Goal: Obtain resource: Download file/media

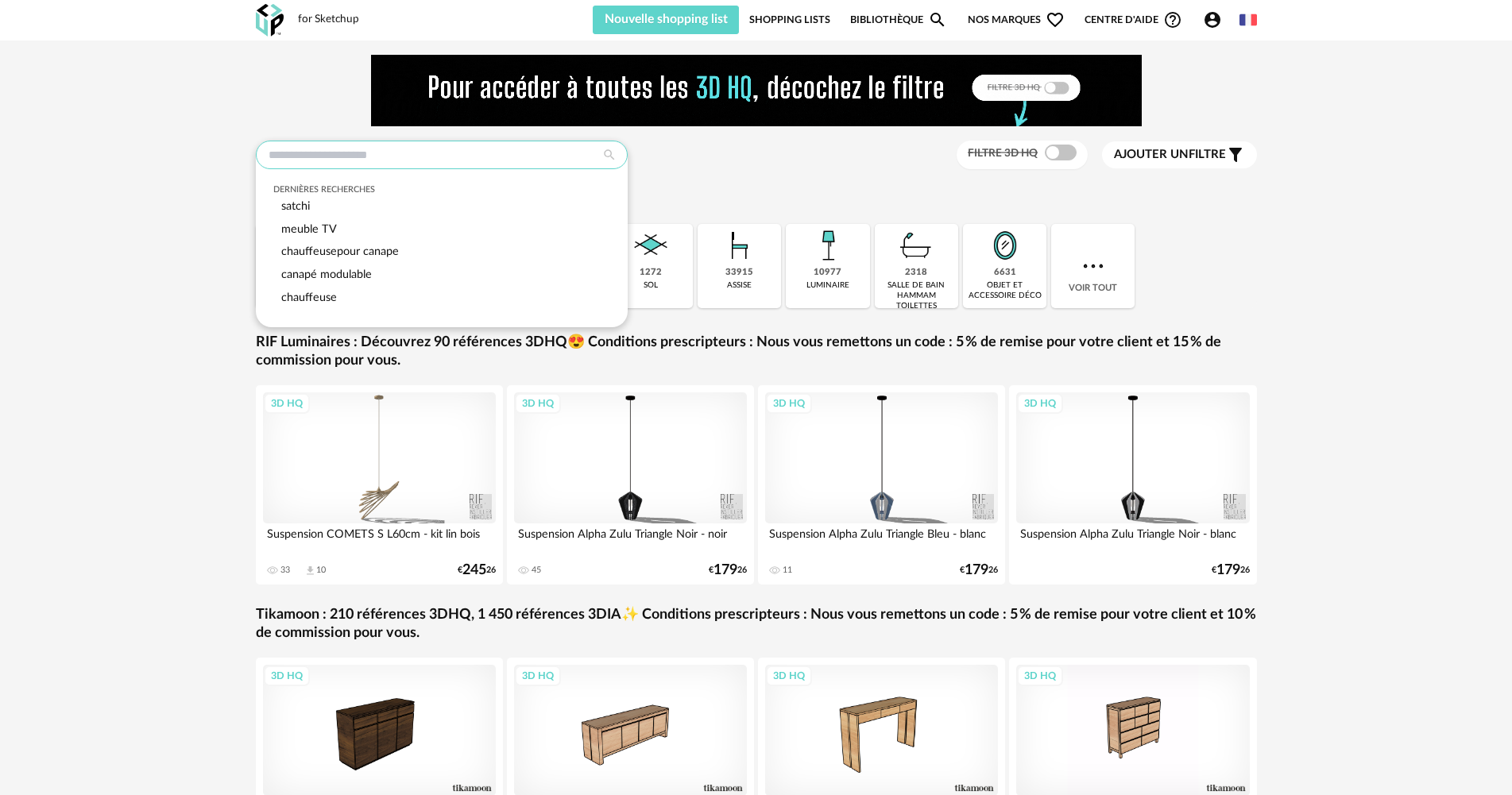
click at [473, 163] on input "text" at bounding box center [442, 155] width 372 height 29
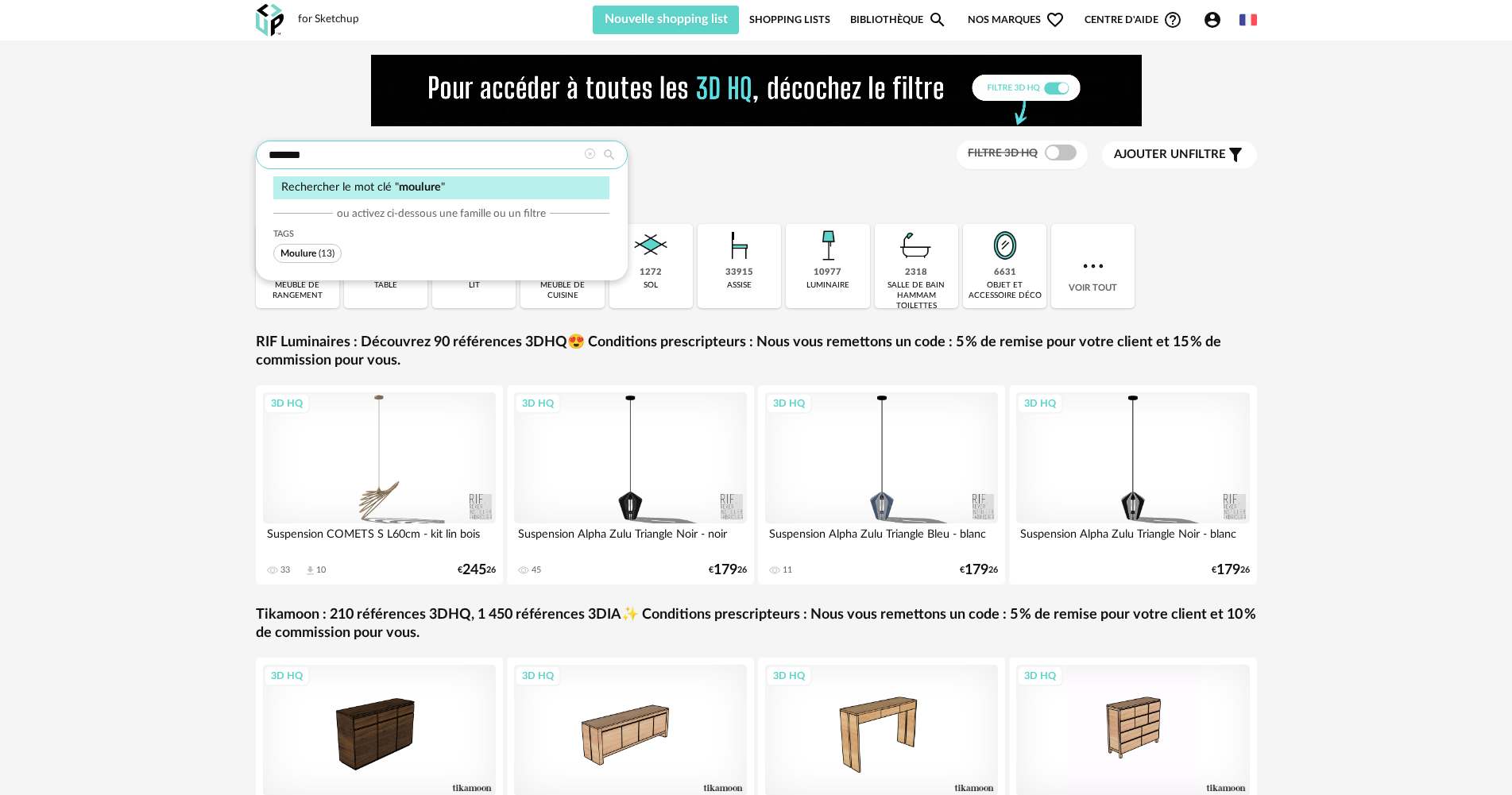
type input "*******"
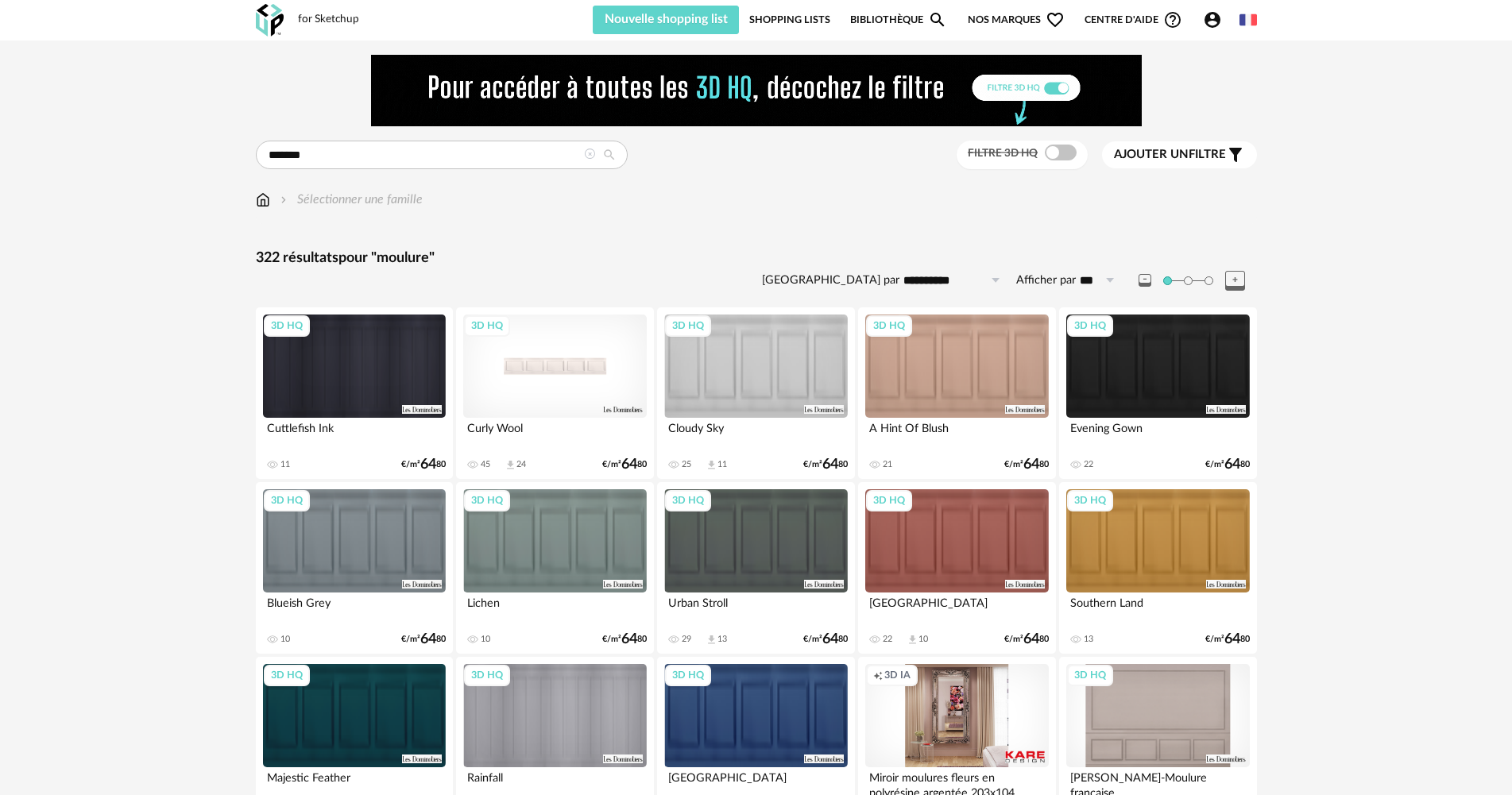
click at [539, 408] on div "3D HQ" at bounding box center [555, 366] width 182 height 103
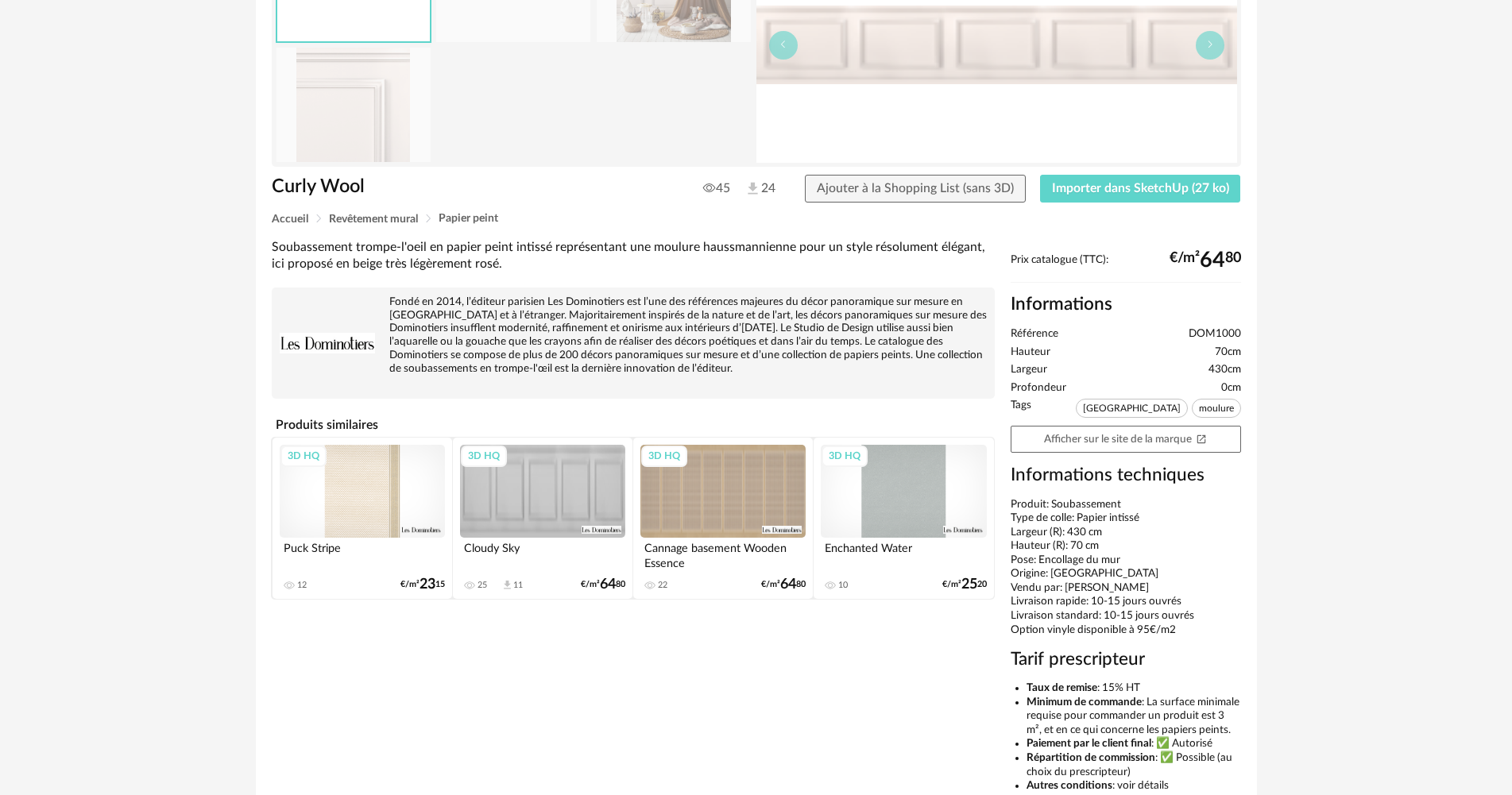
scroll to position [238, 0]
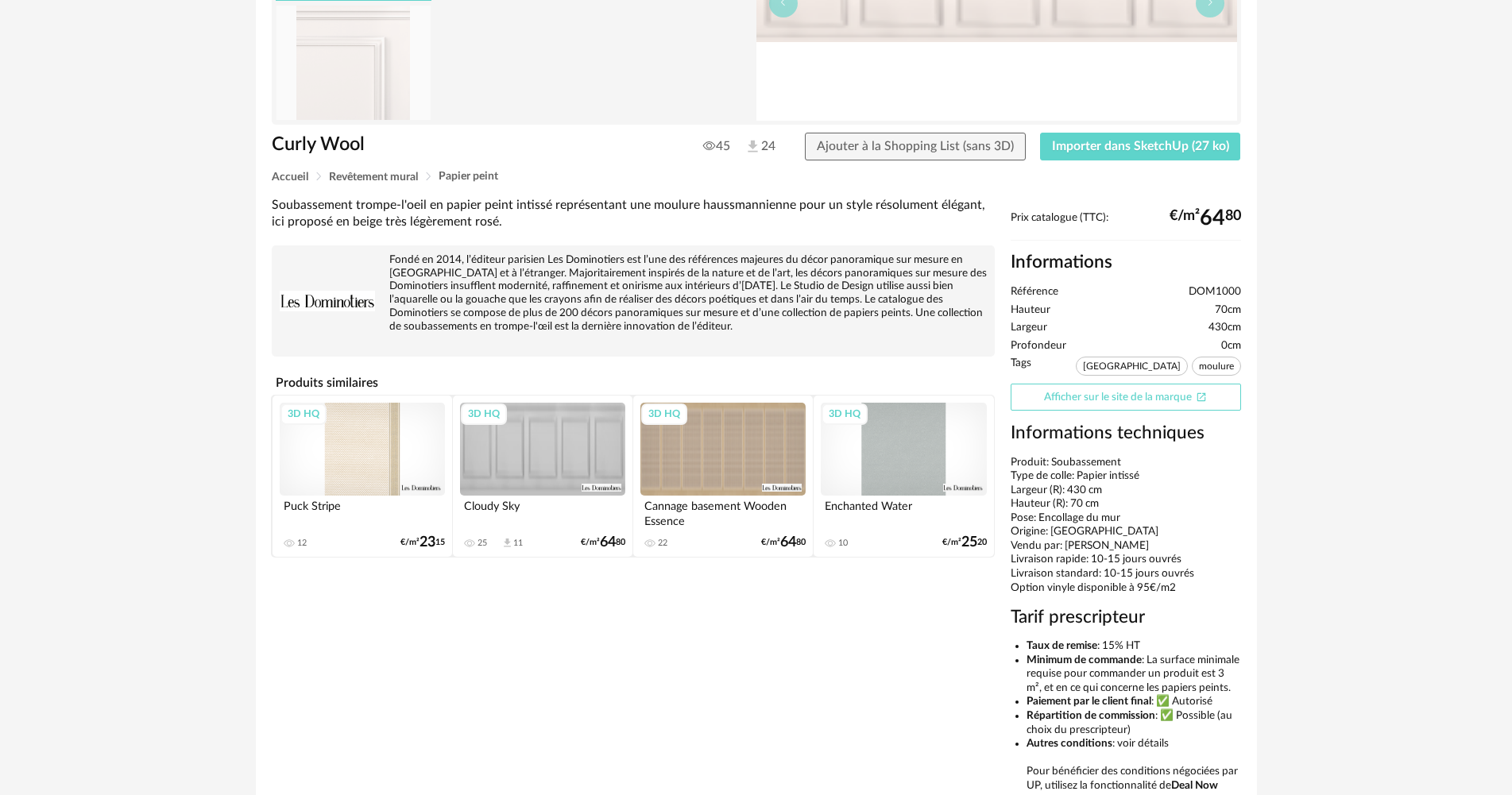
click at [1194, 388] on link "Afficher sur le site de la marque Open In New icon" at bounding box center [1125, 398] width 230 height 28
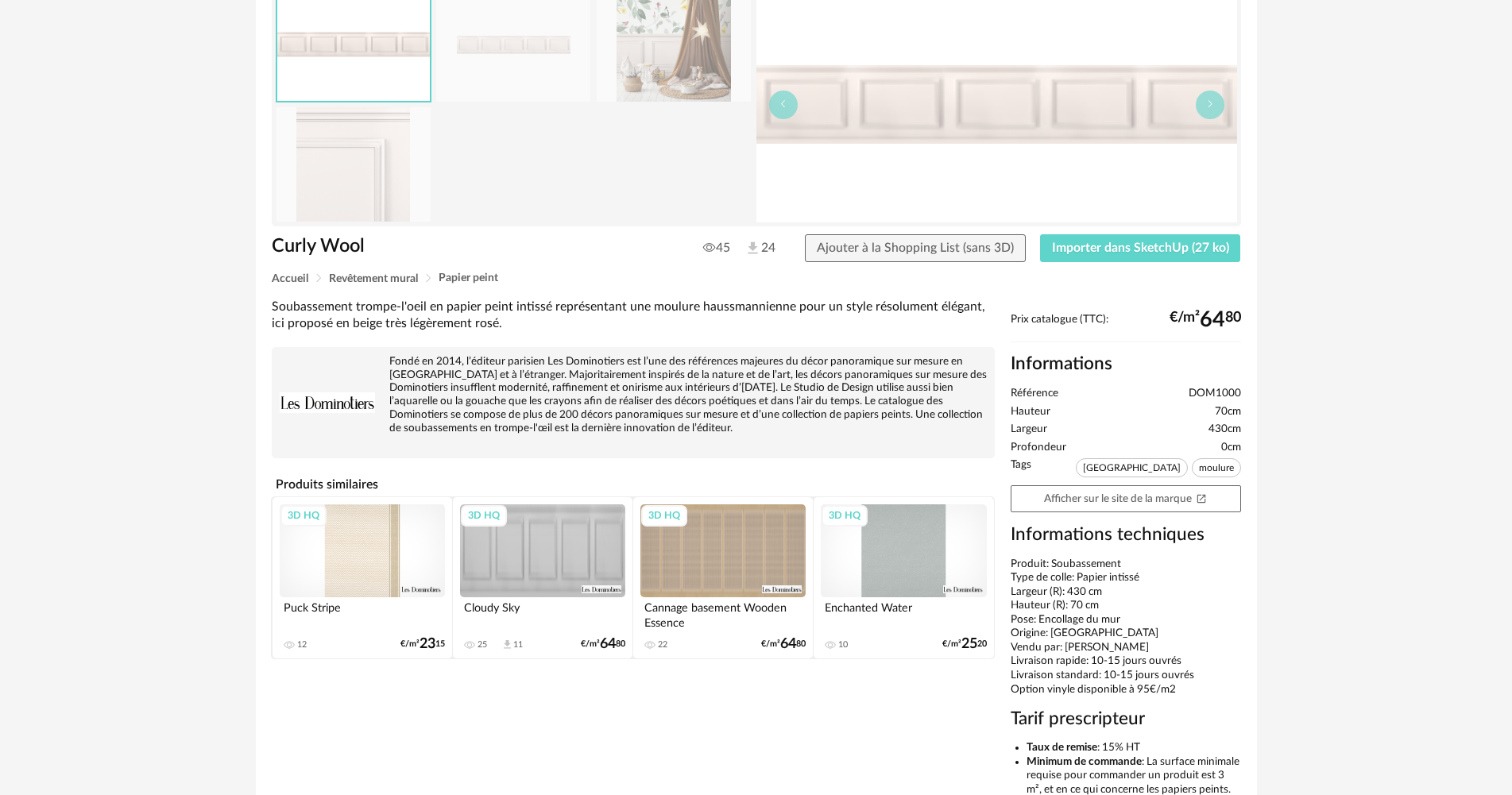
scroll to position [0, 0]
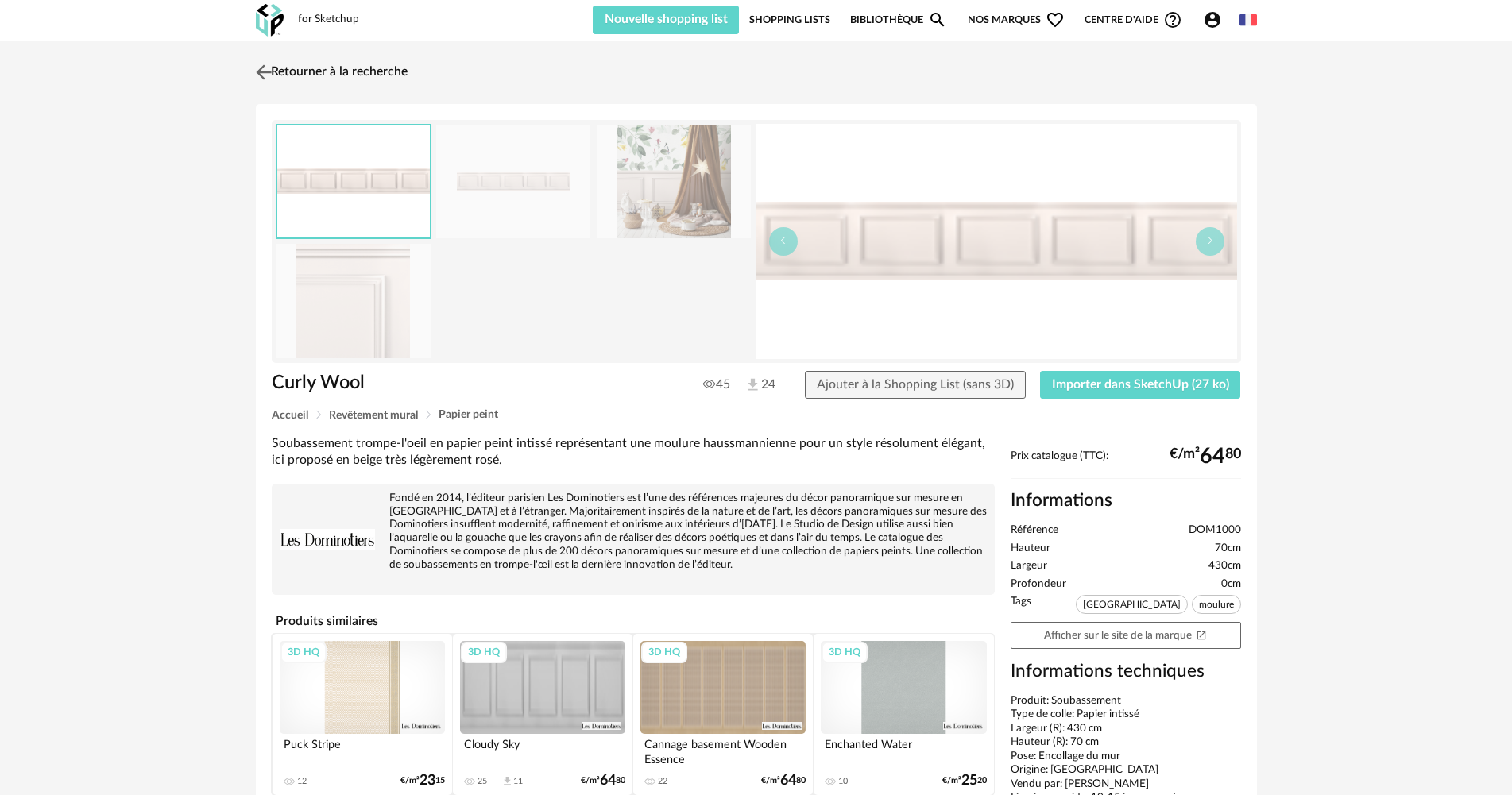
click at [332, 61] on link "Retourner à la recherche" at bounding box center [329, 72] width 155 height 35
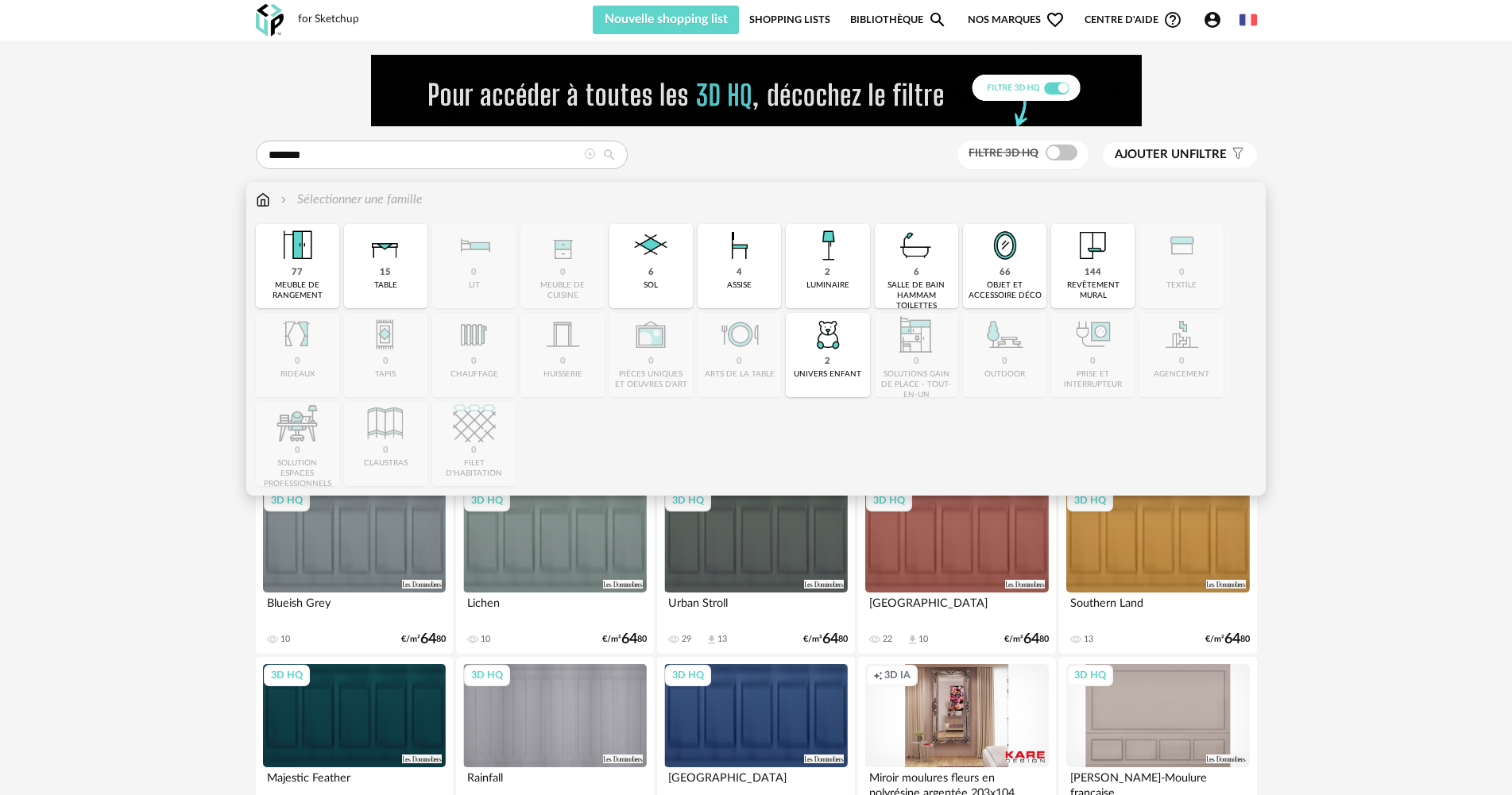
click at [262, 199] on img at bounding box center [263, 200] width 14 height 19
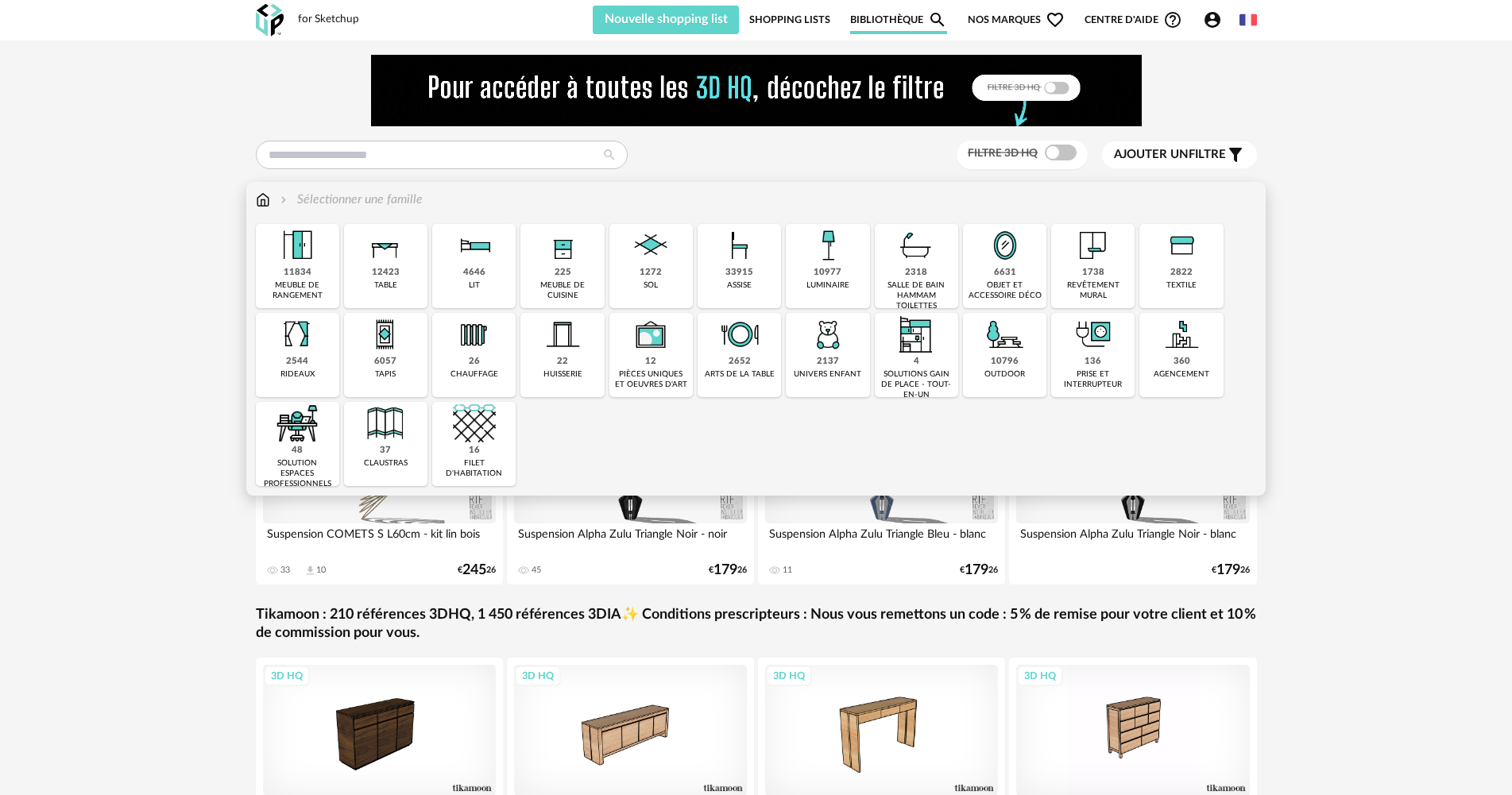
click at [1008, 283] on div "objet et accessoire déco" at bounding box center [1005, 290] width 74 height 20
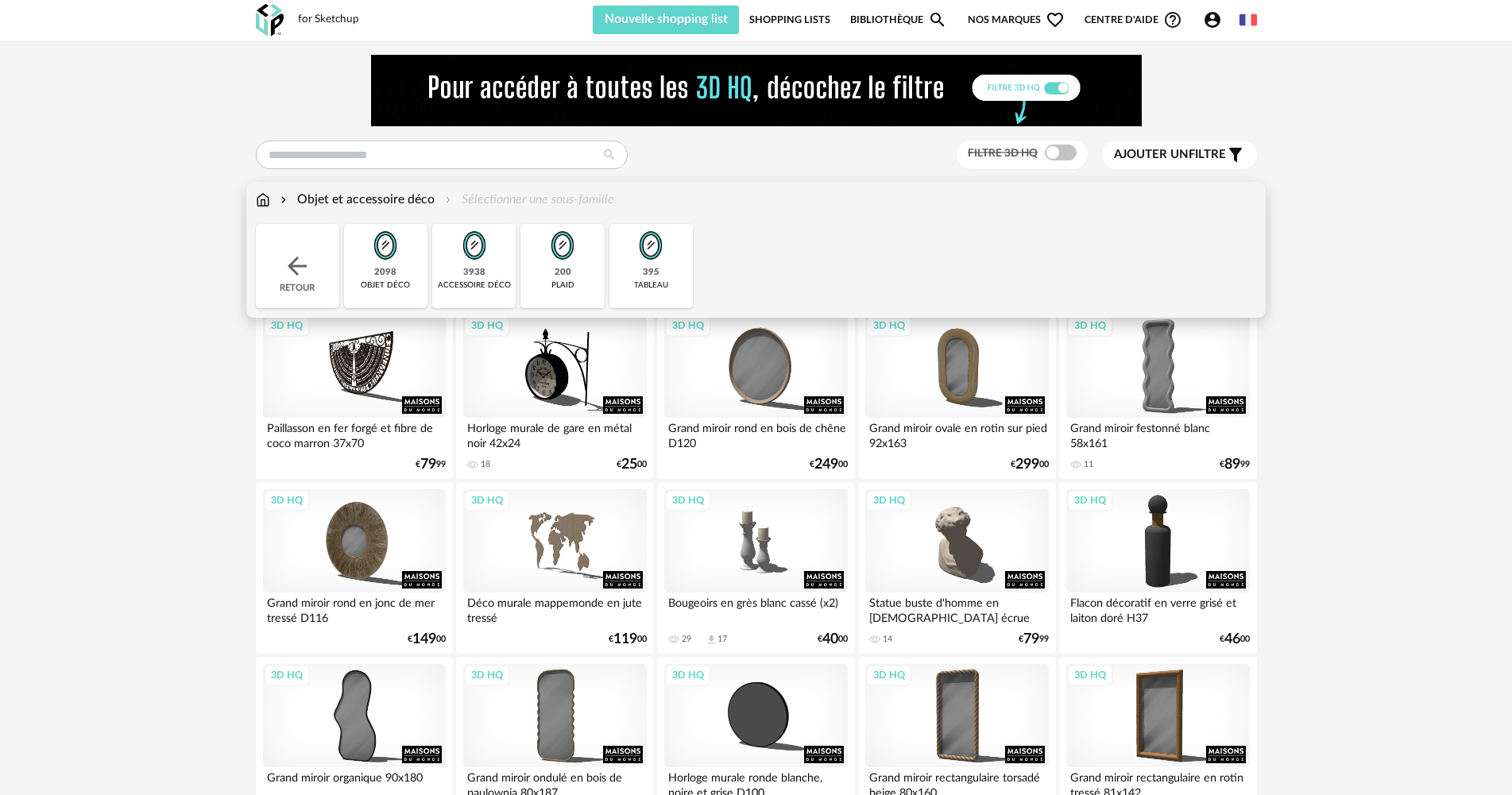
click at [256, 203] on img at bounding box center [263, 200] width 14 height 19
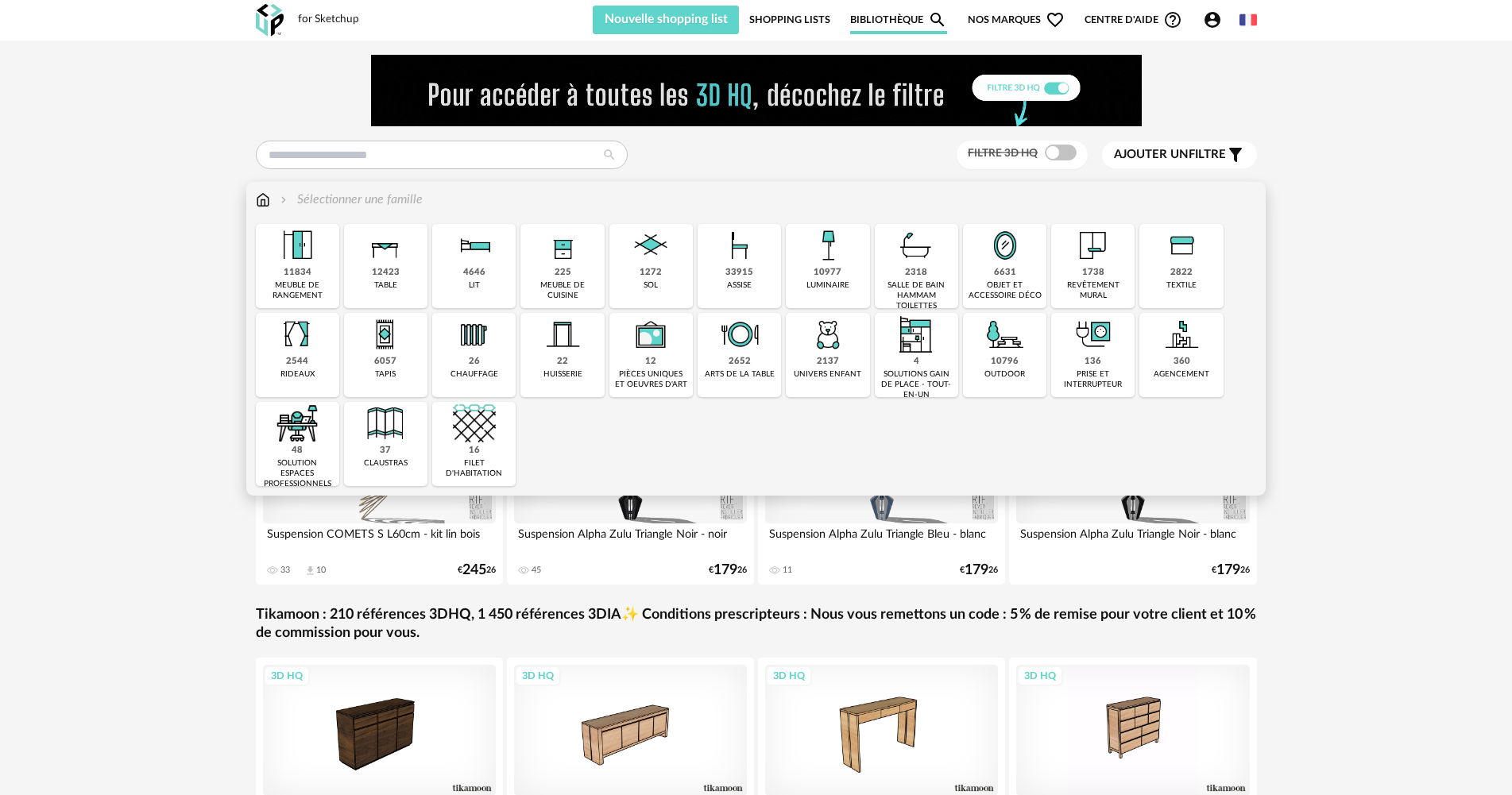
click at [584, 369] on div "22 huisserie" at bounding box center [562, 355] width 84 height 84
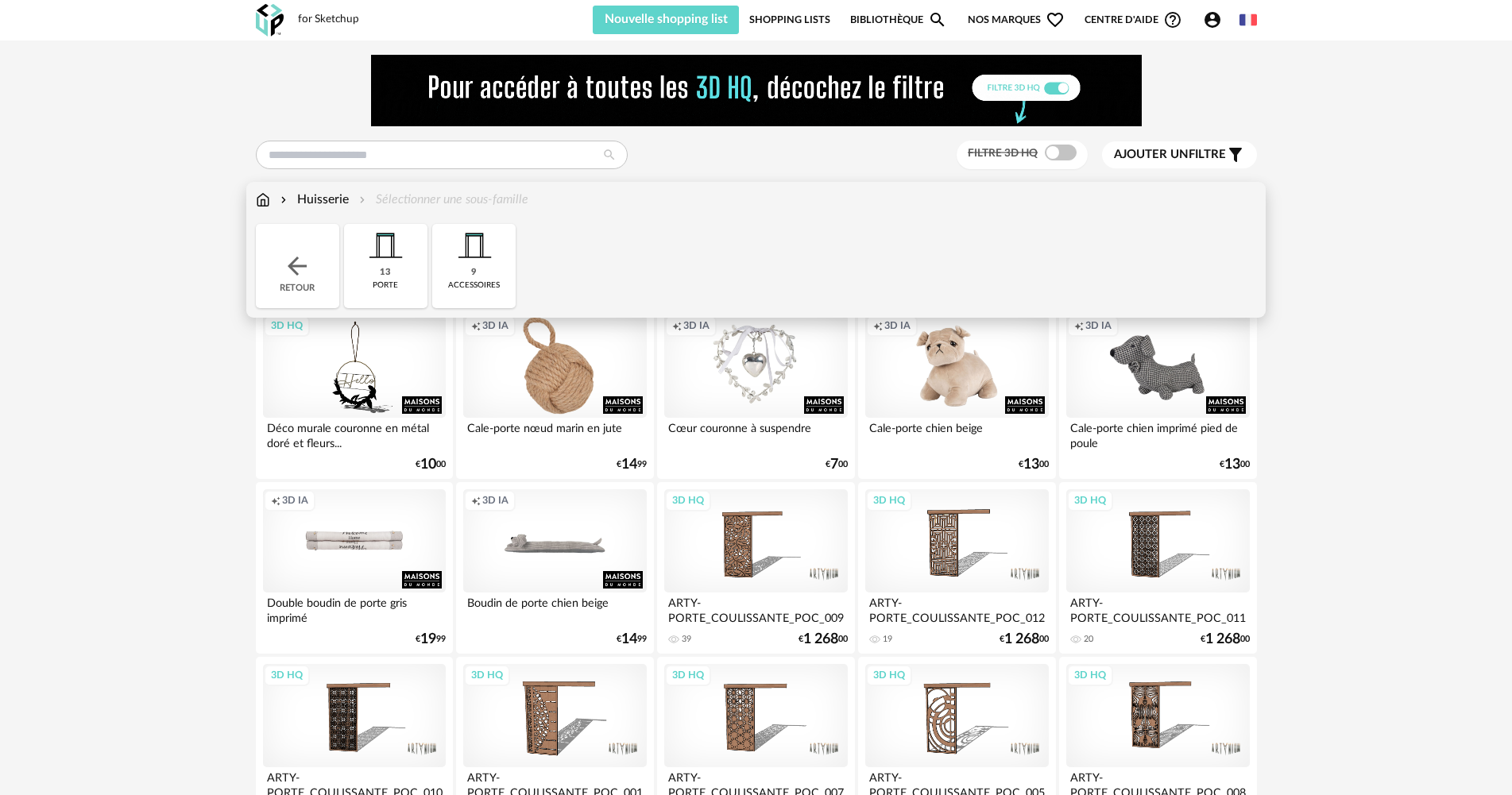
click at [413, 260] on div "13 porte" at bounding box center [386, 266] width 84 height 84
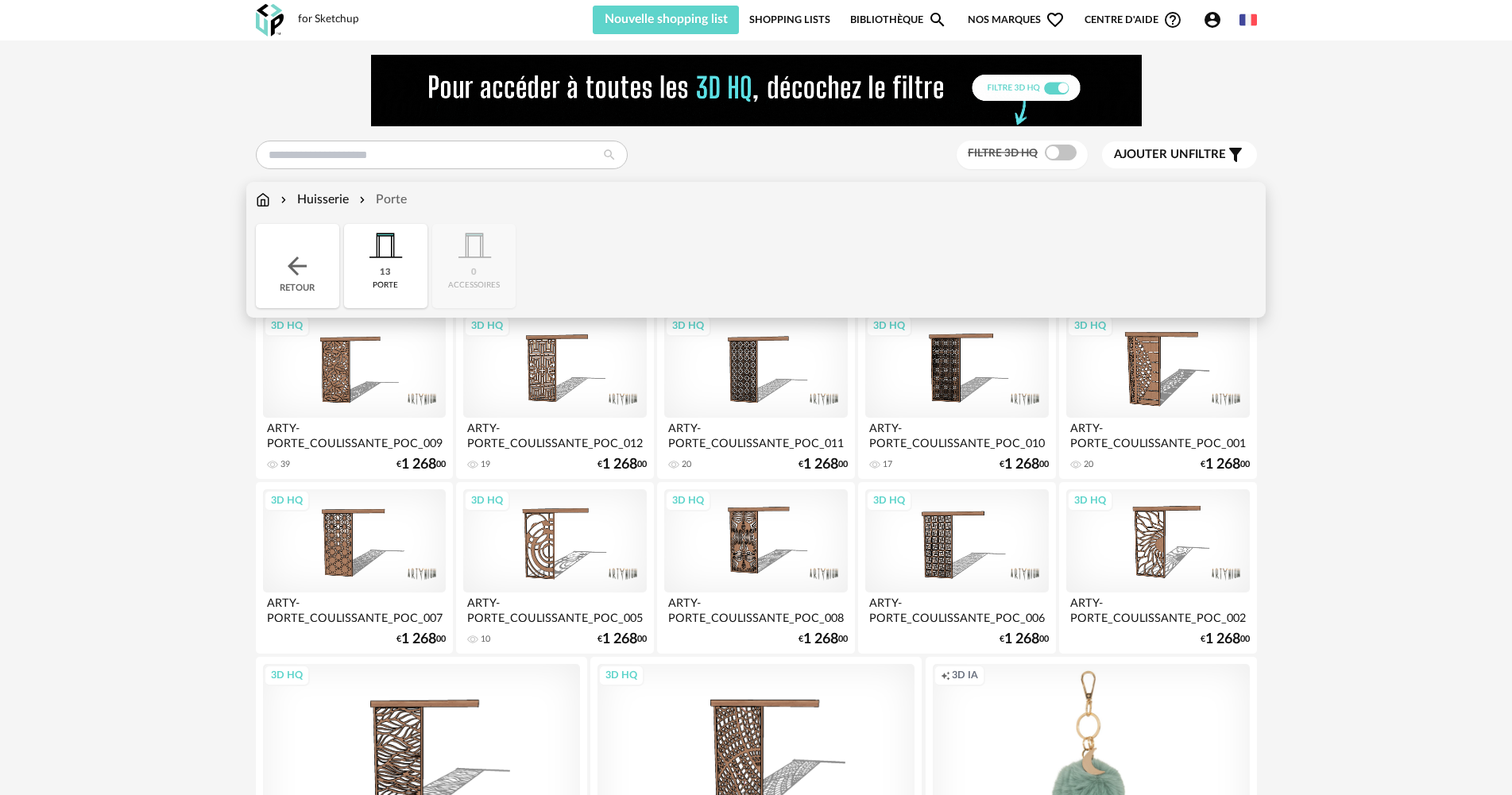
click at [262, 195] on img at bounding box center [263, 200] width 14 height 19
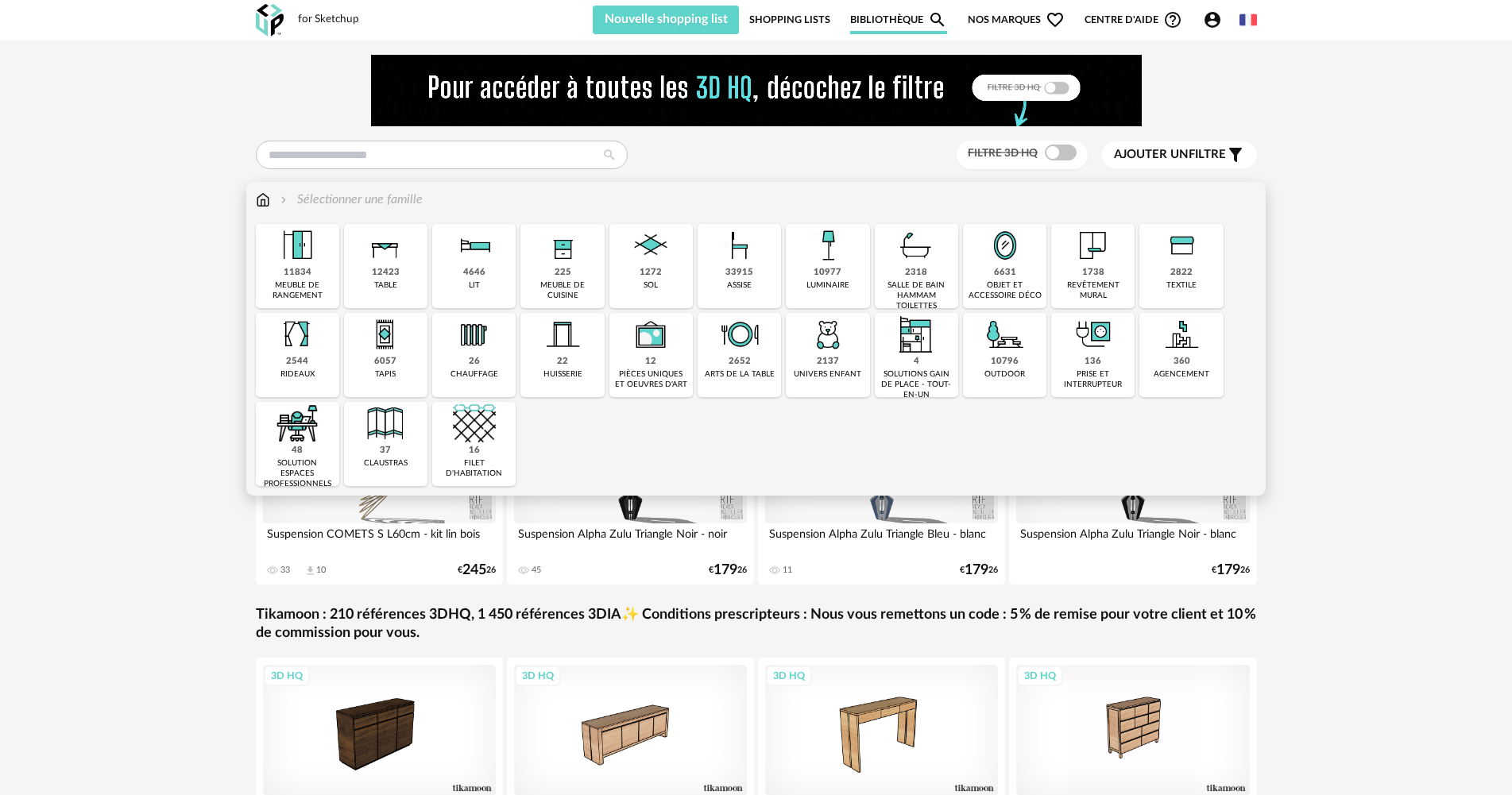
click at [893, 367] on div "4 solutions gain de place - tout-en-un" at bounding box center [916, 355] width 84 height 84
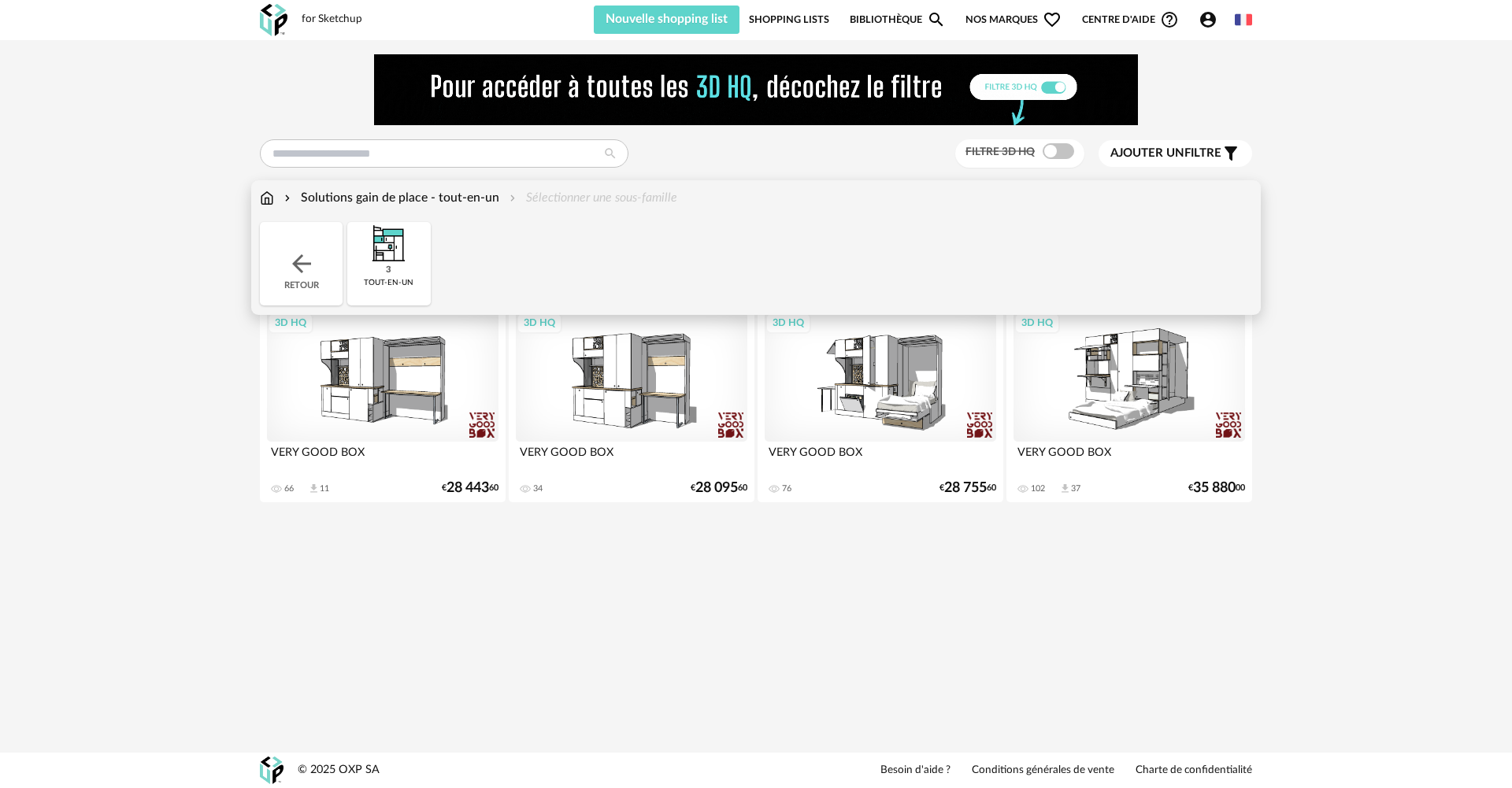
click at [269, 195] on img at bounding box center [267, 198] width 14 height 18
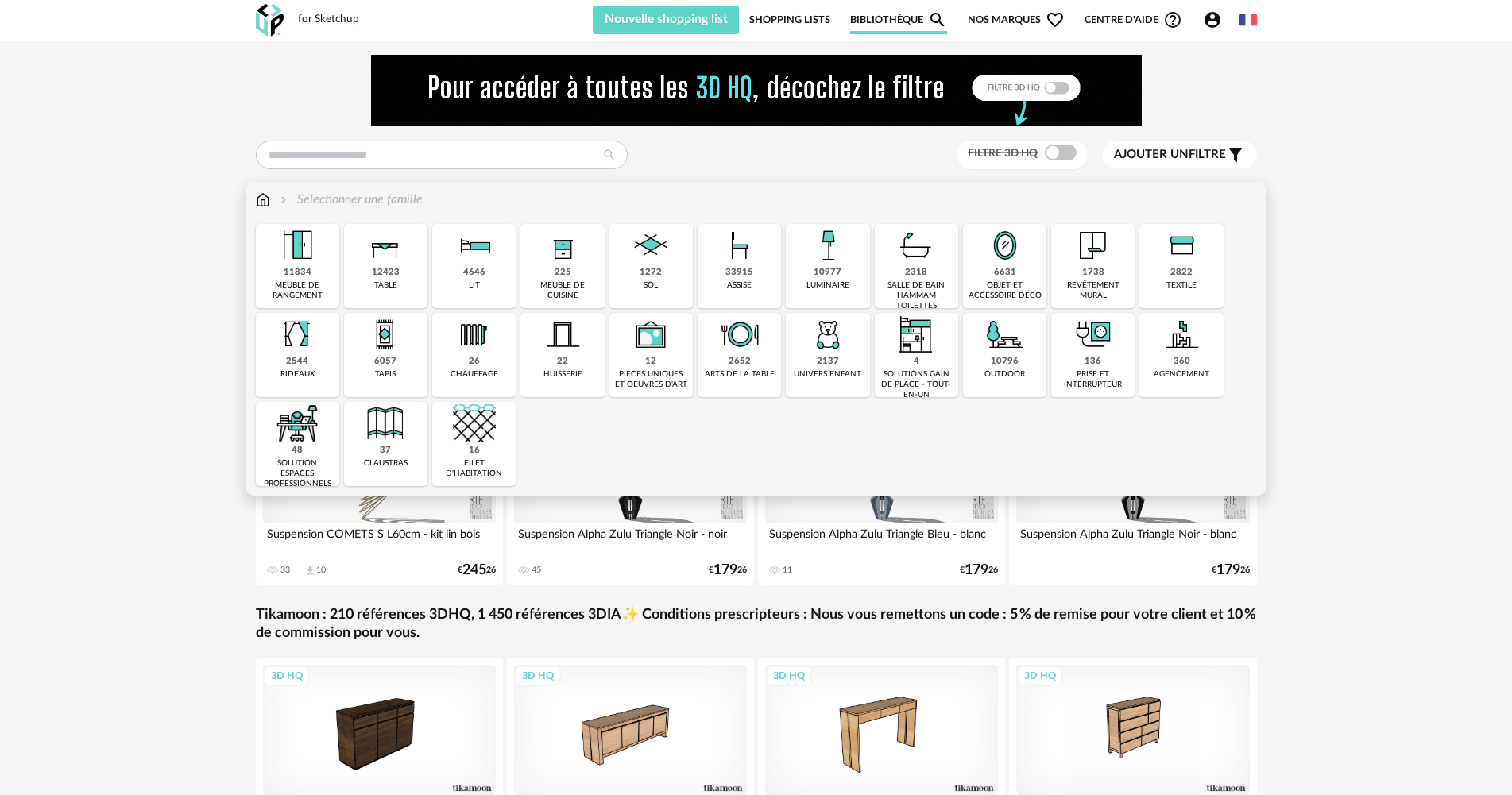
click at [1075, 291] on div "revêtement mural" at bounding box center [1093, 290] width 74 height 20
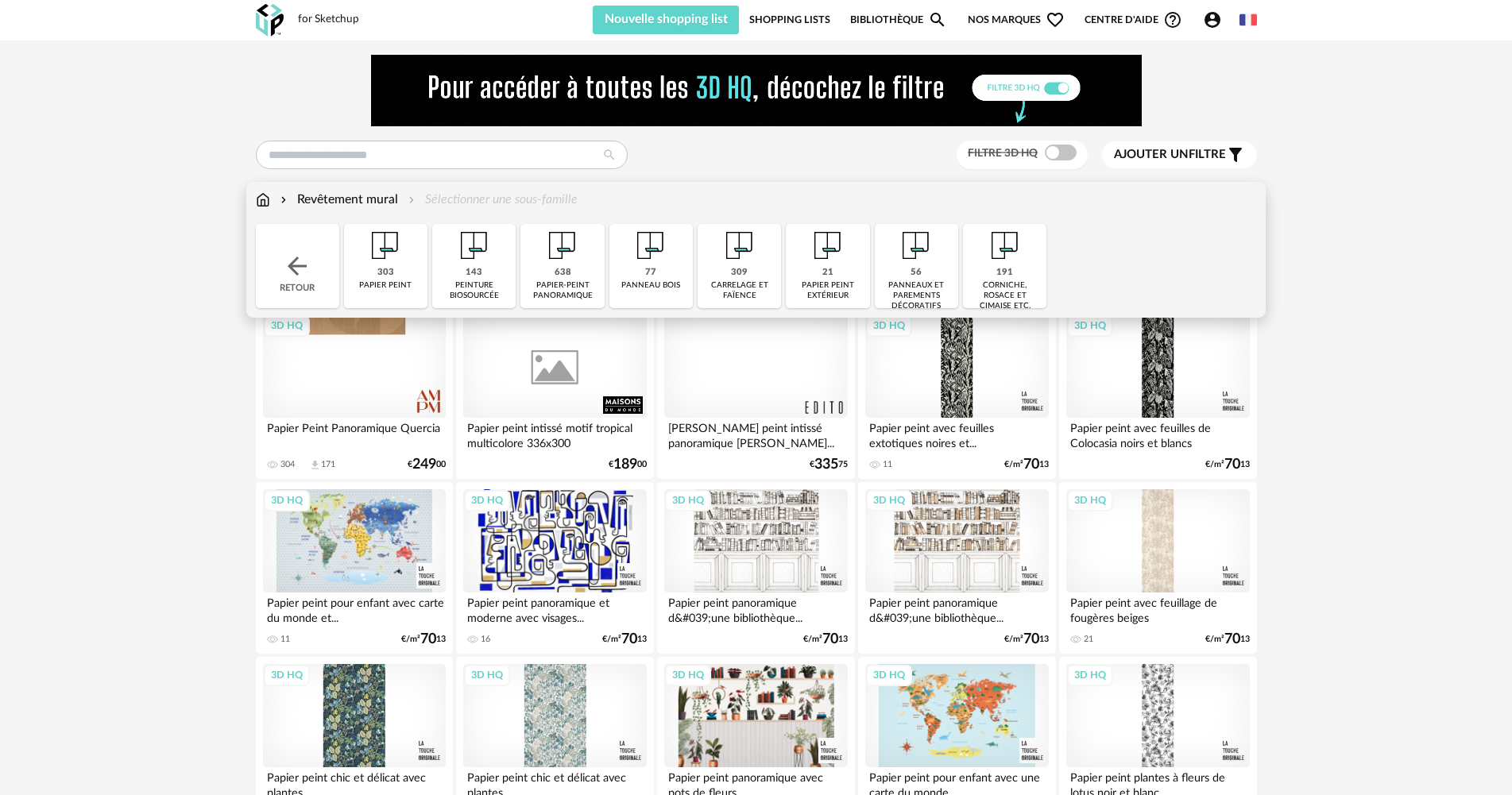
click at [476, 276] on div "143" at bounding box center [474, 273] width 17 height 12
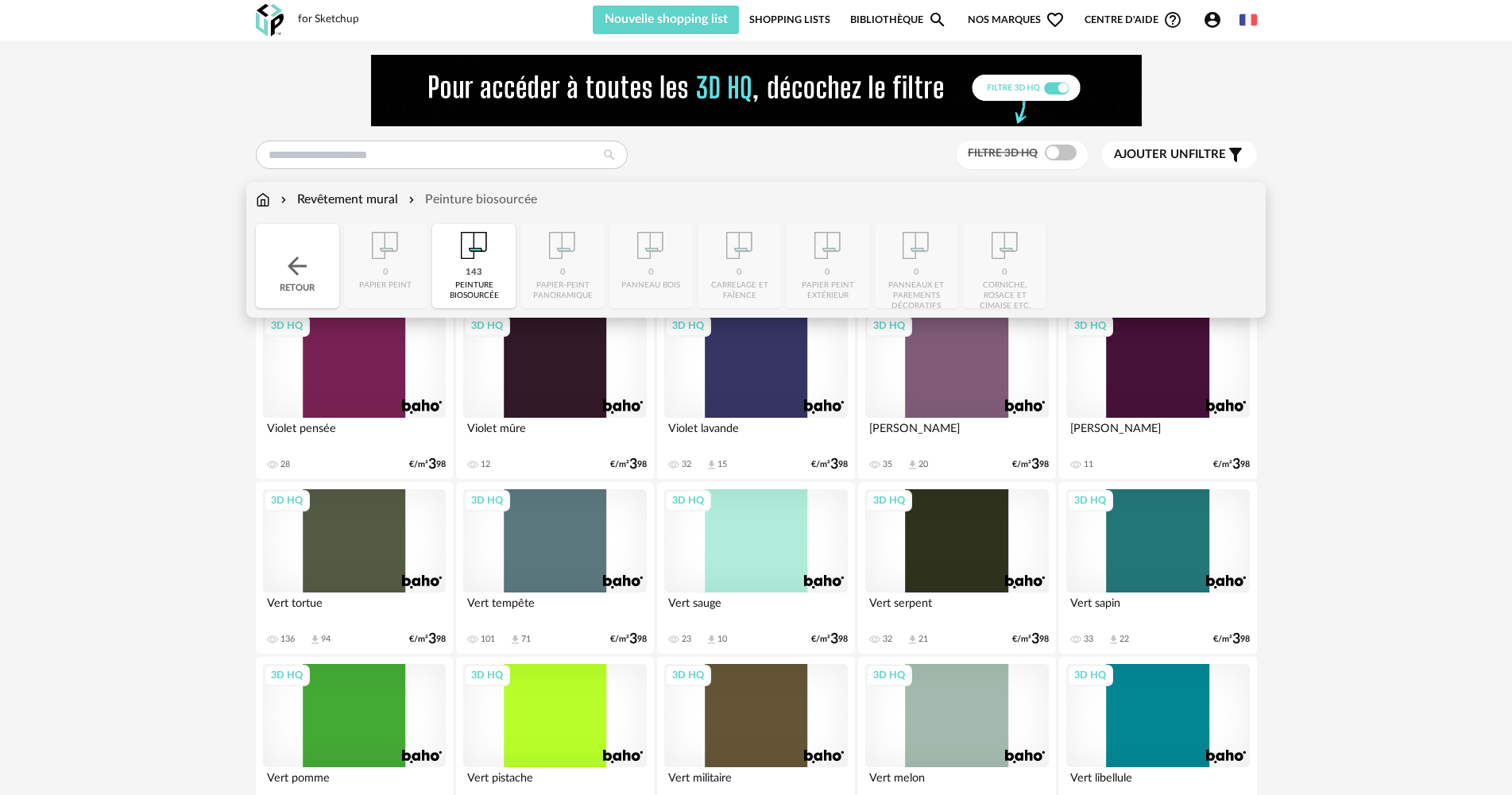
click at [260, 197] on img at bounding box center [263, 200] width 14 height 19
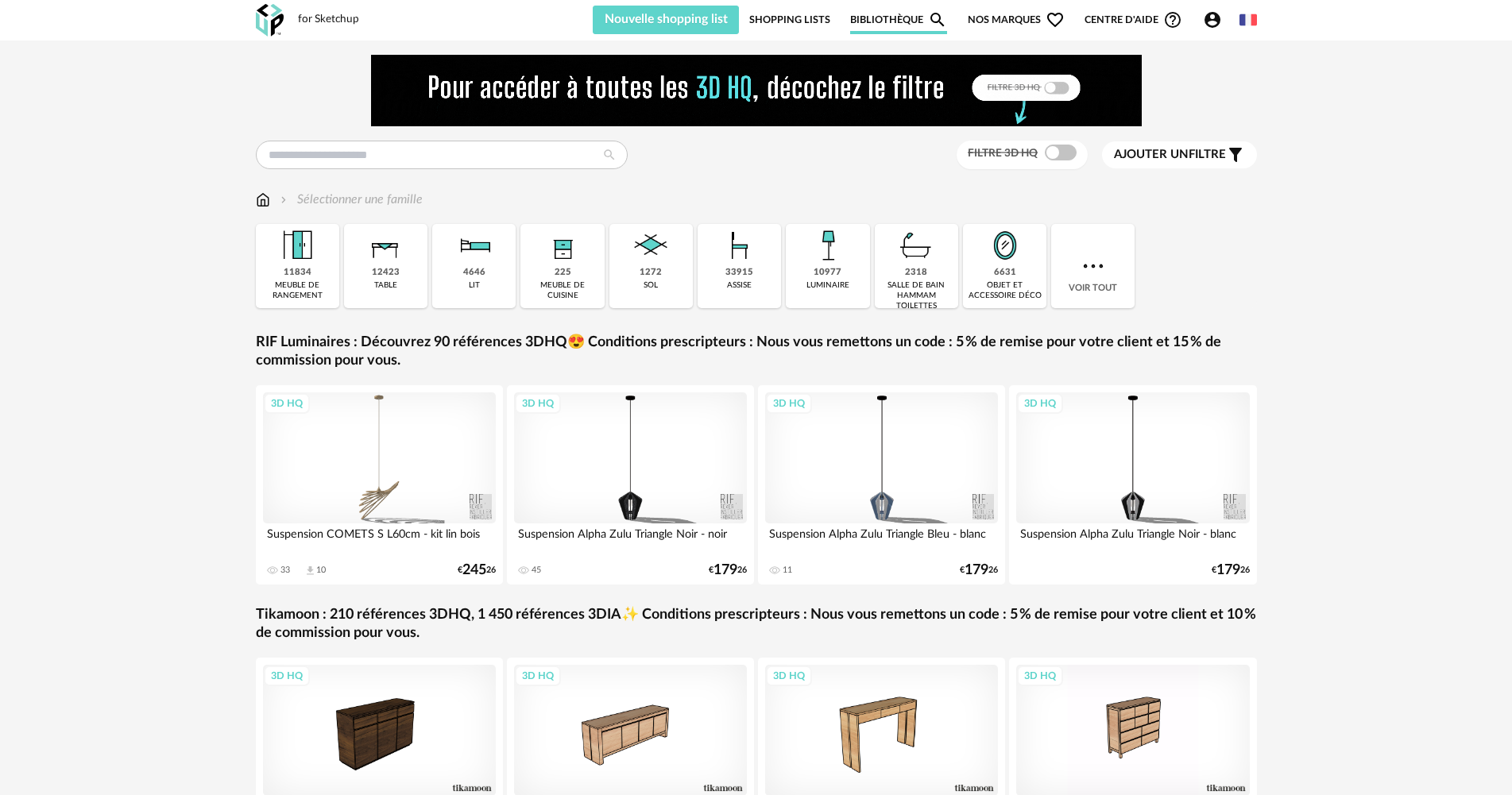
click at [1178, 155] on span "Ajouter un" at bounding box center [1152, 154] width 74 height 12
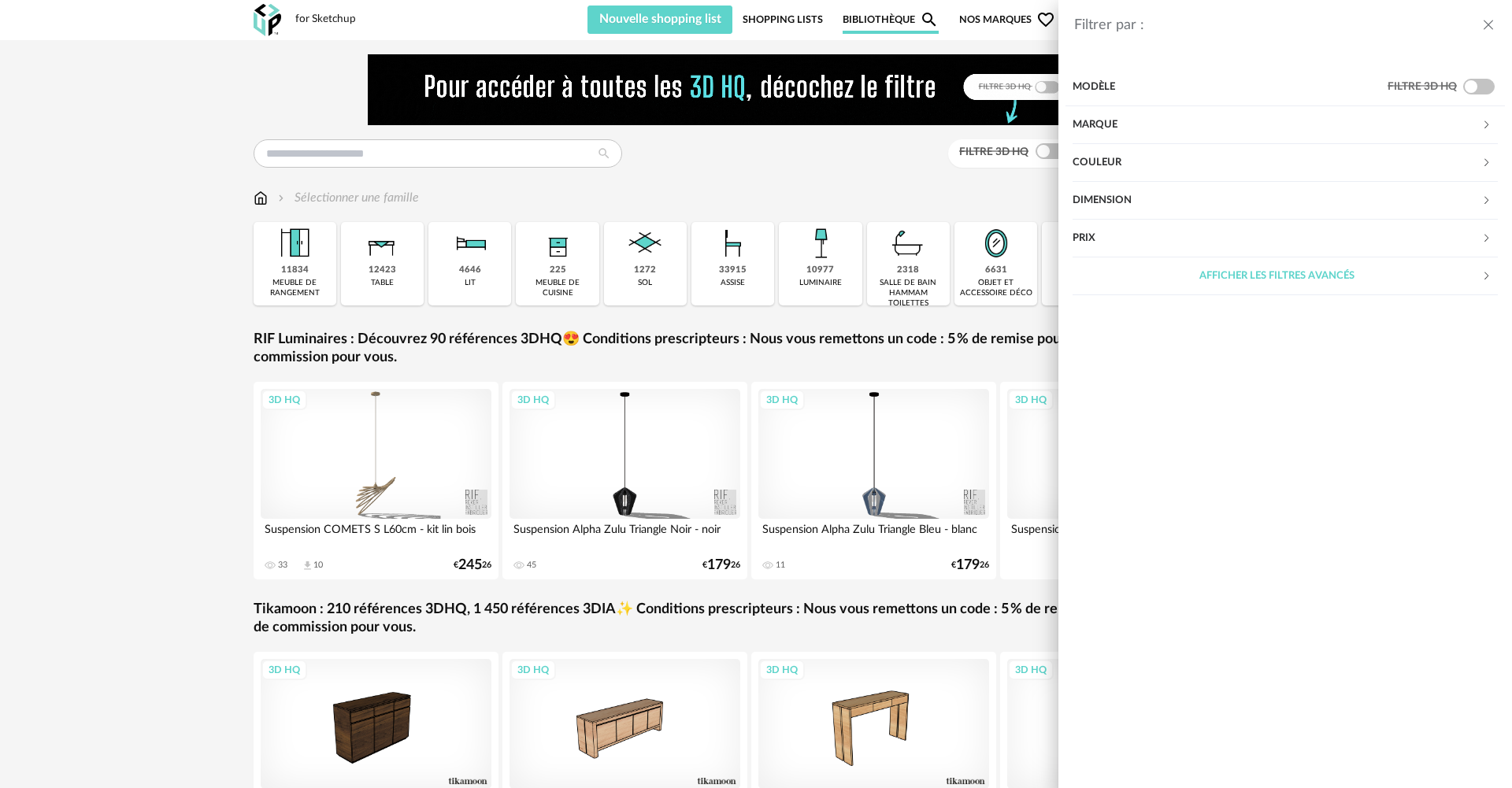
click at [1187, 132] on div "Marque" at bounding box center [1277, 125] width 409 height 38
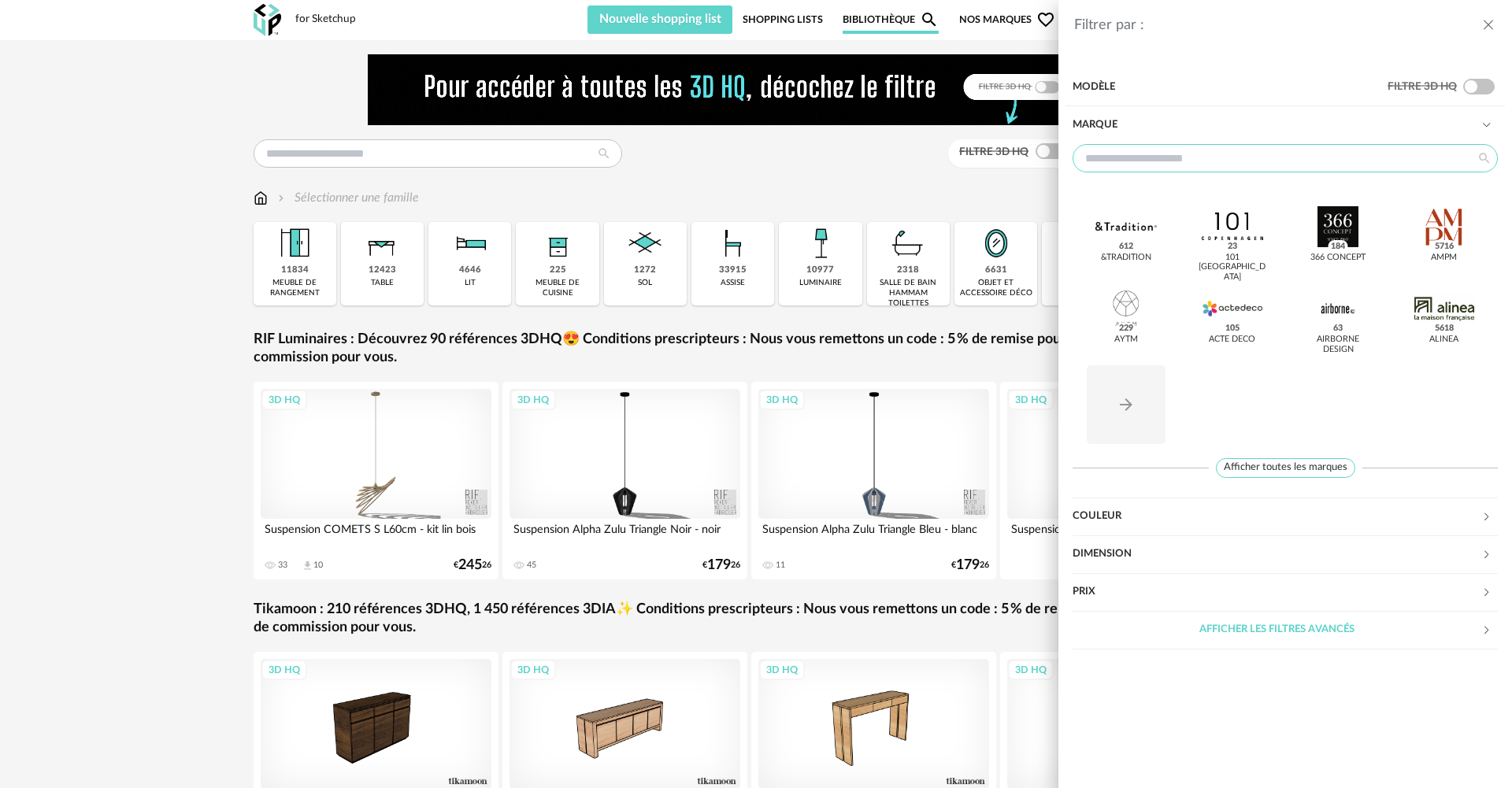
click at [1187, 167] on input "text" at bounding box center [1285, 158] width 425 height 28
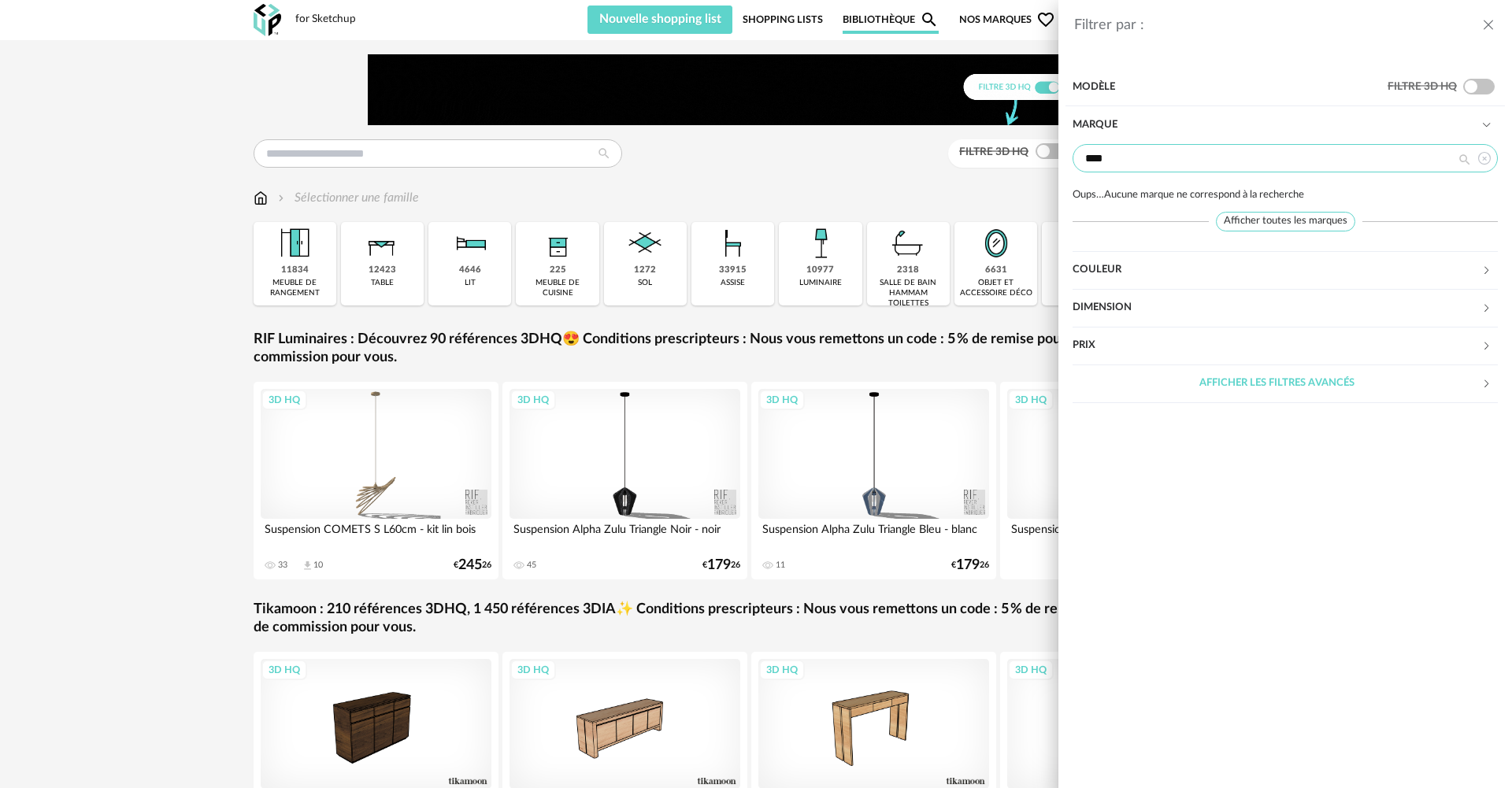
drag, startPoint x: 1187, startPoint y: 167, endPoint x: 1076, endPoint y: 161, distance: 111.2
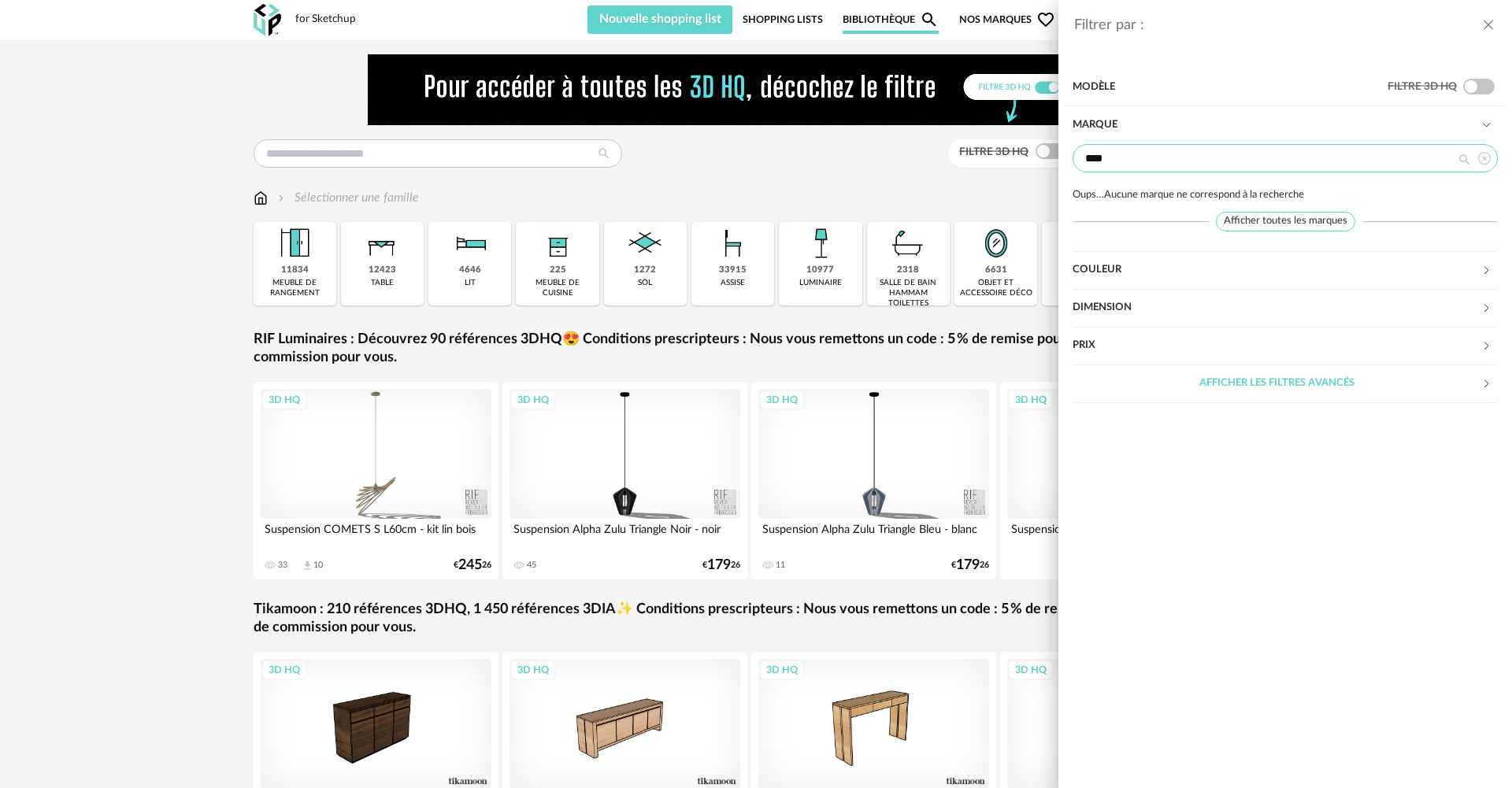
click at [1076, 161] on input "****" at bounding box center [1285, 158] width 425 height 28
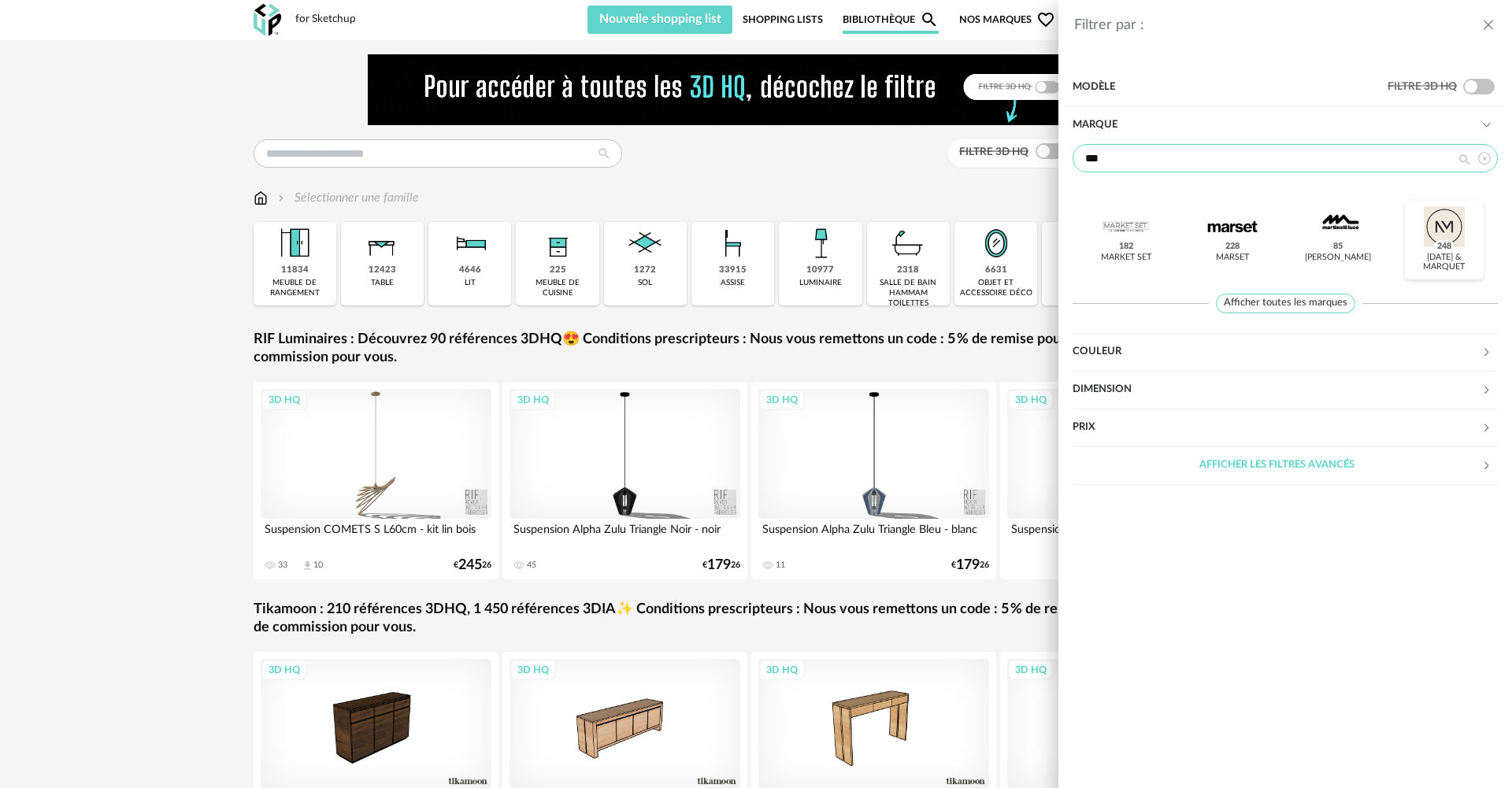
type input "***"
click at [1444, 239] on div at bounding box center [1444, 227] width 61 height 41
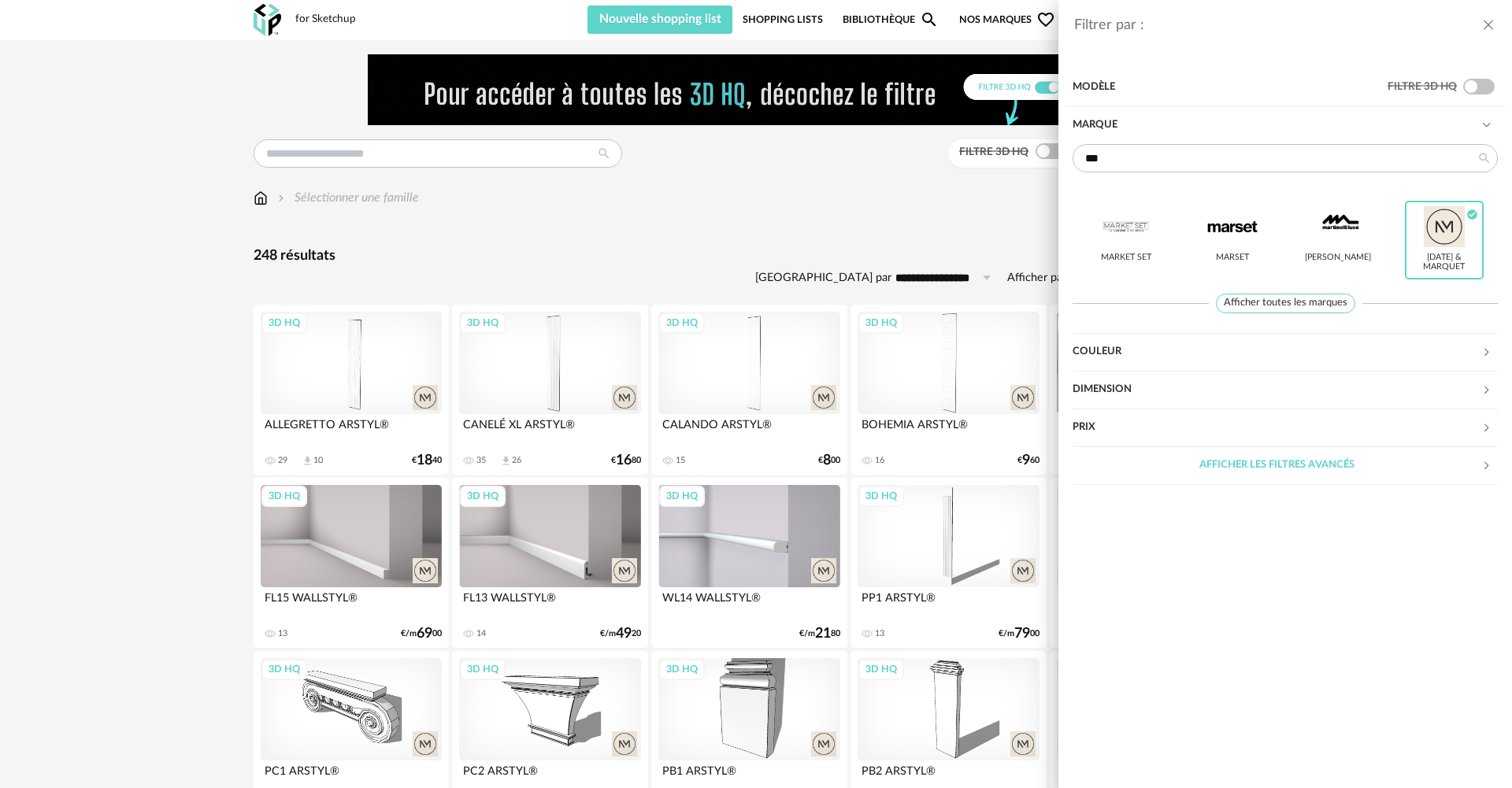
click at [1497, 30] on header "Filtrer par :" at bounding box center [1285, 18] width 454 height 36
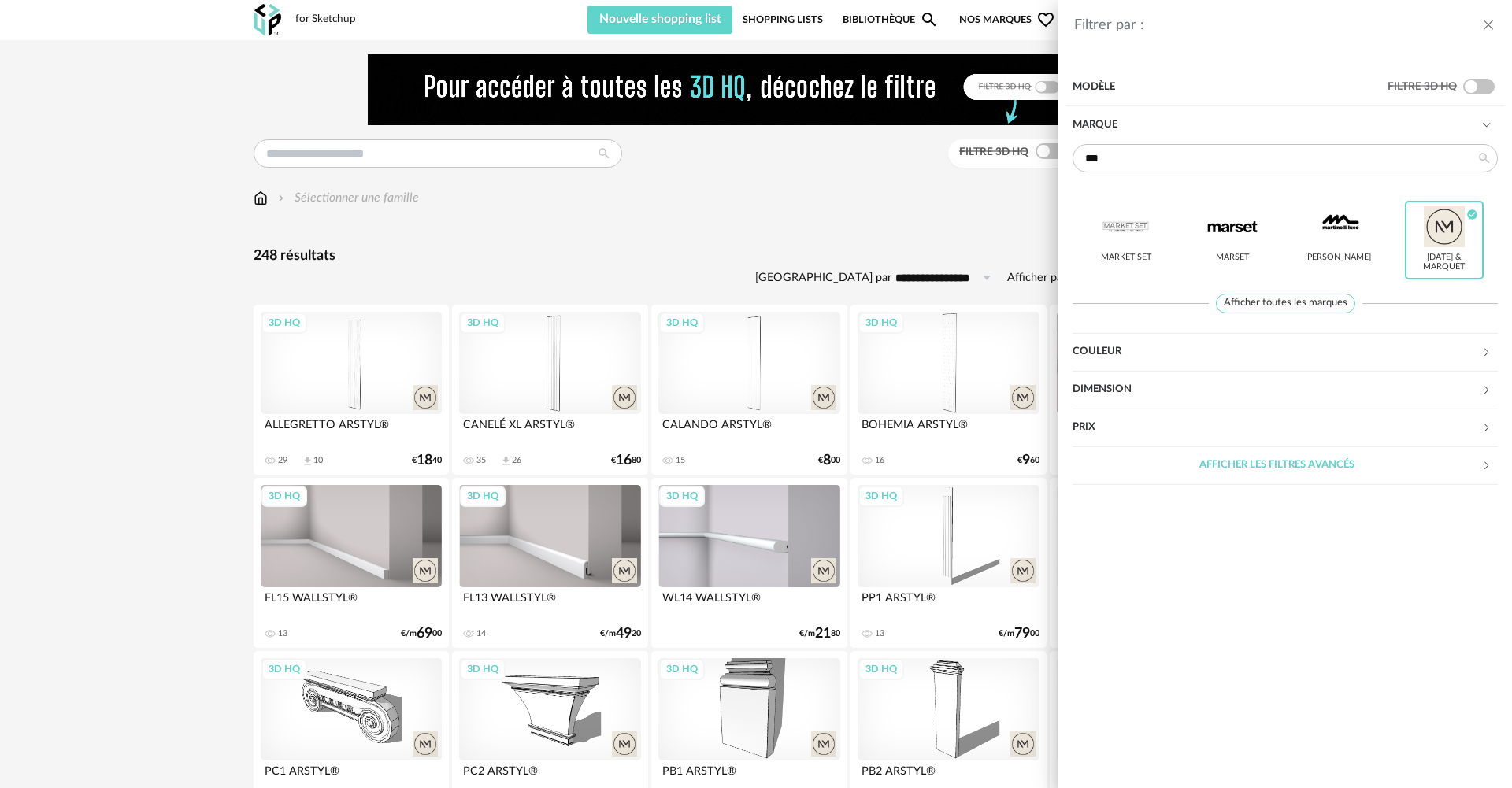
click at [1488, 26] on icon "close drawer" at bounding box center [1489, 25] width 16 height 16
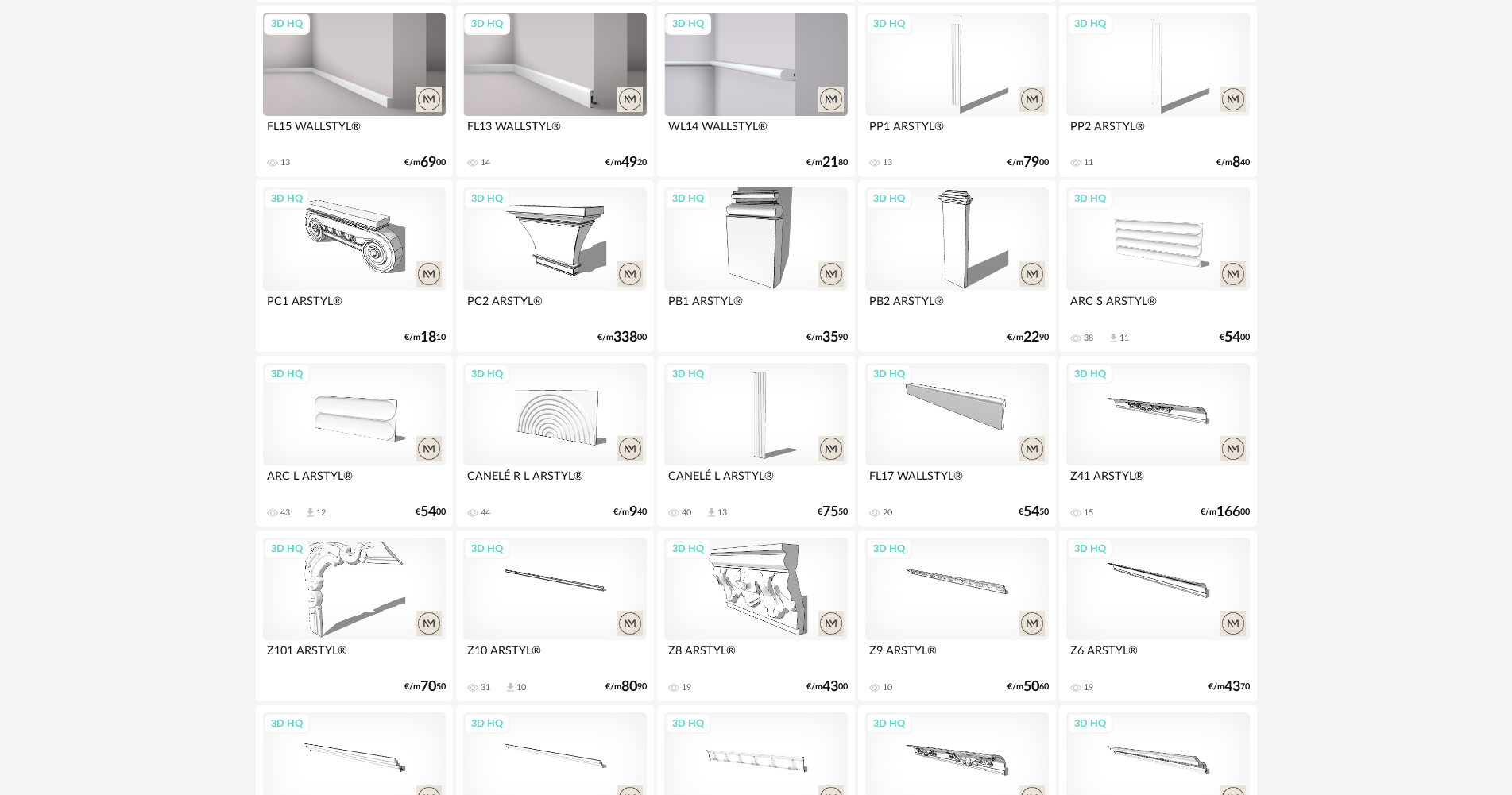
scroll to position [556, 0]
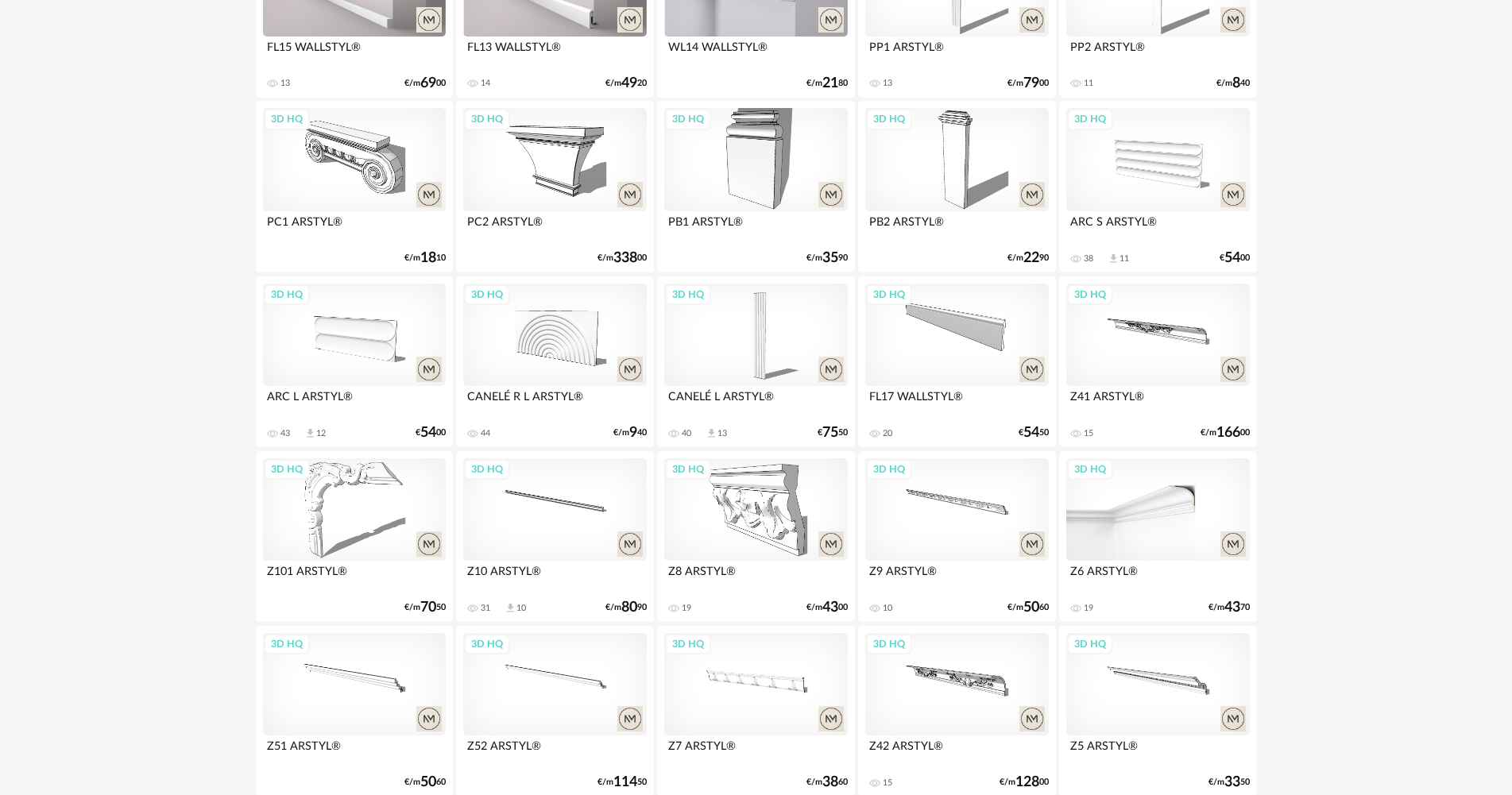
click at [1178, 507] on div "3D HQ" at bounding box center [1157, 510] width 182 height 103
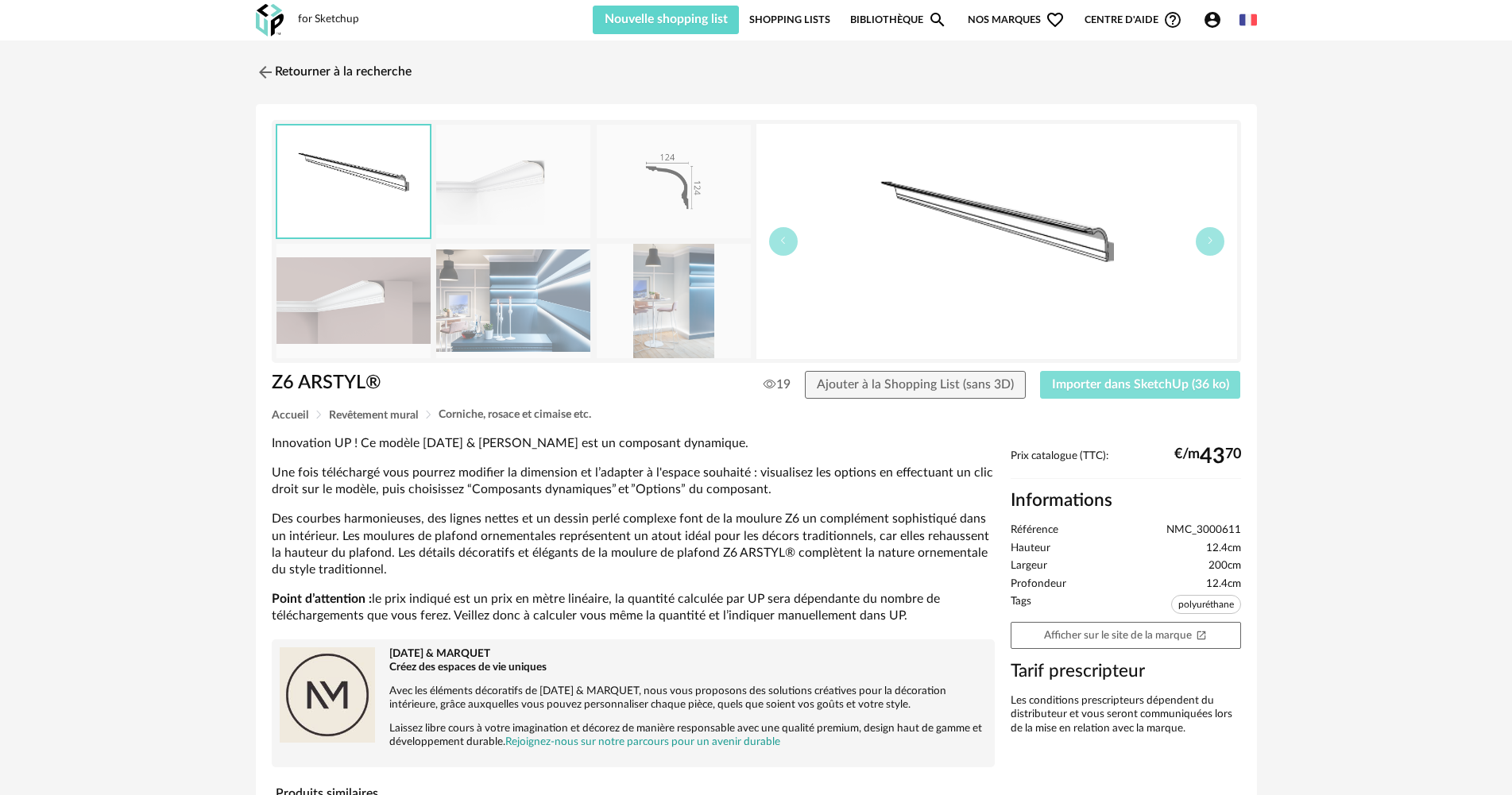
click at [1098, 385] on span "Importer dans SketchUp (36 ko)" at bounding box center [1141, 384] width 177 height 13
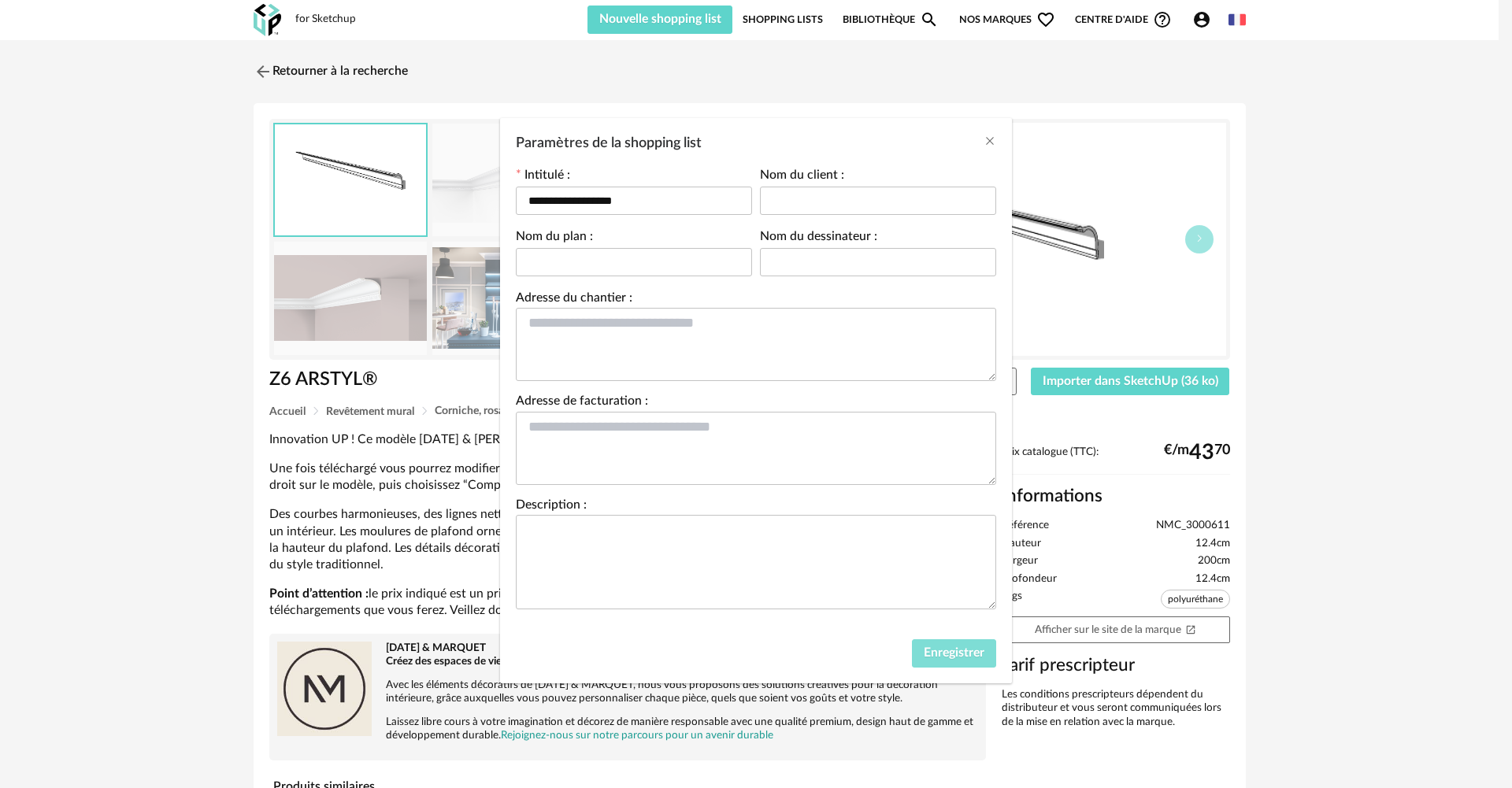
click at [950, 647] on span "Enregistrer" at bounding box center [954, 652] width 60 height 13
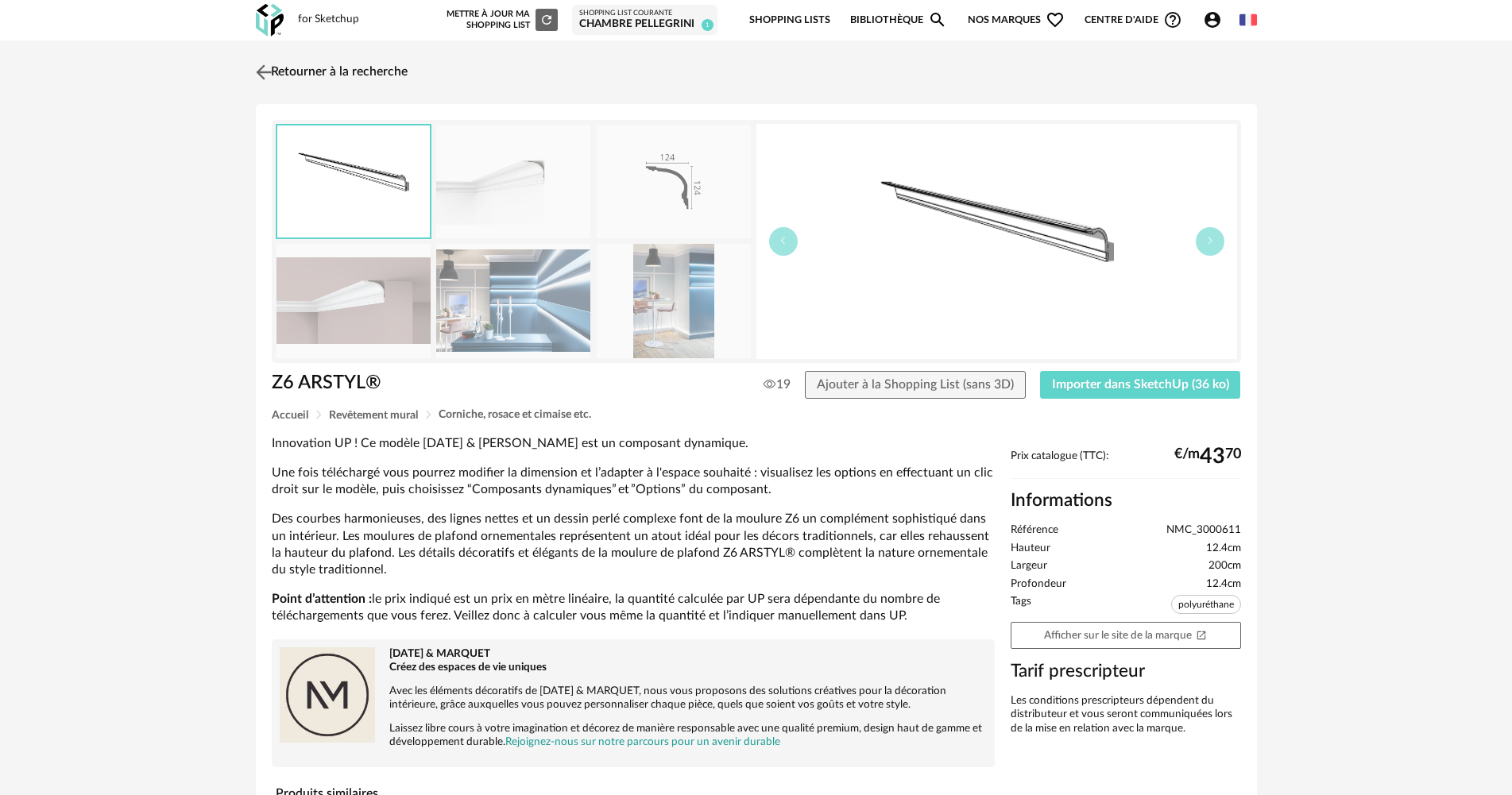
click at [334, 66] on link "Retourner à la recherche" at bounding box center [329, 72] width 155 height 35
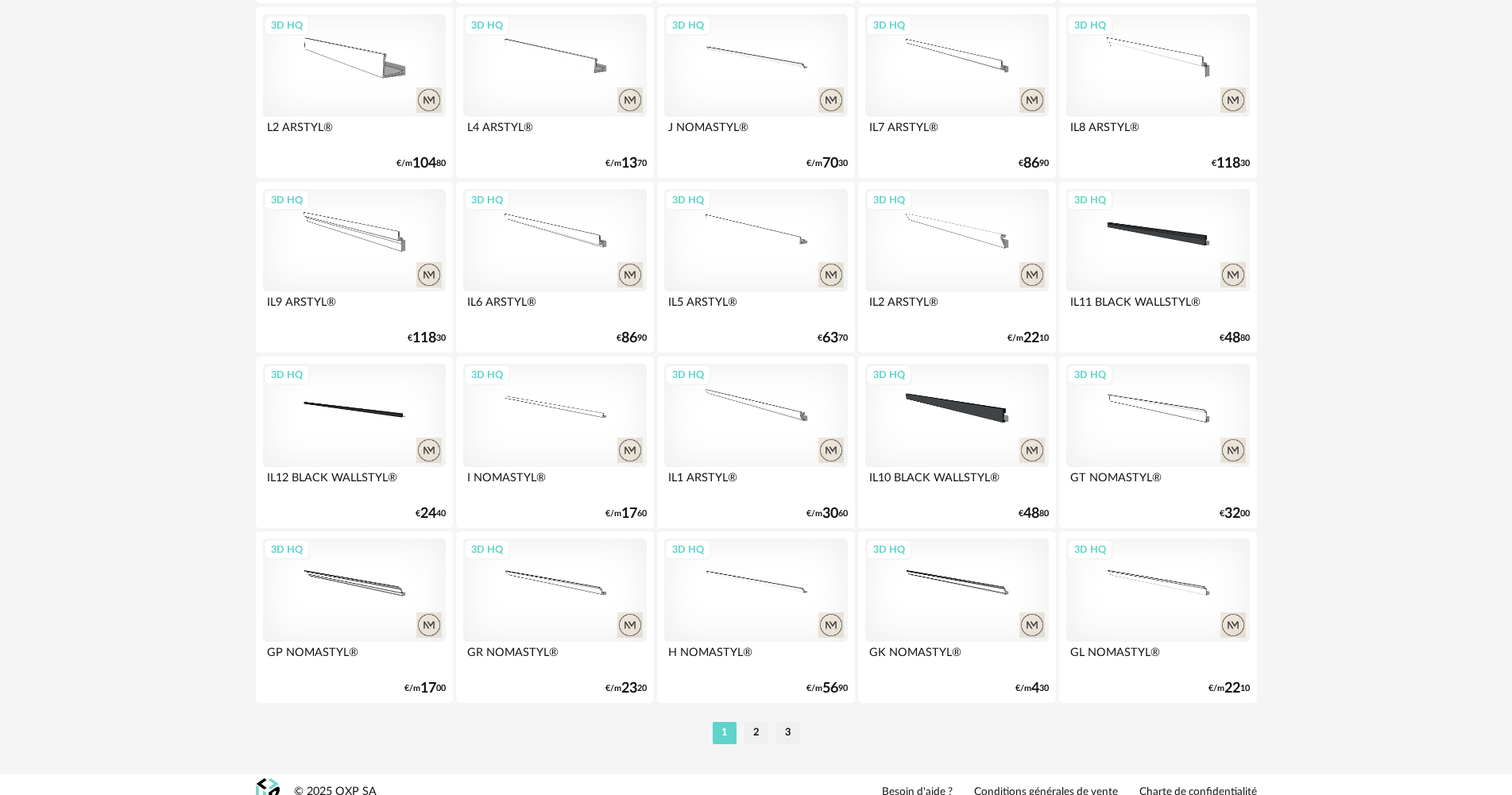
scroll to position [3113, 0]
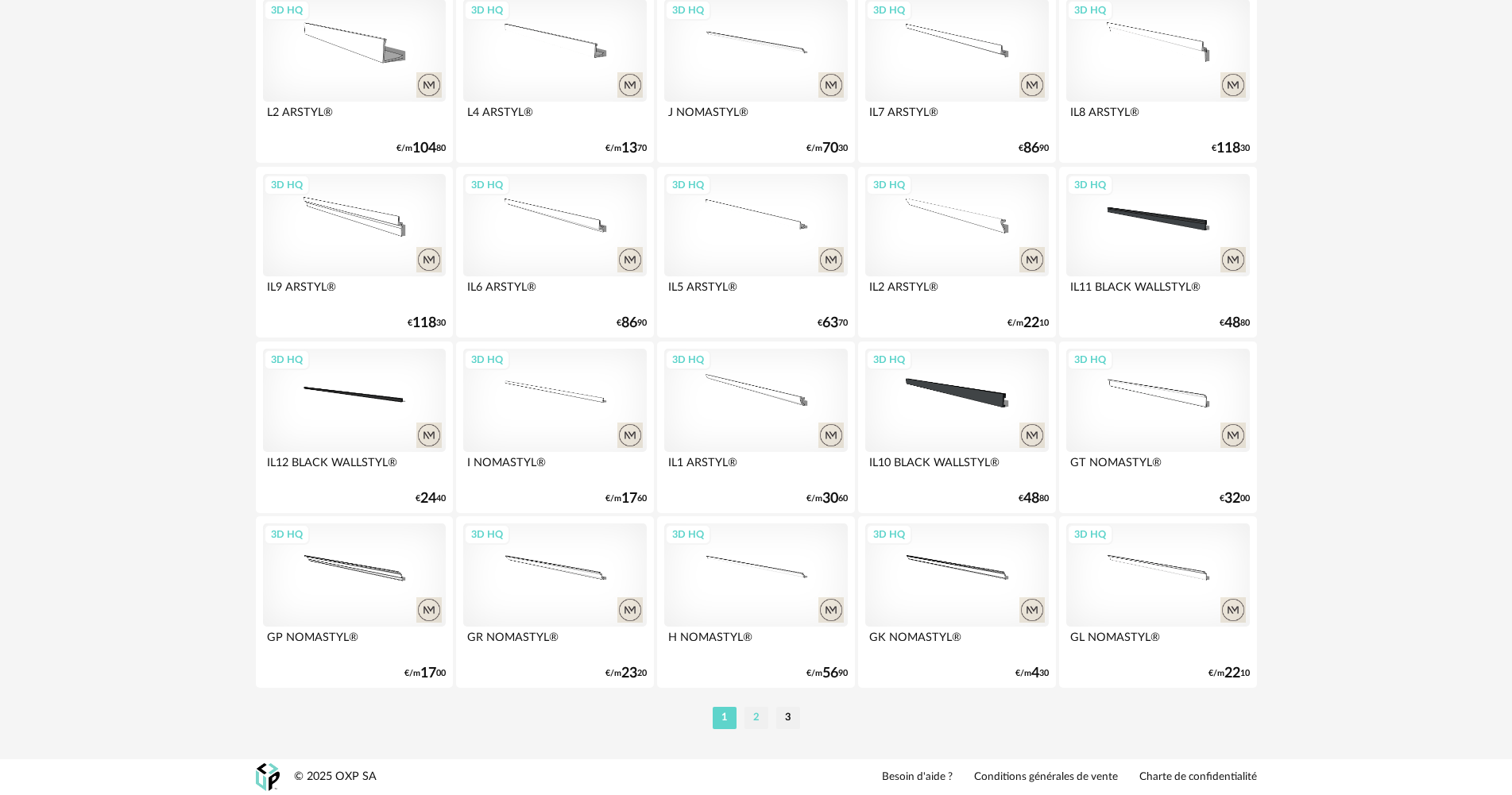
click at [756, 713] on li "2" at bounding box center [756, 718] width 24 height 22
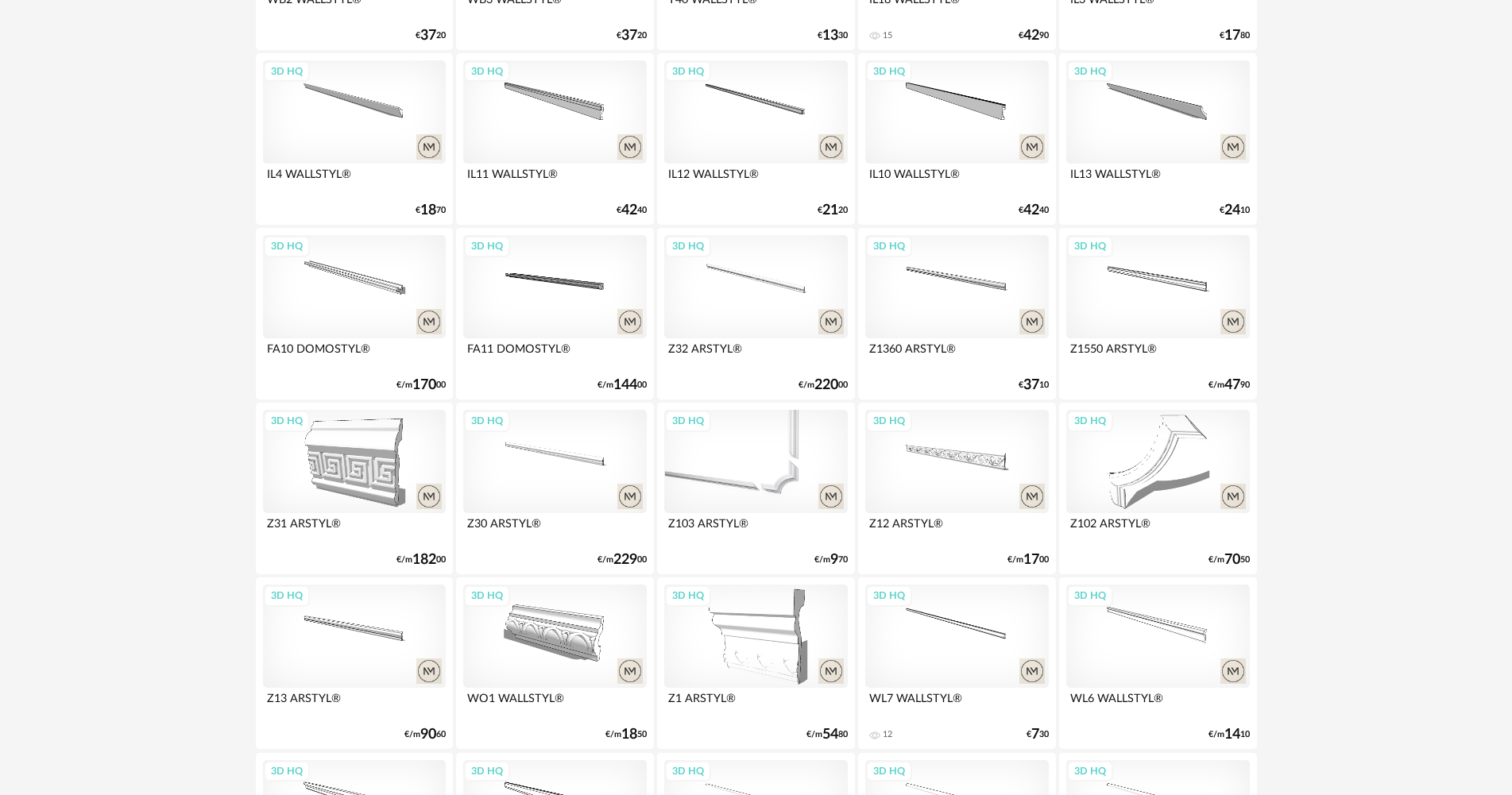
scroll to position [1827, 0]
click at [805, 467] on div "3D HQ" at bounding box center [756, 462] width 182 height 103
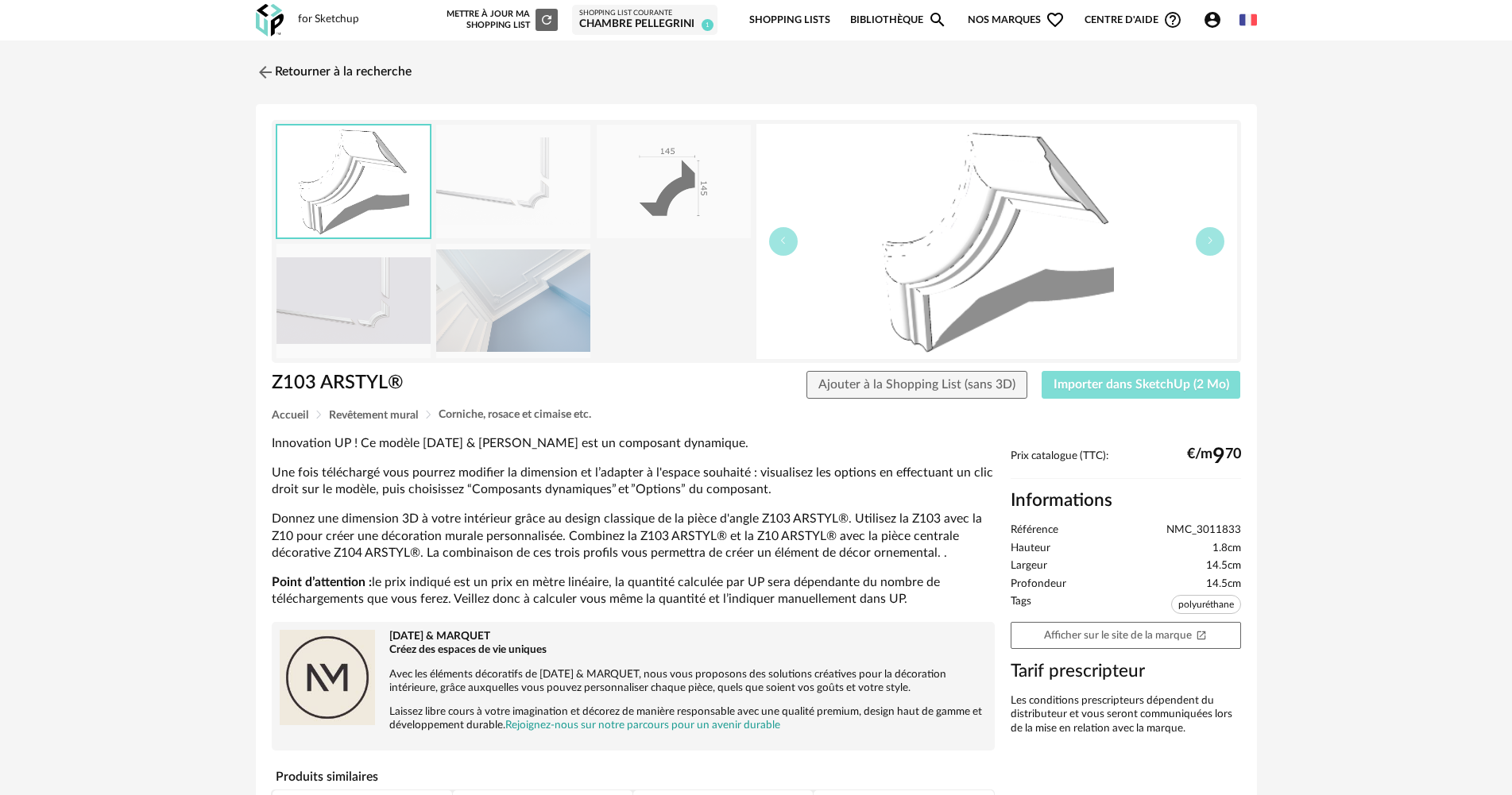
click at [1119, 387] on span "Importer dans SketchUp (2 Mo)" at bounding box center [1141, 384] width 176 height 13
click at [665, 28] on div "Chambre PELLEGRINI" at bounding box center [644, 24] width 131 height 14
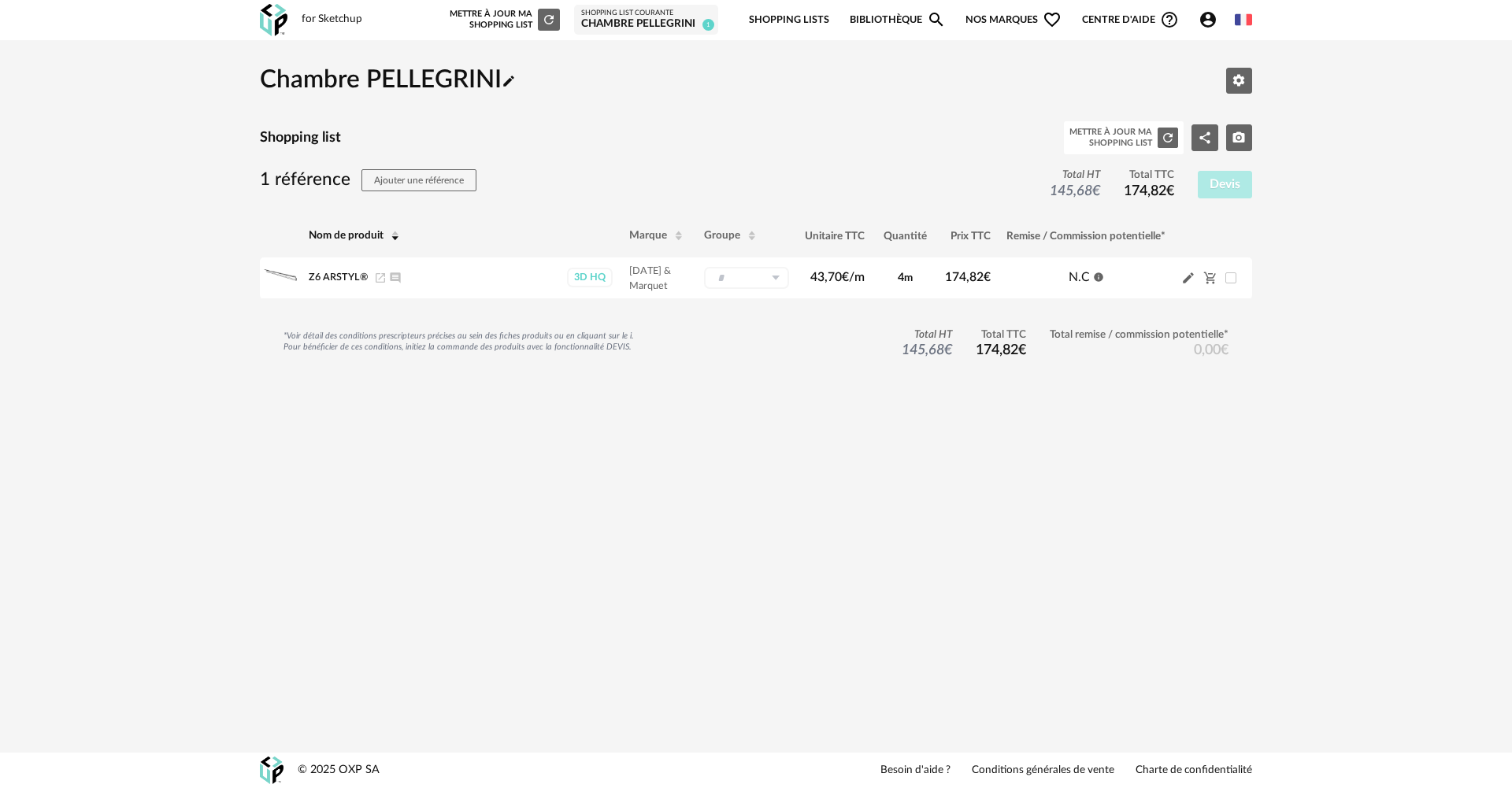
click at [924, 16] on link "Bibliothèque Magnify icon" at bounding box center [898, 20] width 96 height 37
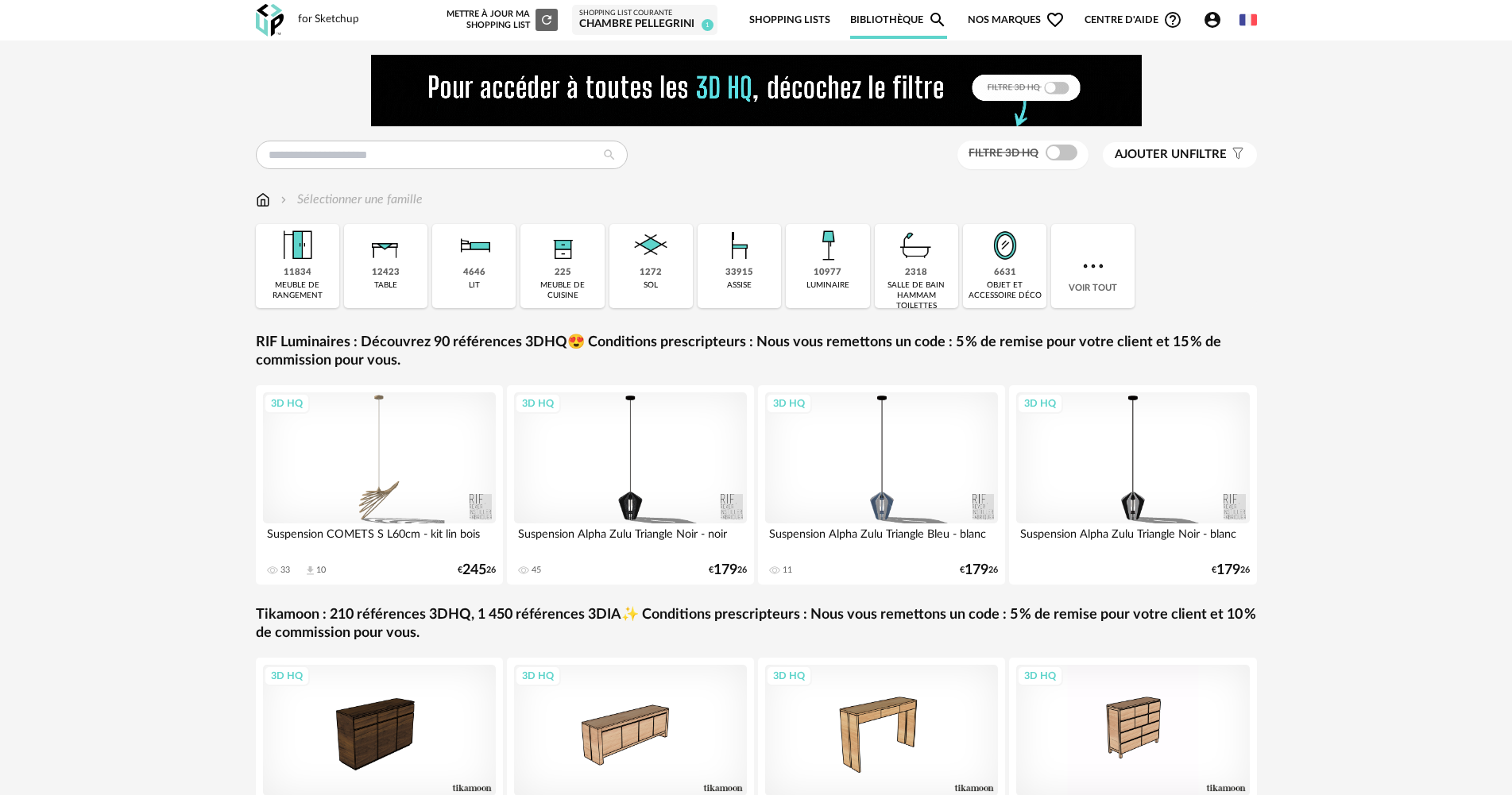
click at [1204, 150] on span "Ajouter un filtre" at bounding box center [1171, 154] width 112 height 16
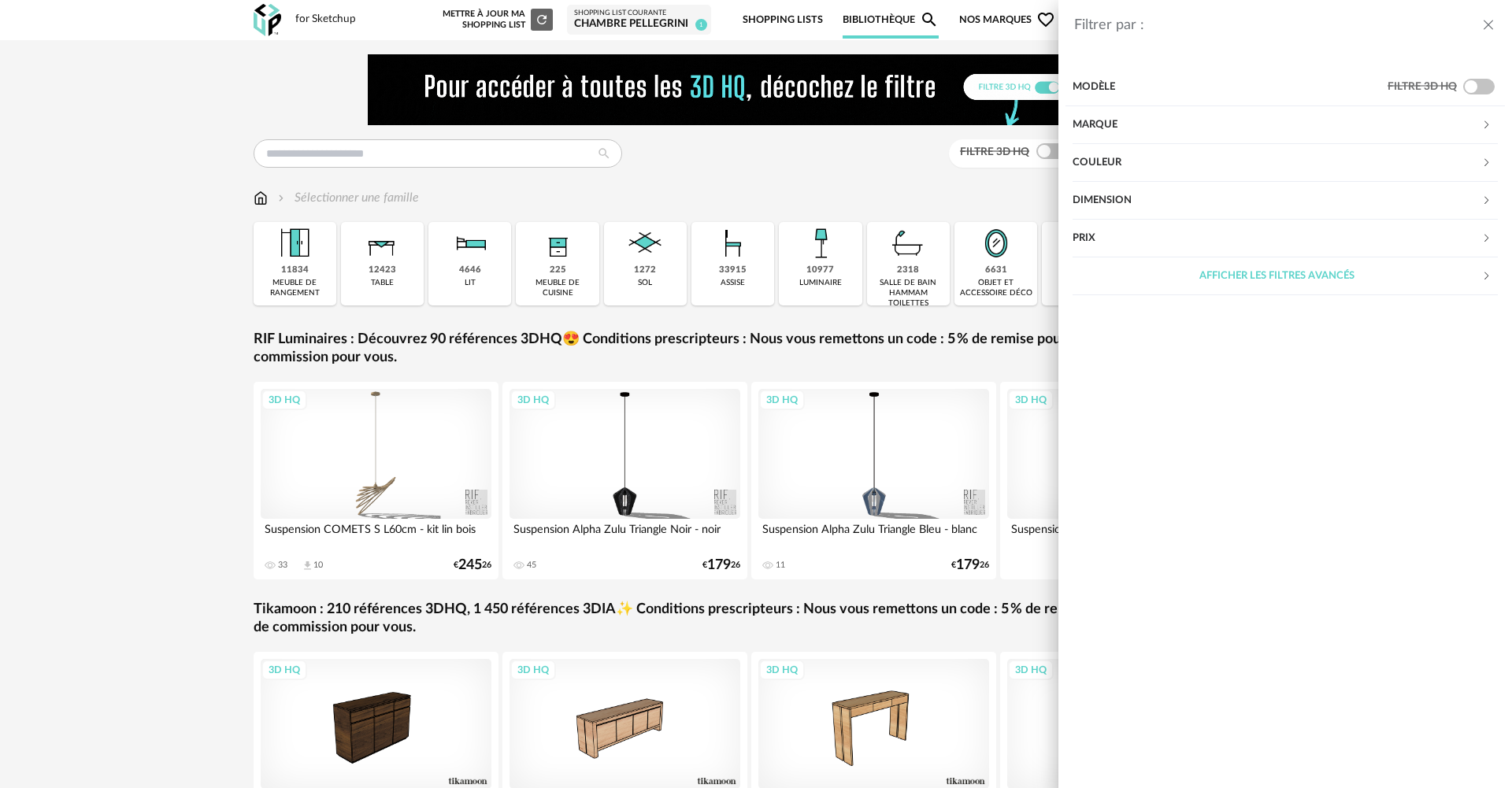
click at [1228, 125] on div "Marque" at bounding box center [1277, 125] width 409 height 38
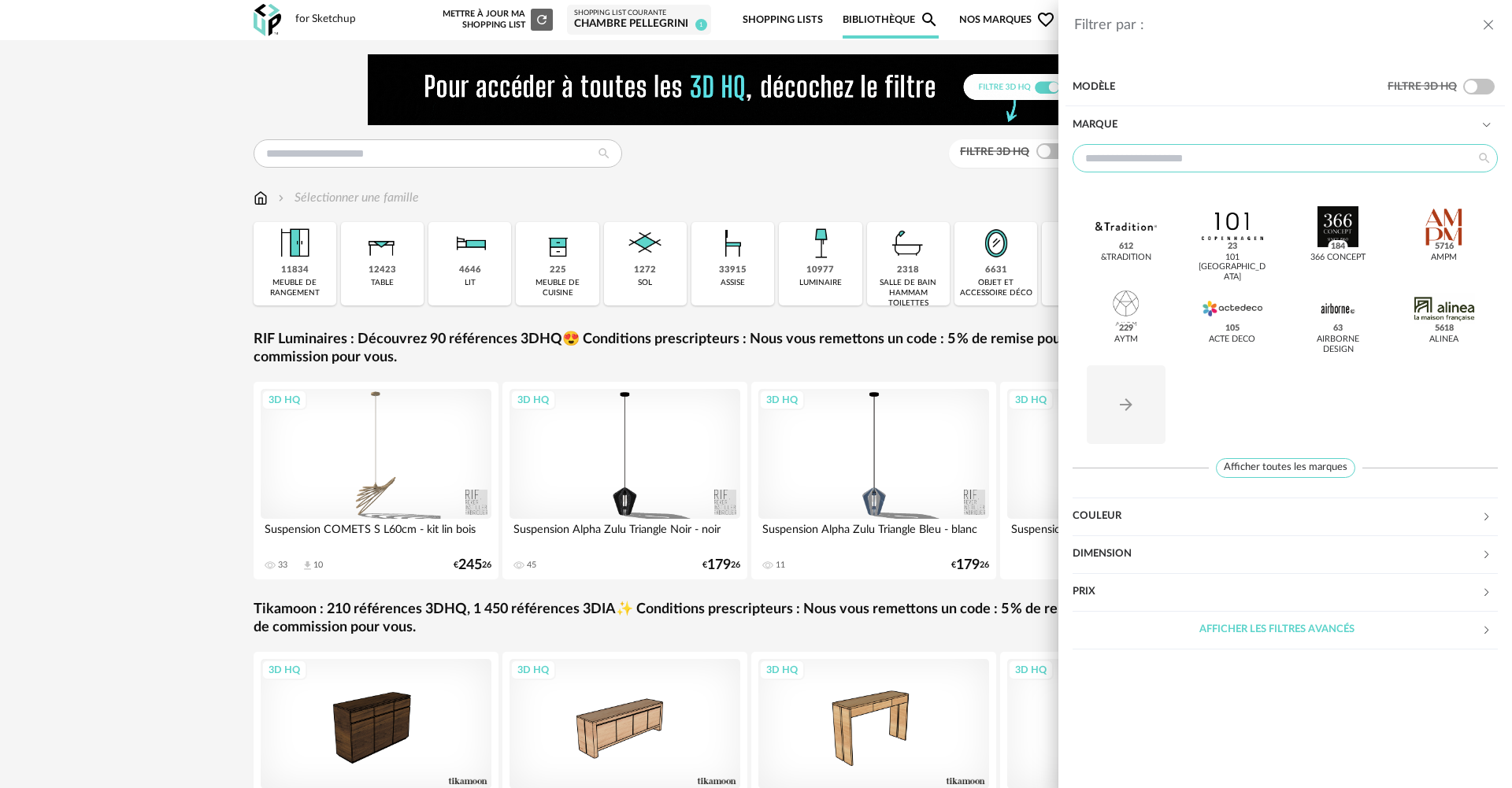
click at [1134, 154] on input "text" at bounding box center [1285, 158] width 425 height 28
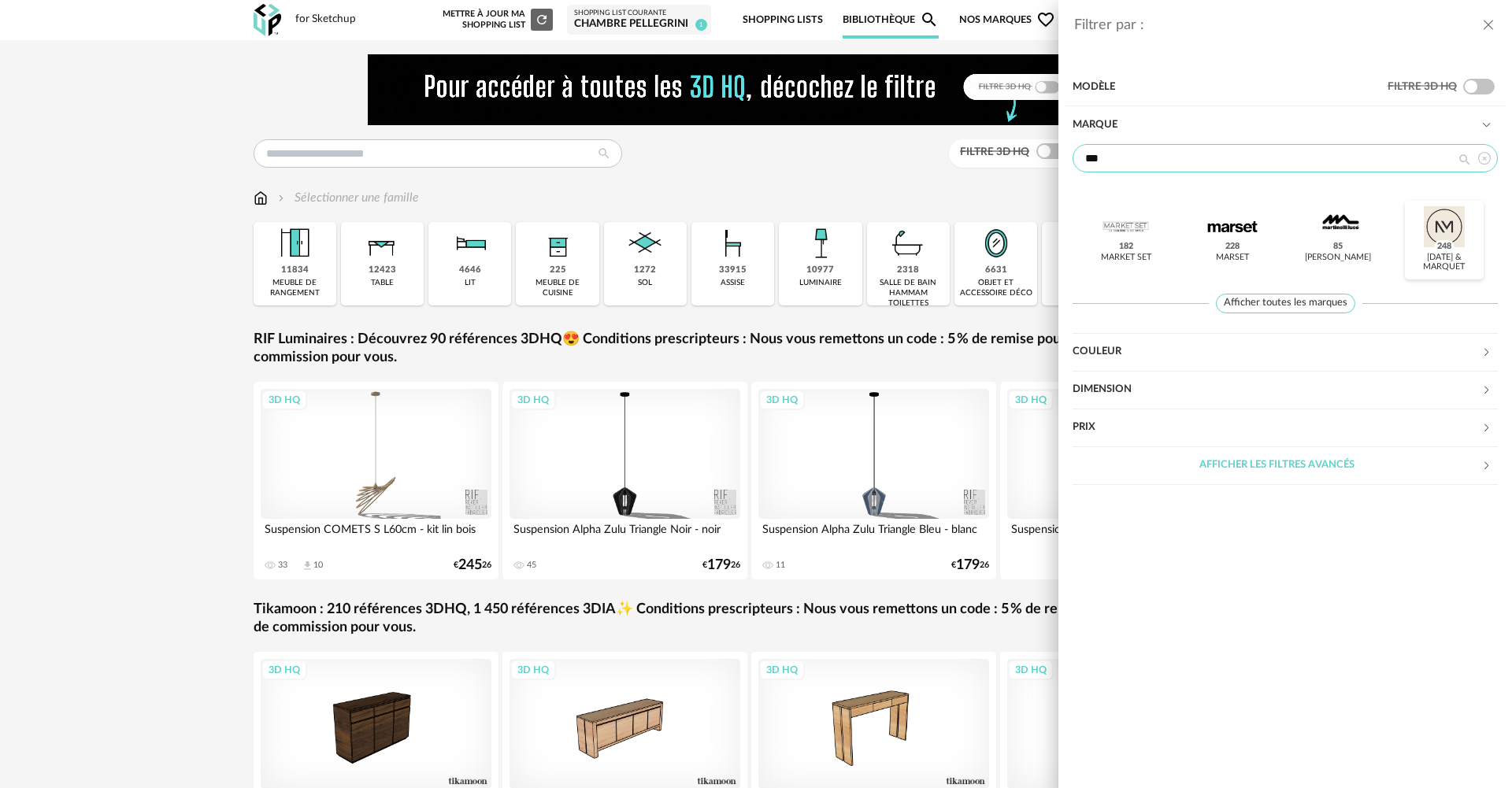
type input "***"
click at [1422, 229] on div at bounding box center [1444, 227] width 61 height 41
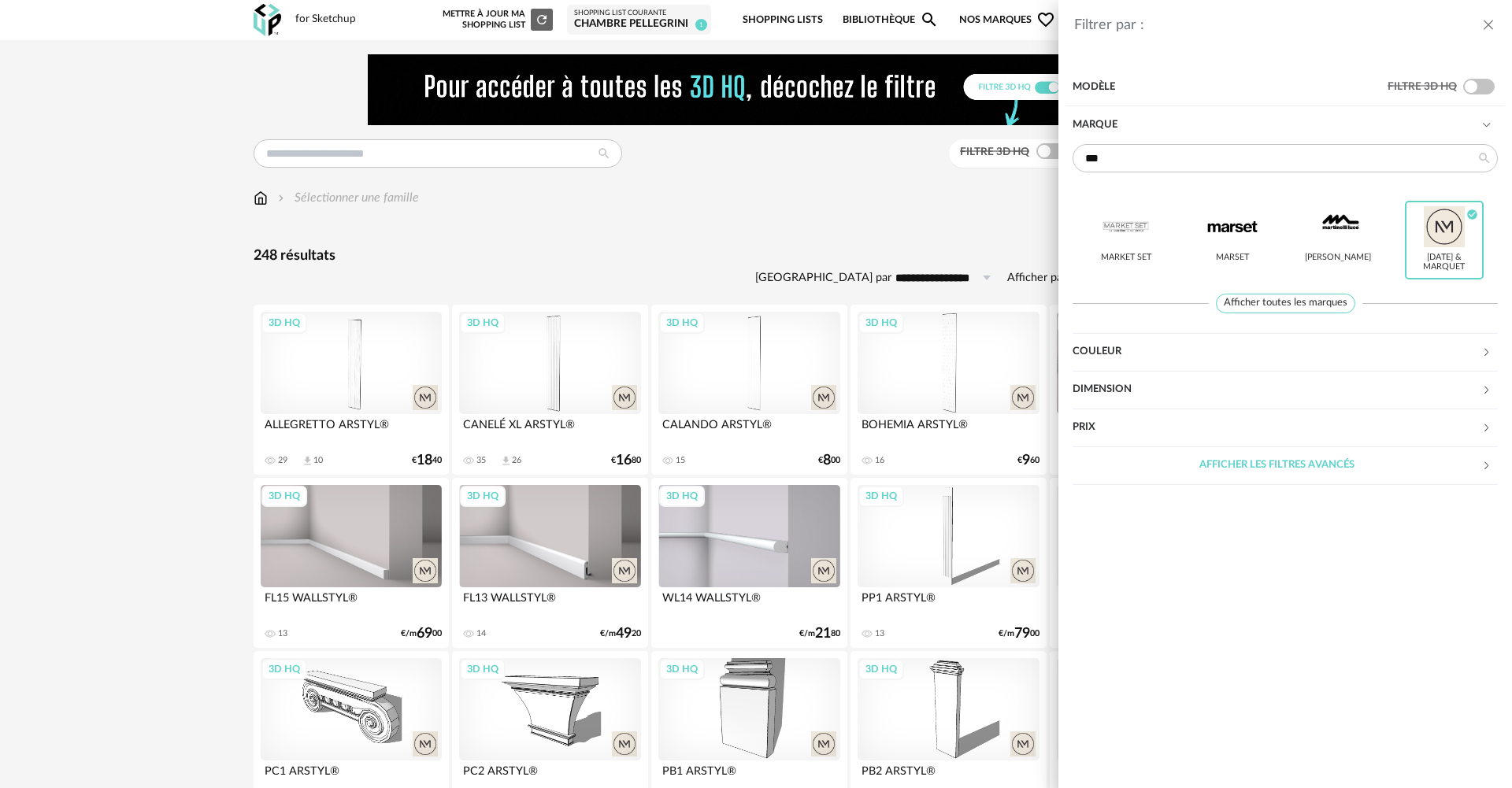
click at [188, 360] on div "Filtrer par : Modèle Filtre 3D HQ Marque *** Market Set Marset Martinelli Luce …" at bounding box center [756, 394] width 1512 height 788
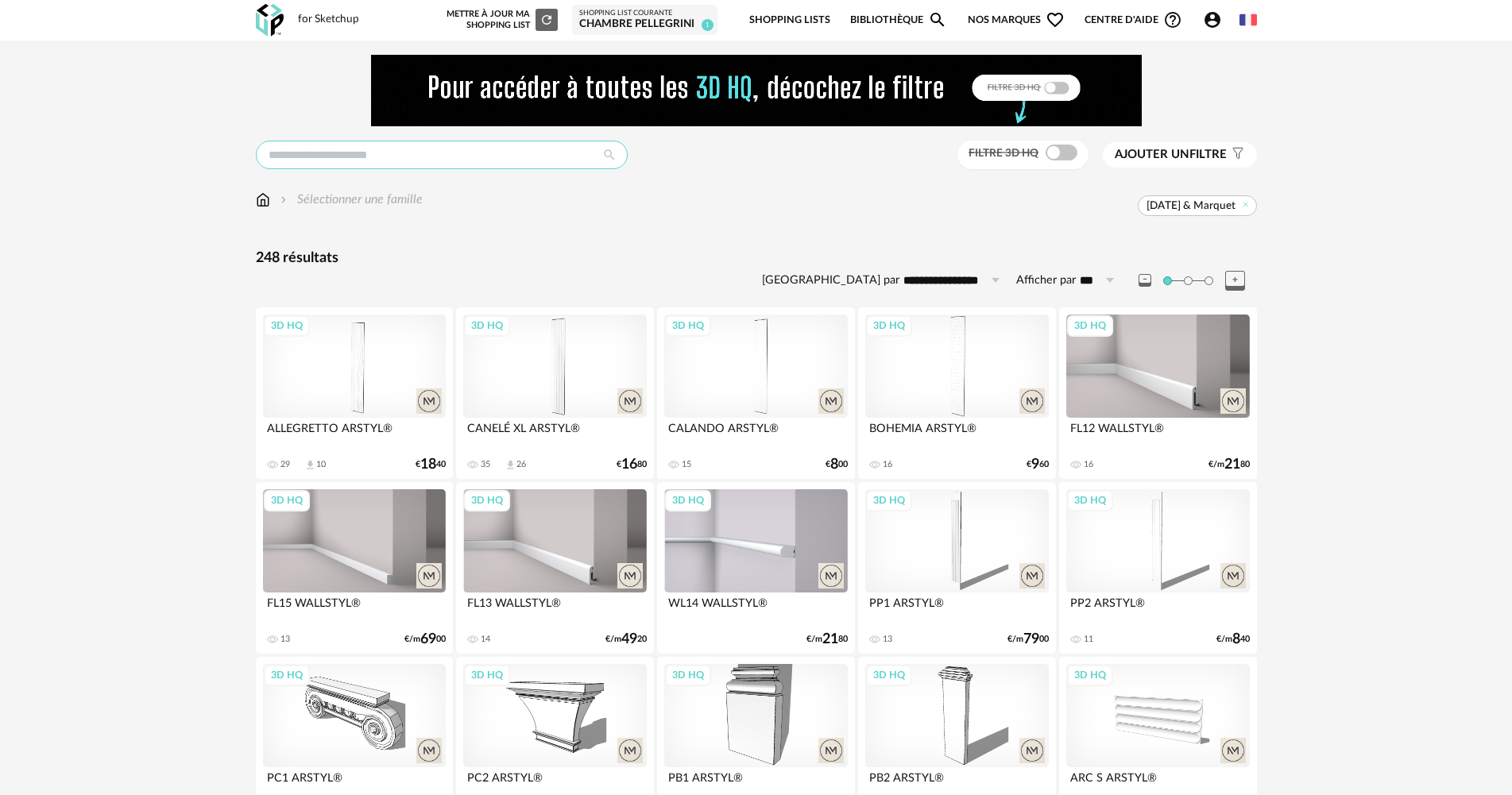
click at [450, 153] on input "text" at bounding box center [442, 155] width 372 height 29
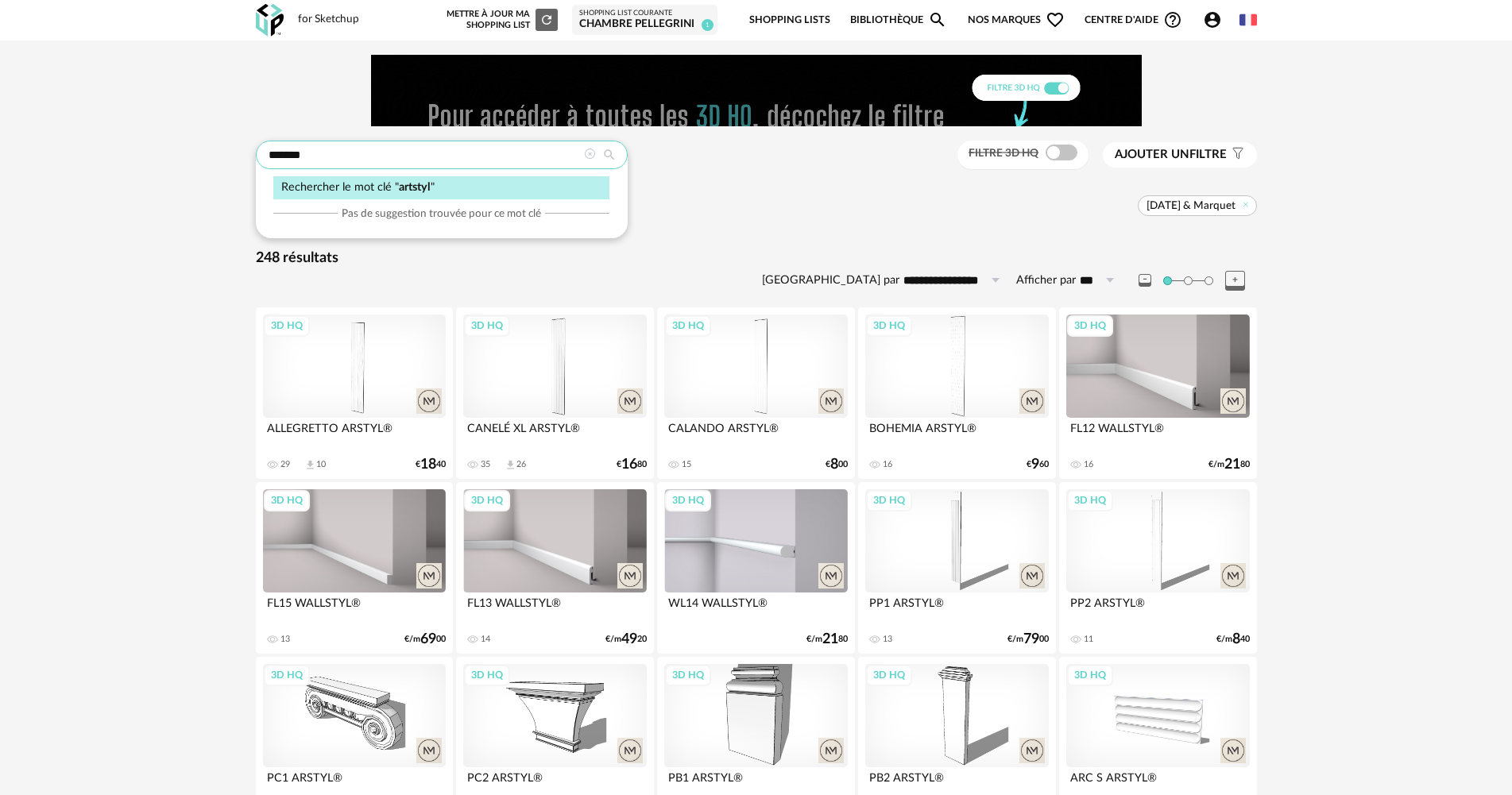
type input "*******"
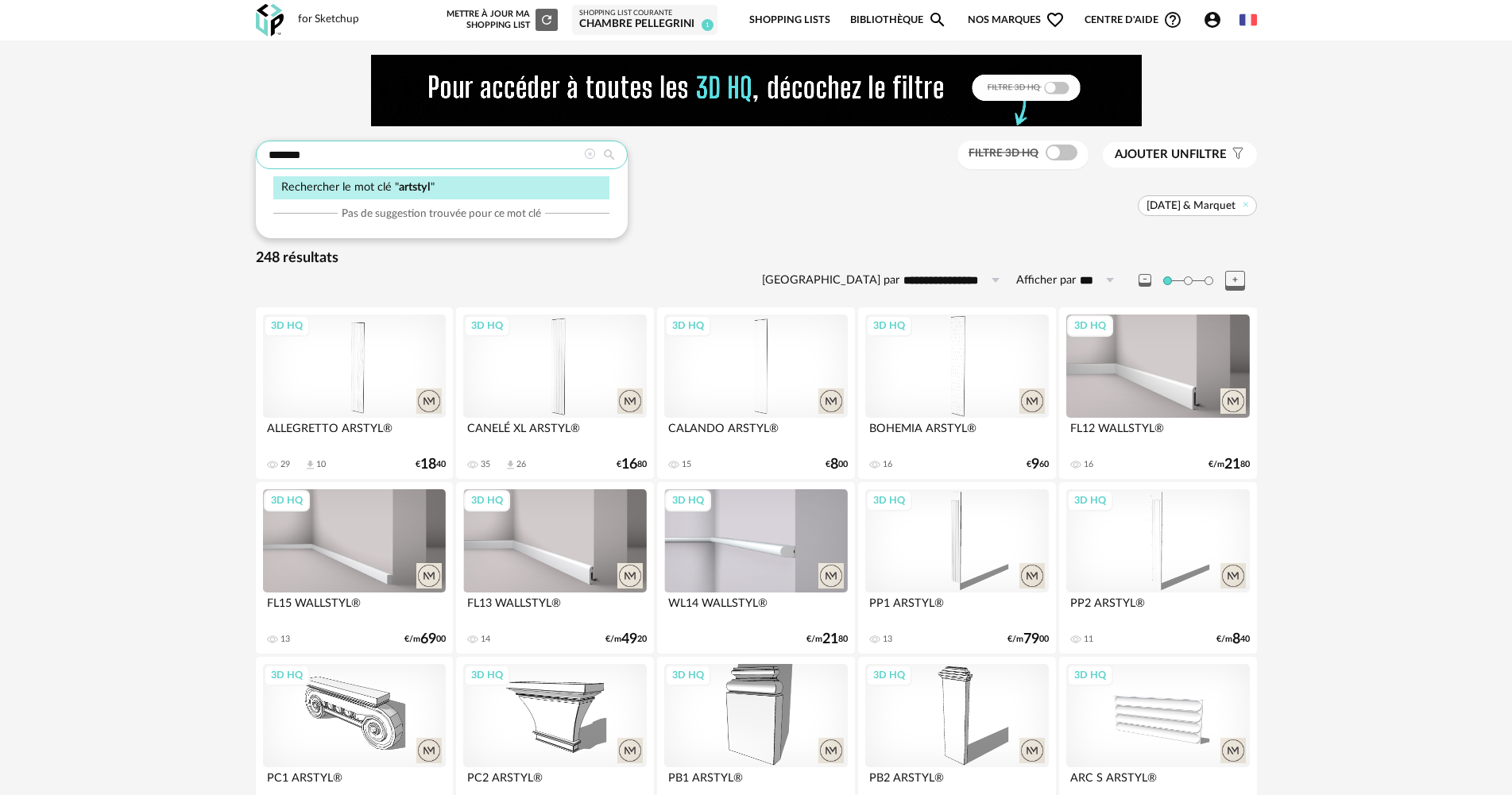
type input "**********"
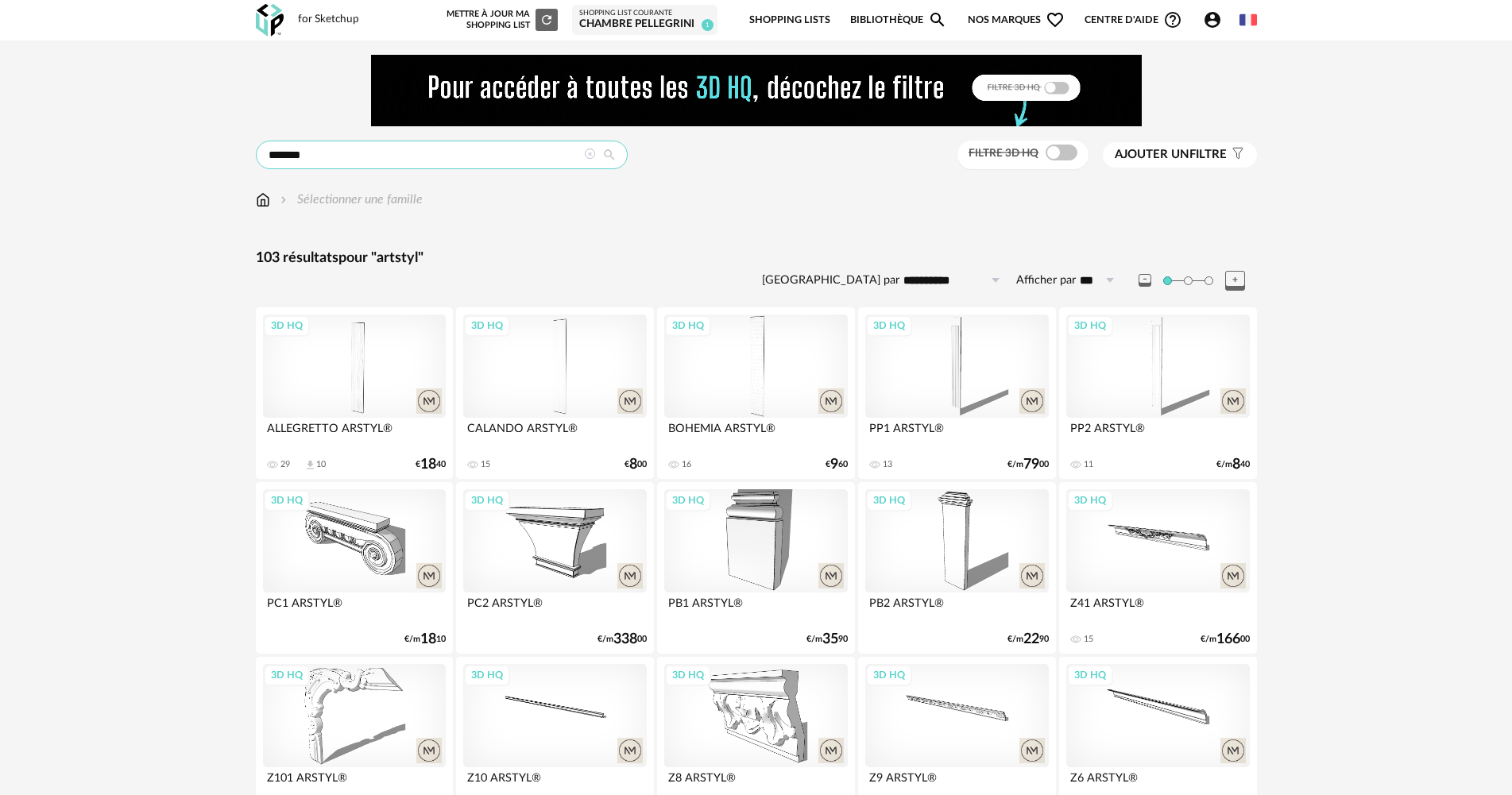
click at [282, 155] on input "*******" at bounding box center [442, 155] width 372 height 29
type input "******"
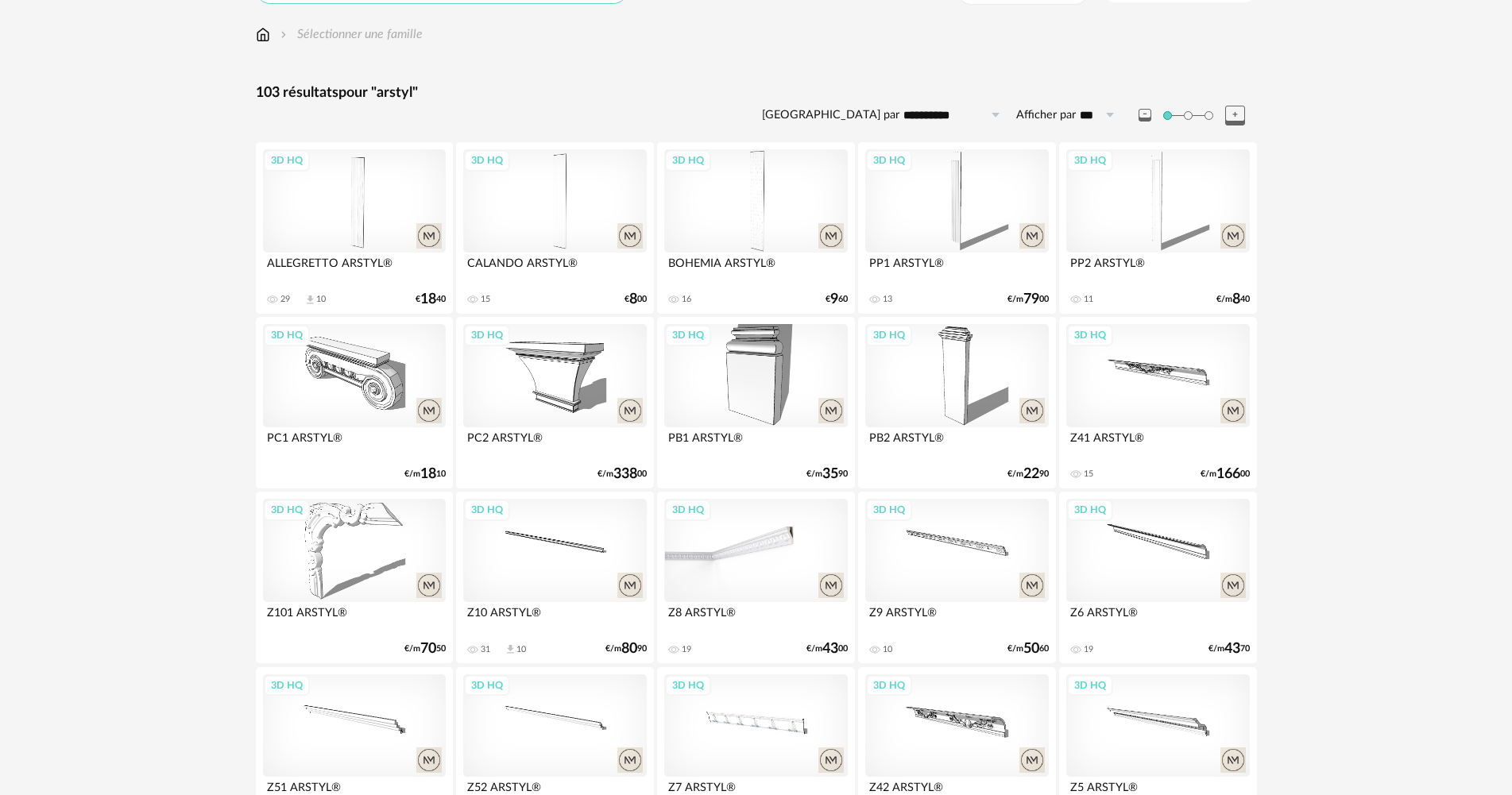
scroll to position [159, 0]
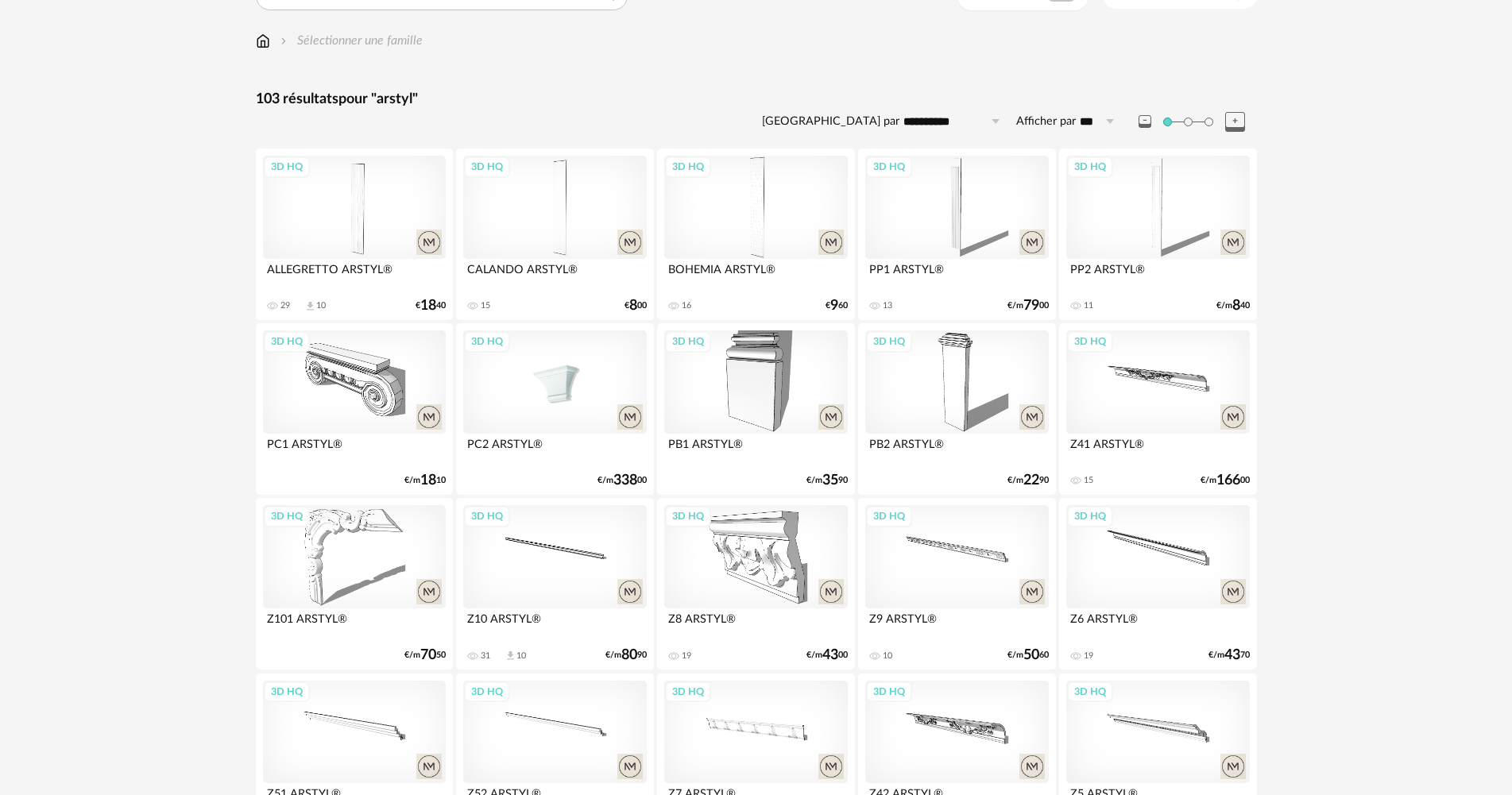
click at [586, 357] on div "3D HQ" at bounding box center [555, 382] width 182 height 103
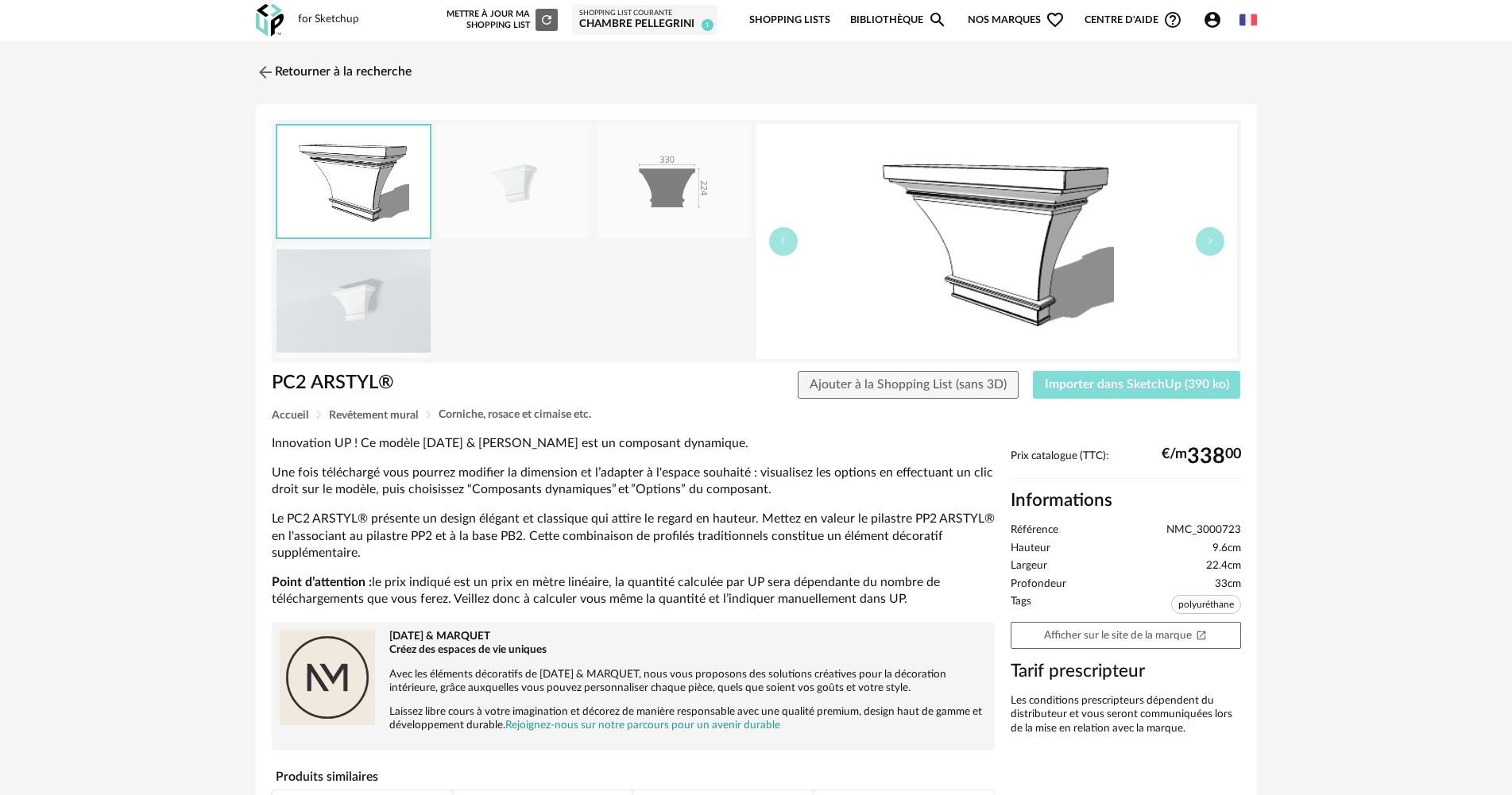
click at [1204, 379] on span "Importer dans SketchUp (390 ko)" at bounding box center [1137, 384] width 184 height 13
click at [344, 61] on link "Retourner à la recherche" at bounding box center [329, 72] width 155 height 35
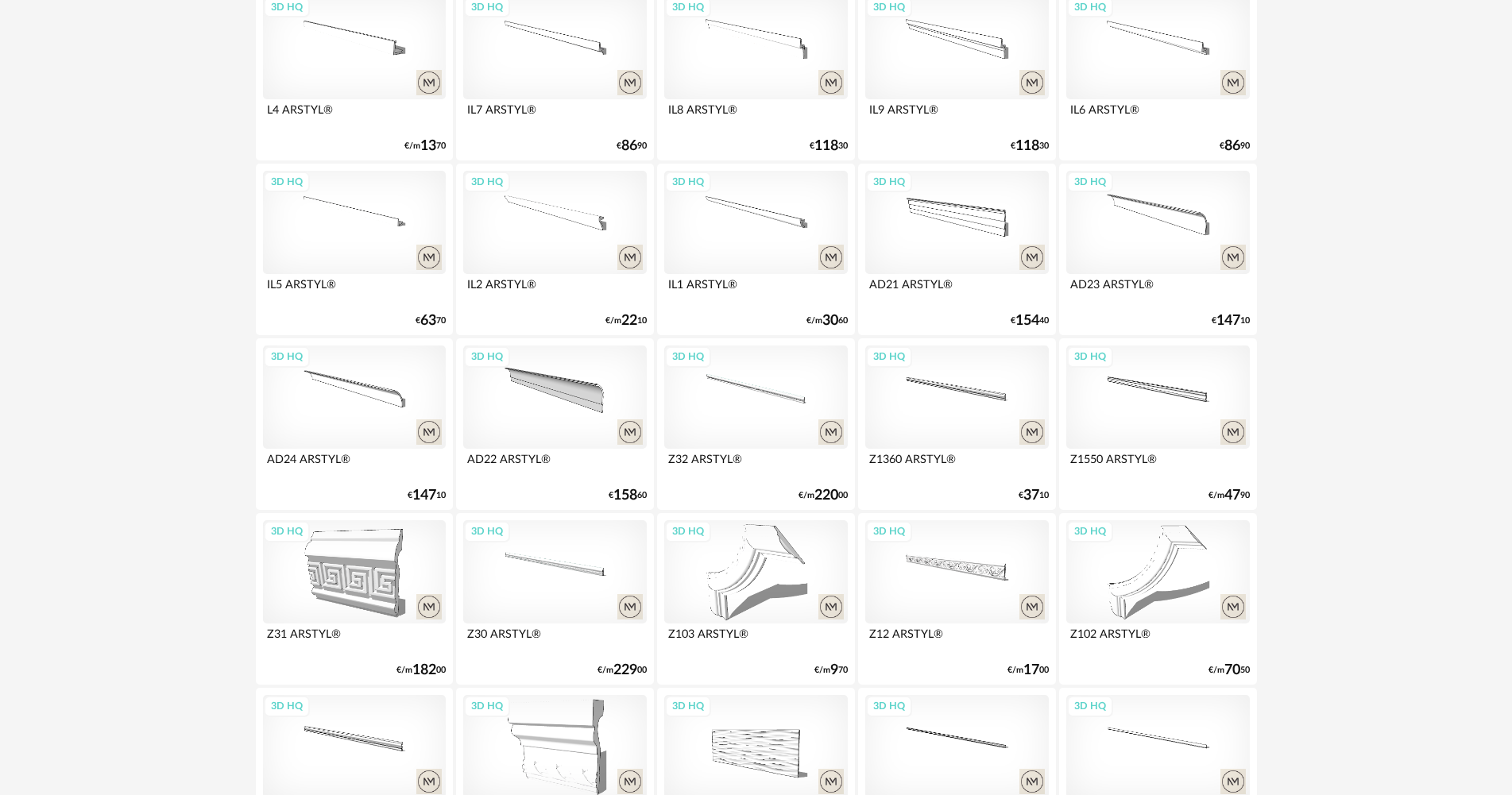
scroll to position [1827, 0]
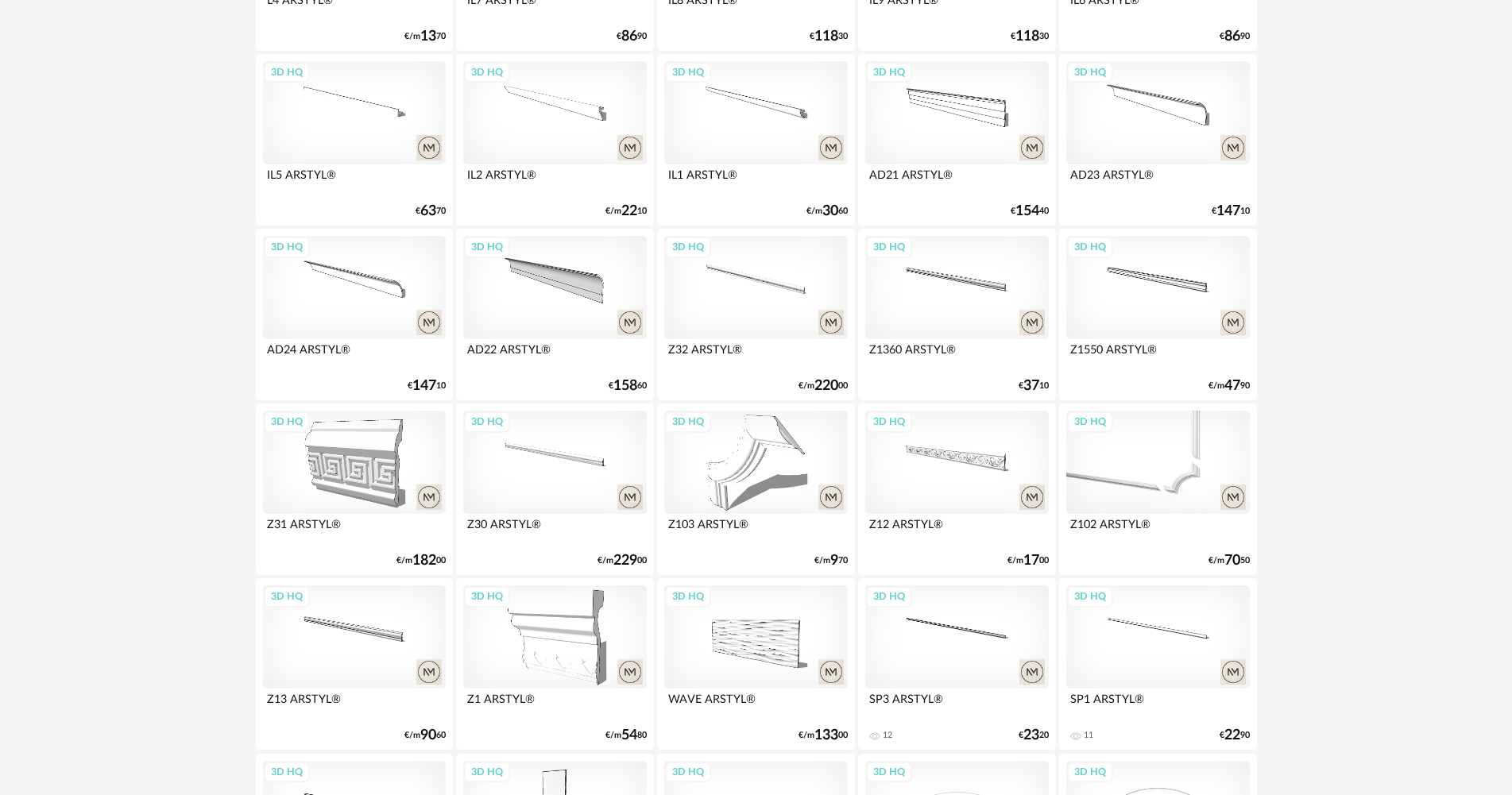
click at [1130, 426] on div "3D HQ" at bounding box center [1157, 462] width 182 height 103
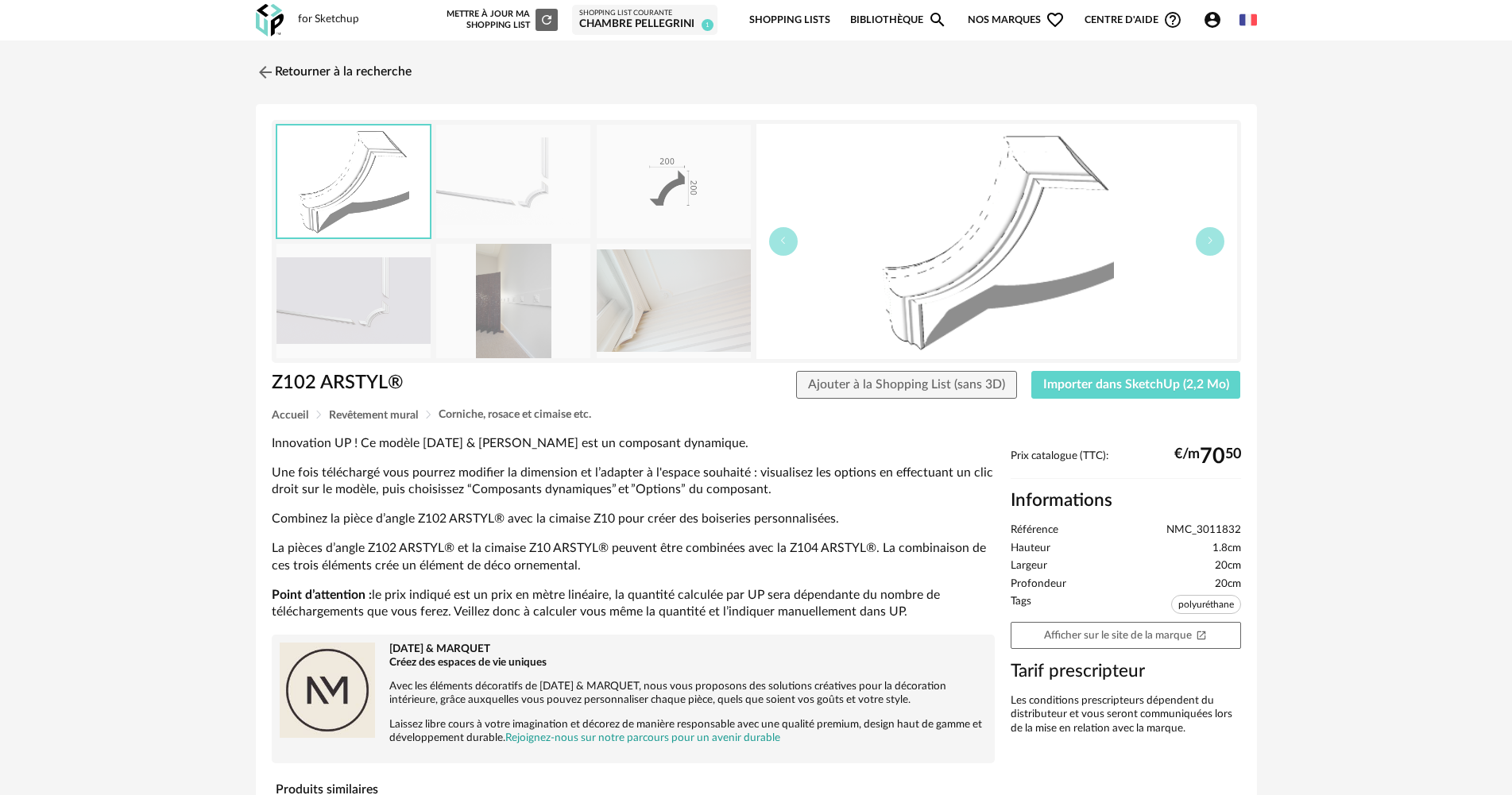
click at [546, 198] on img at bounding box center [513, 181] width 154 height 114
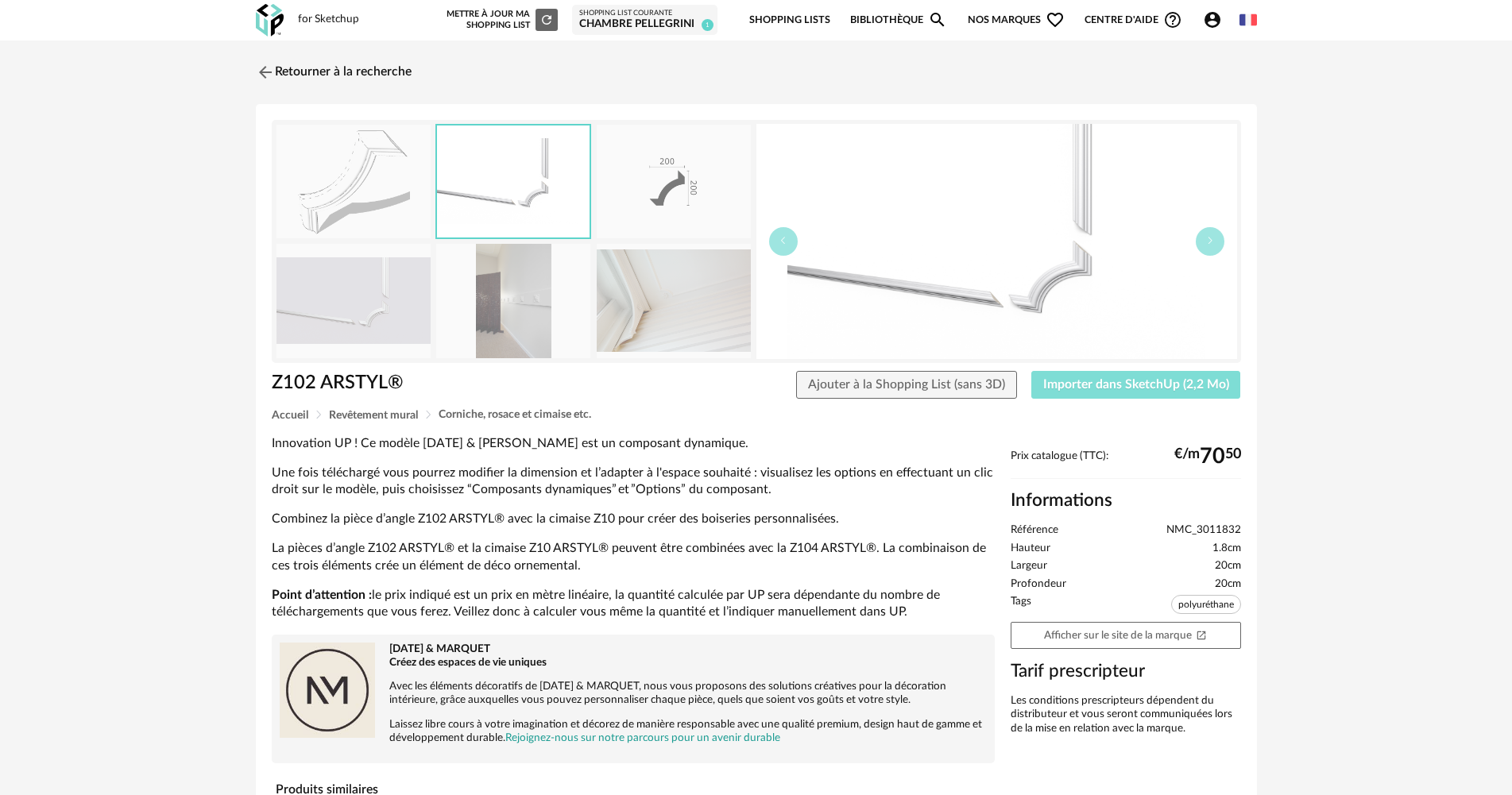
click at [1093, 391] on button "Importer dans SketchUp (2,2 Mo)" at bounding box center [1136, 386] width 210 height 29
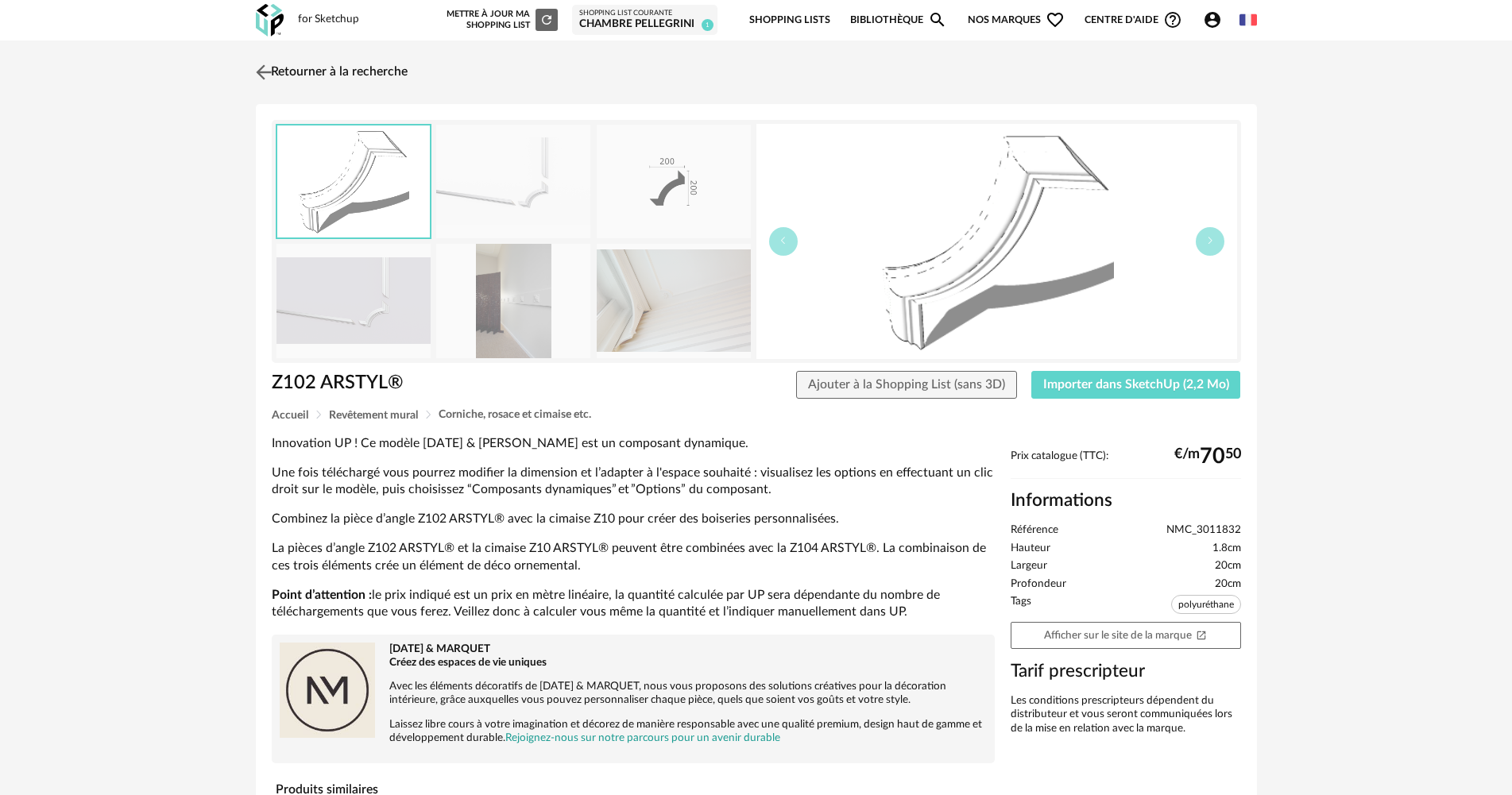
click at [315, 69] on link "Retourner à la recherche" at bounding box center [329, 72] width 155 height 35
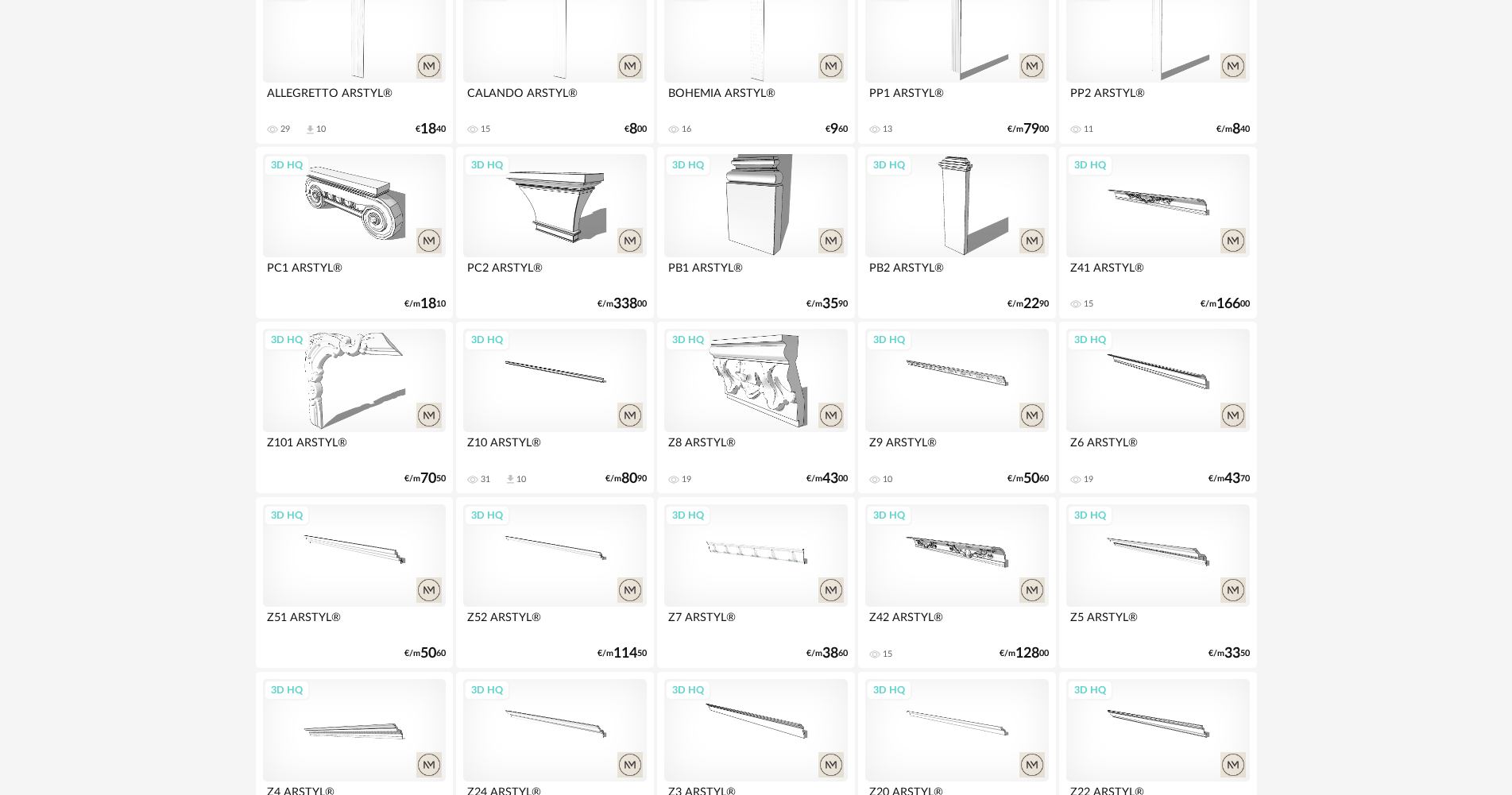
scroll to position [266, 0]
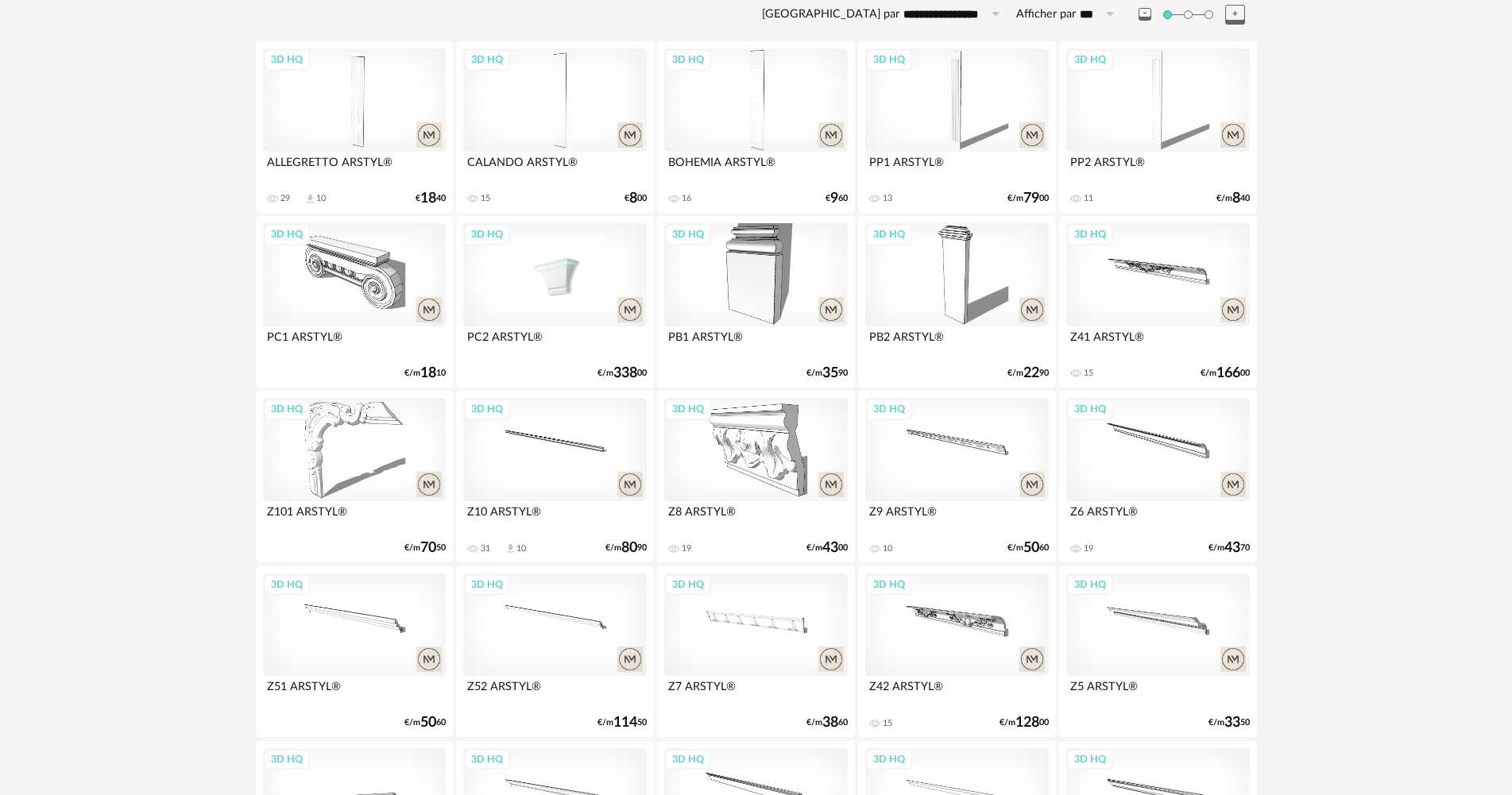
click at [548, 254] on div "3D HQ" at bounding box center [555, 275] width 182 height 103
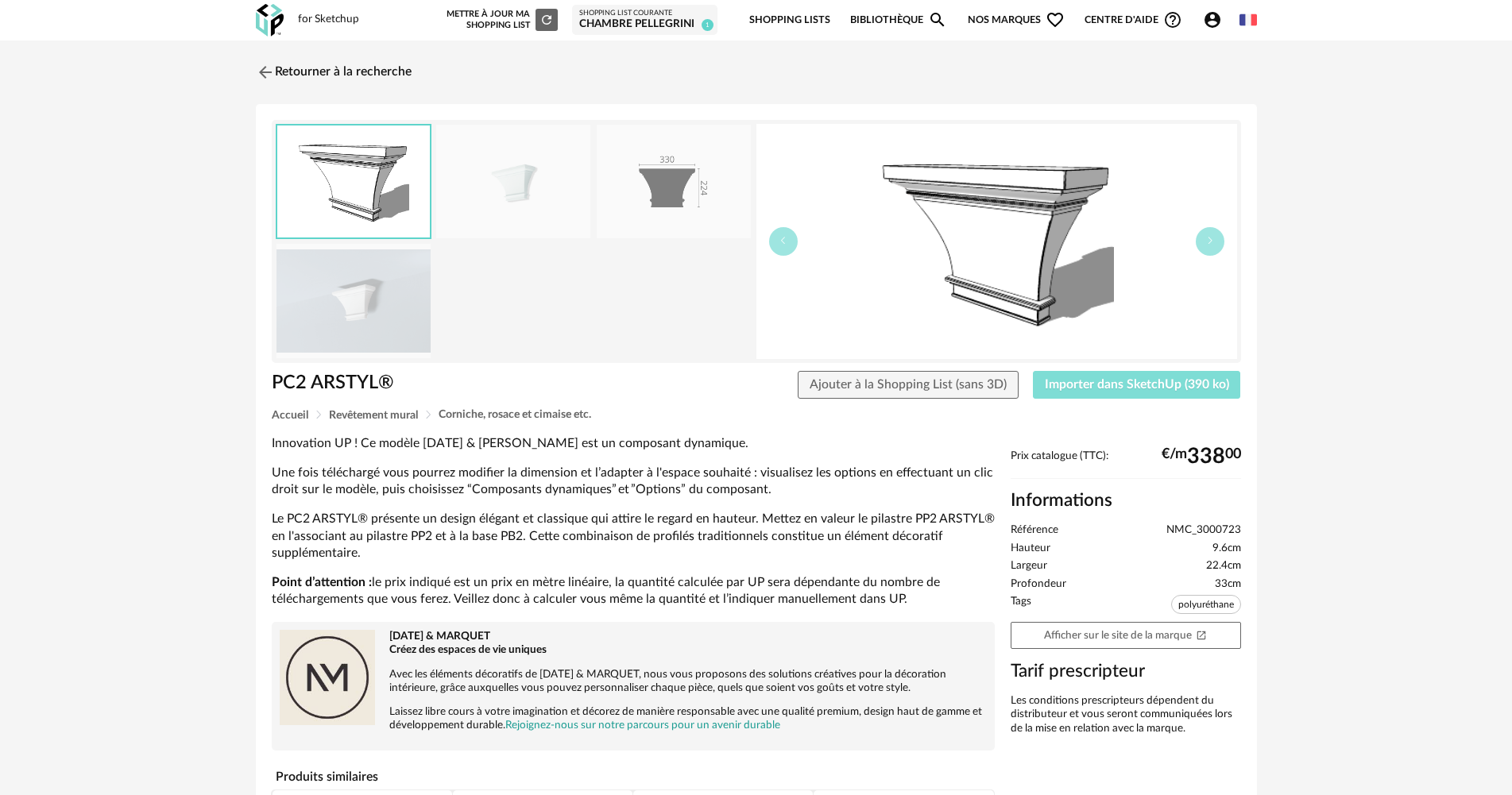
click at [1054, 382] on span "Importer dans SketchUp (390 ko)" at bounding box center [1137, 384] width 184 height 13
click at [387, 76] on link "Retourner à la recherche" at bounding box center [329, 72] width 155 height 35
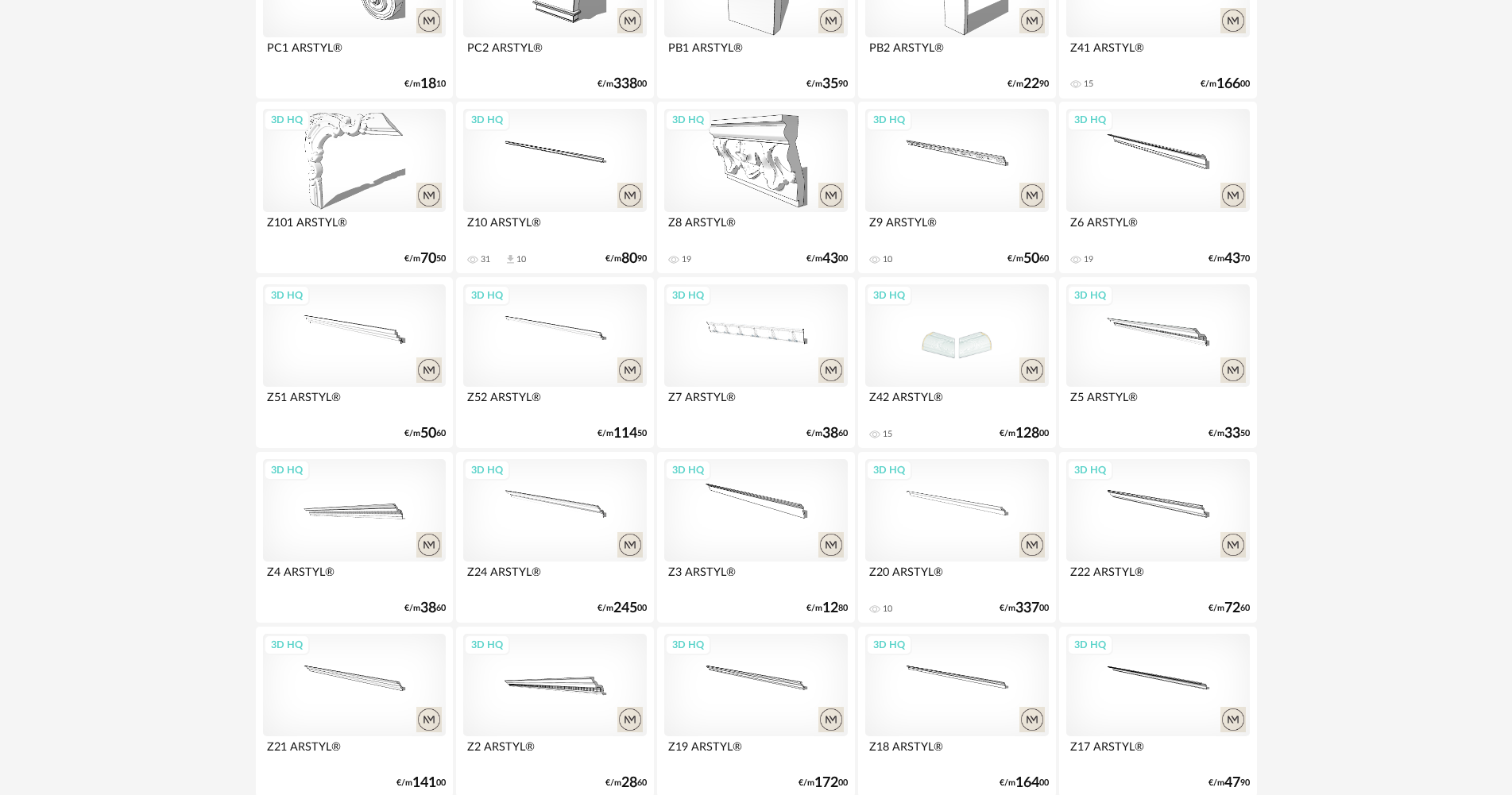
scroll to position [583, 0]
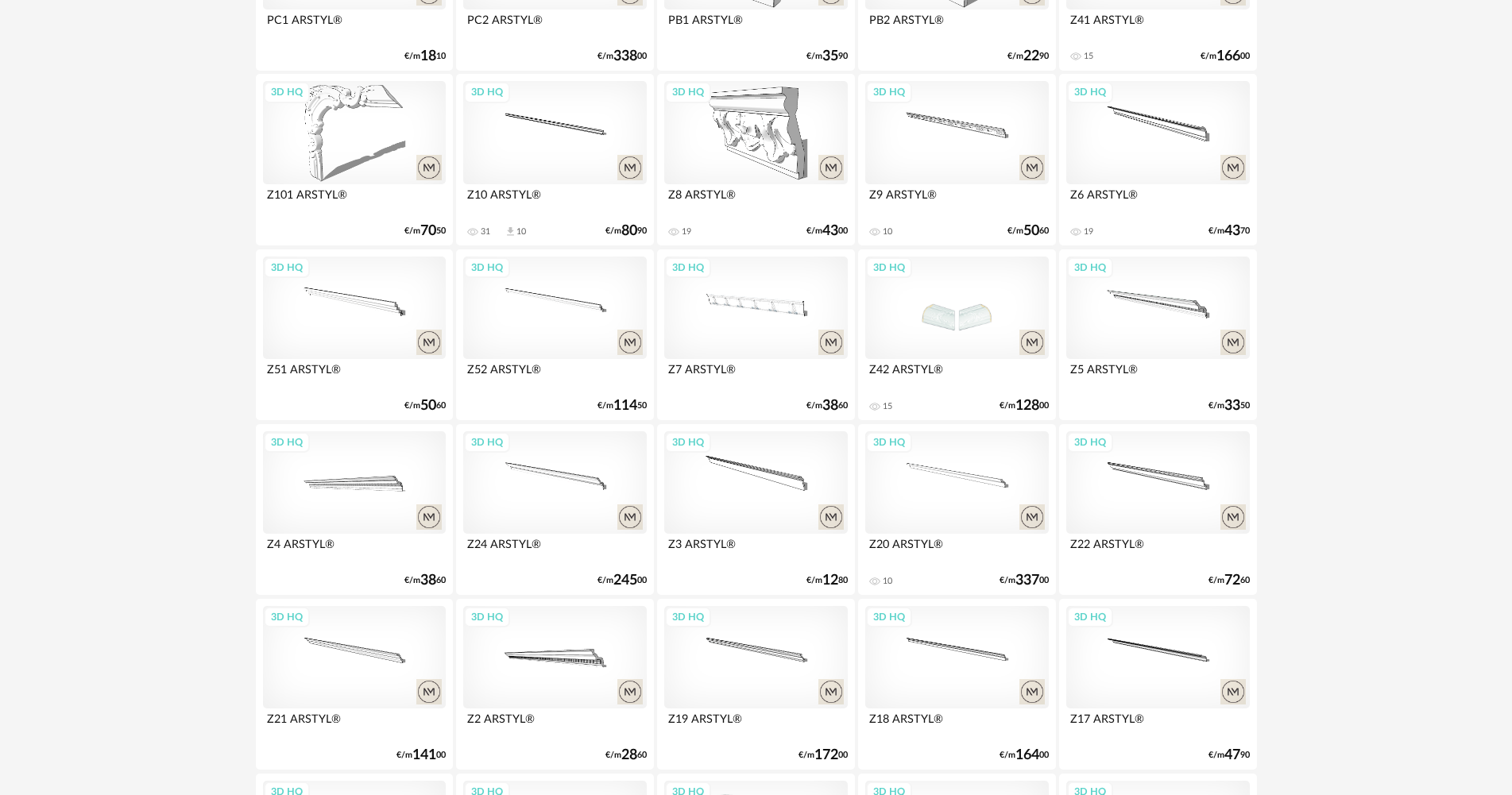
click at [978, 323] on div "3D HQ" at bounding box center [957, 308] width 182 height 103
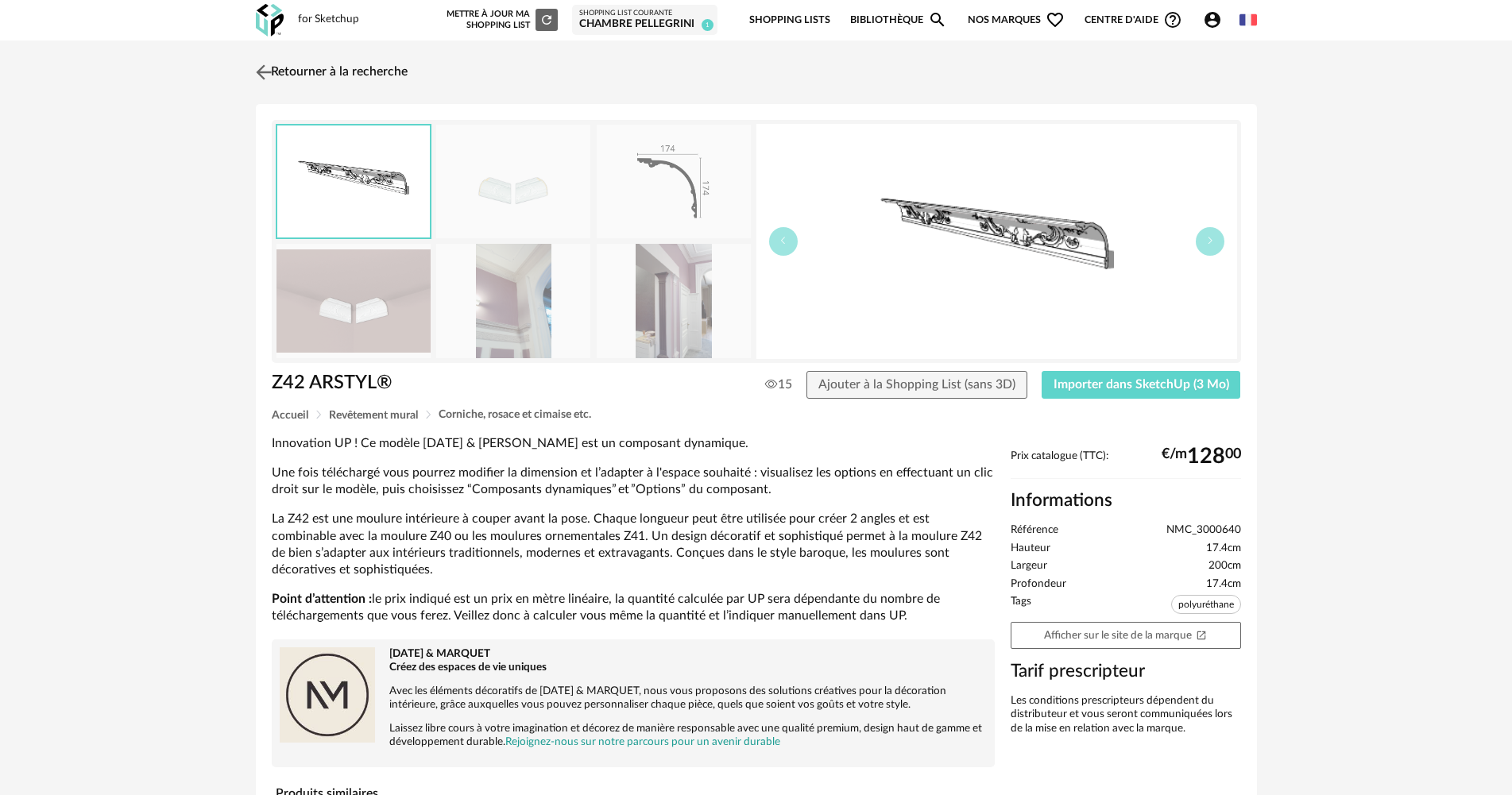
click at [307, 67] on link "Retourner à la recherche" at bounding box center [329, 72] width 155 height 35
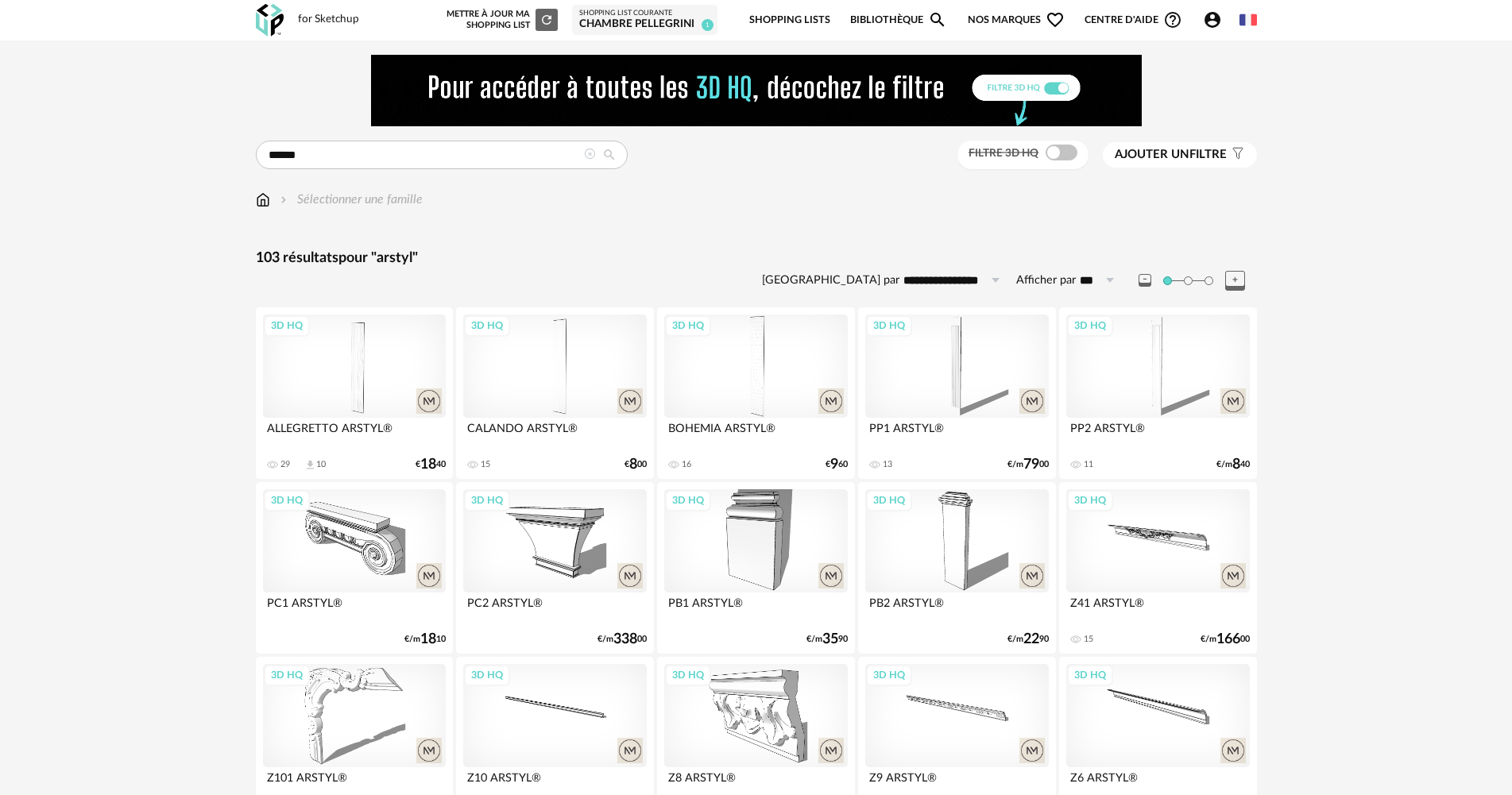
click at [653, 20] on div "Chambre PELLEGRINI" at bounding box center [644, 24] width 131 height 14
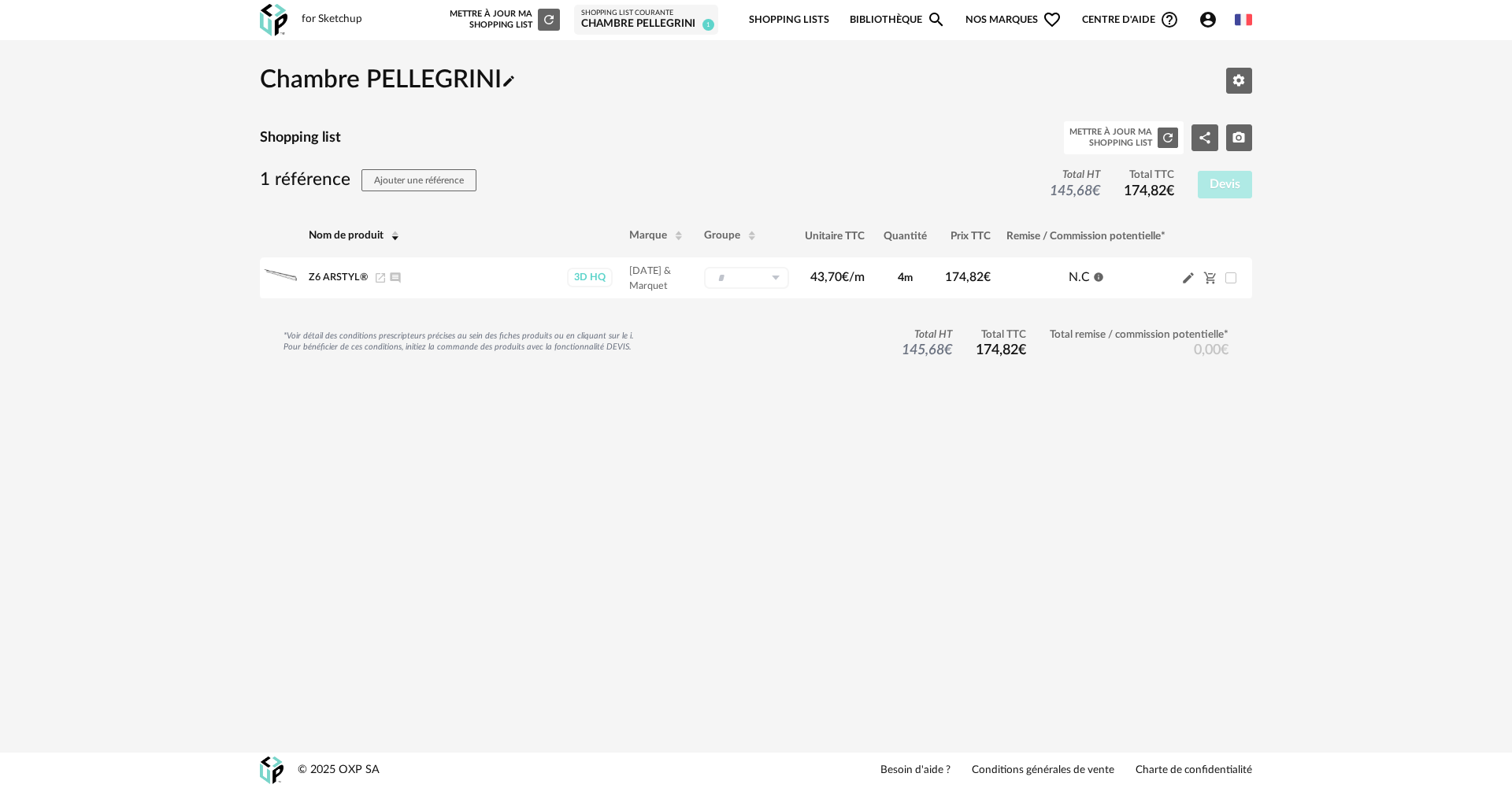
click at [915, 23] on link "Bibliothèque Magnify icon" at bounding box center [898, 20] width 96 height 37
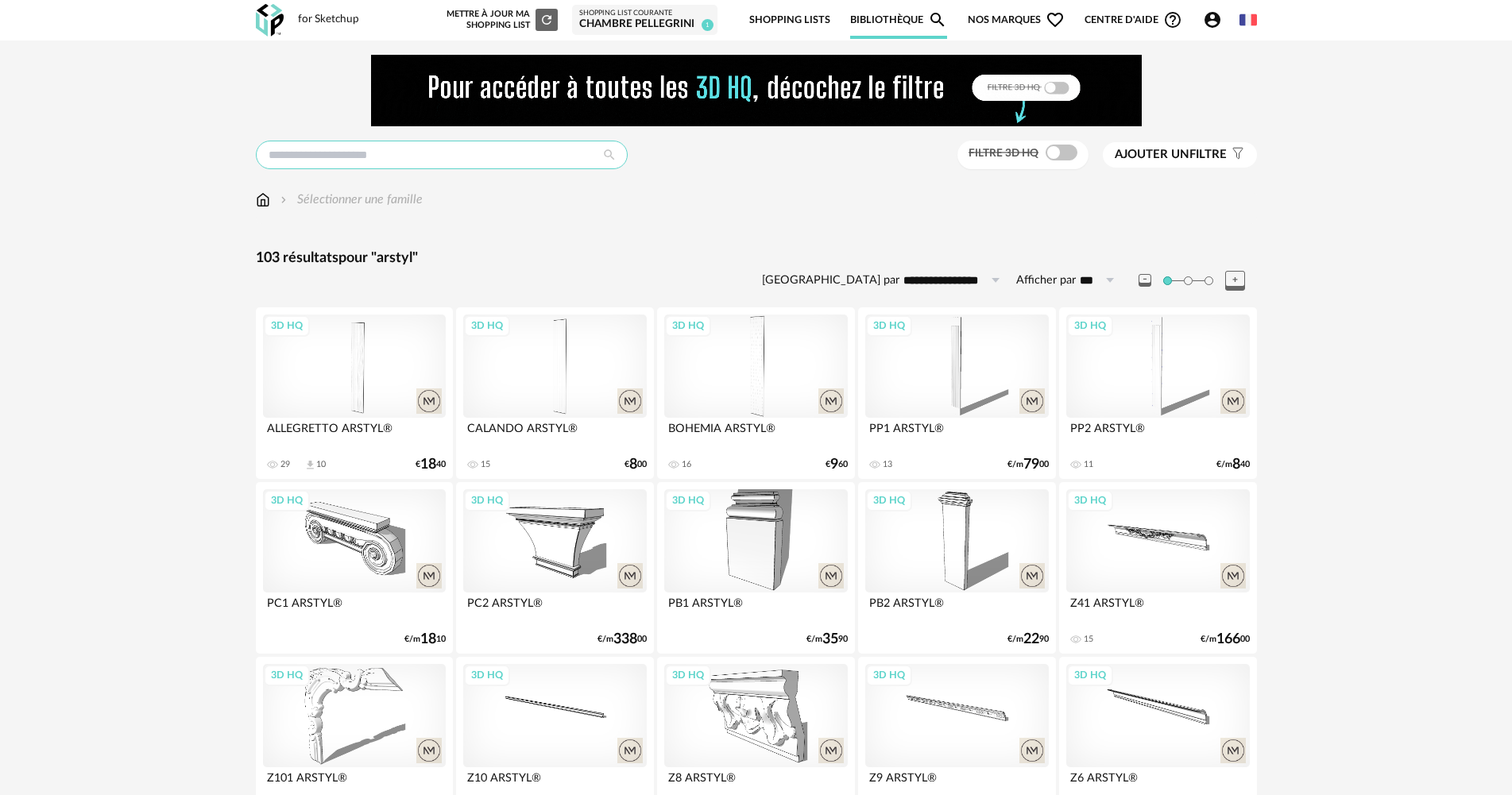
click at [498, 148] on input "text" at bounding box center [442, 155] width 372 height 29
type input "***"
type input "**********"
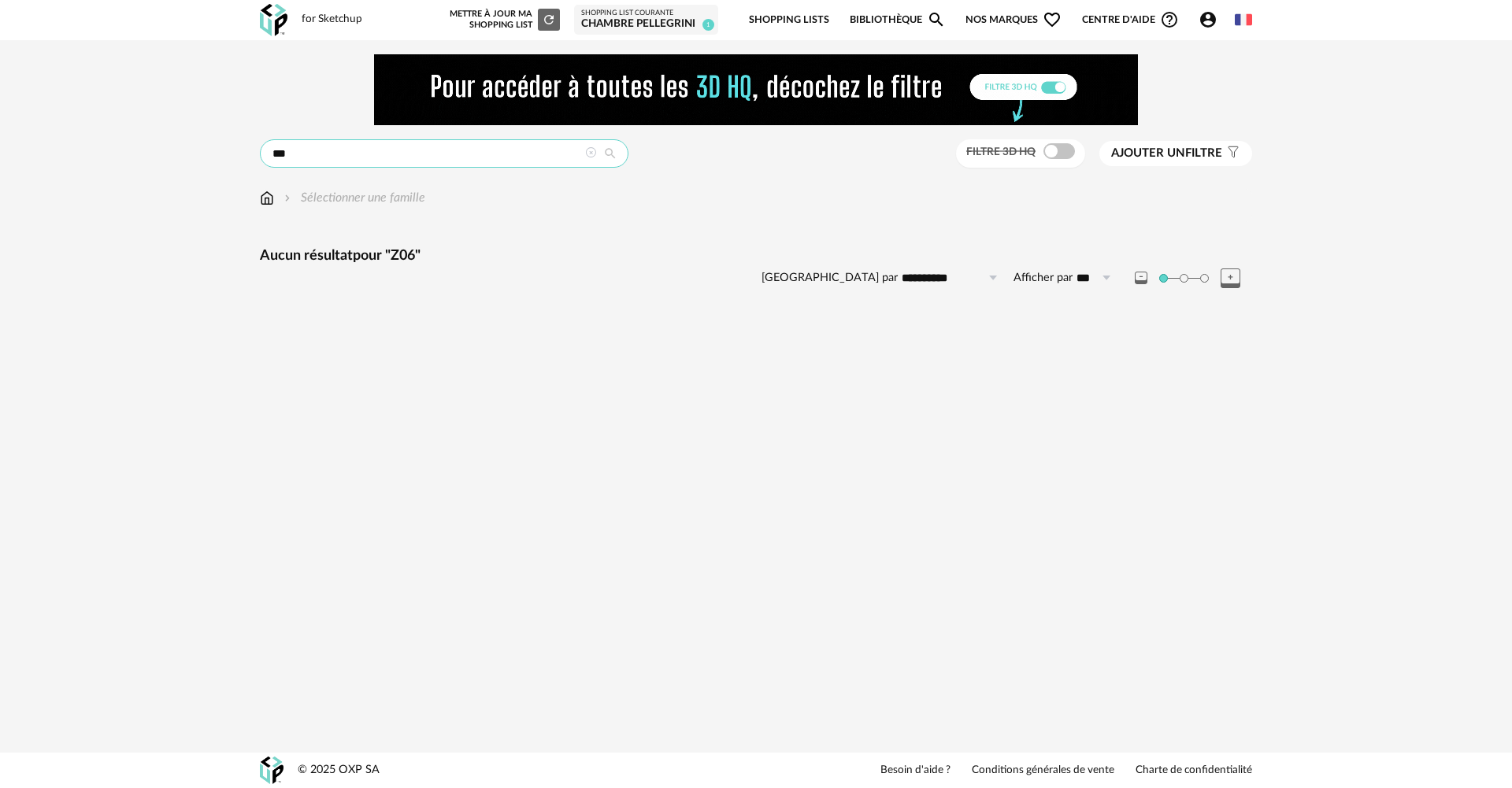
click at [463, 146] on input "***" at bounding box center [444, 154] width 369 height 28
type input "**"
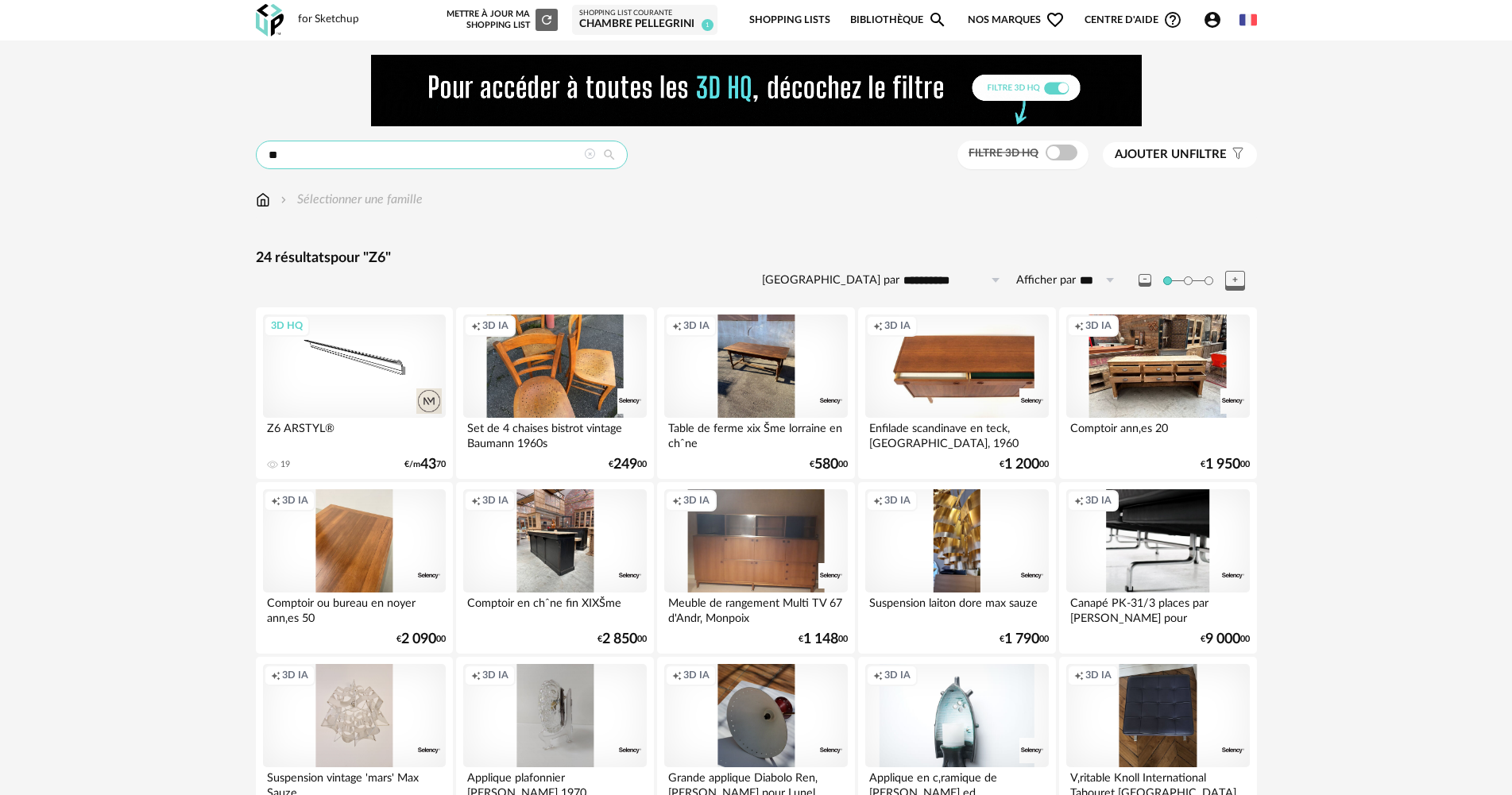
drag, startPoint x: 332, startPoint y: 157, endPoint x: 225, endPoint y: 159, distance: 107.0
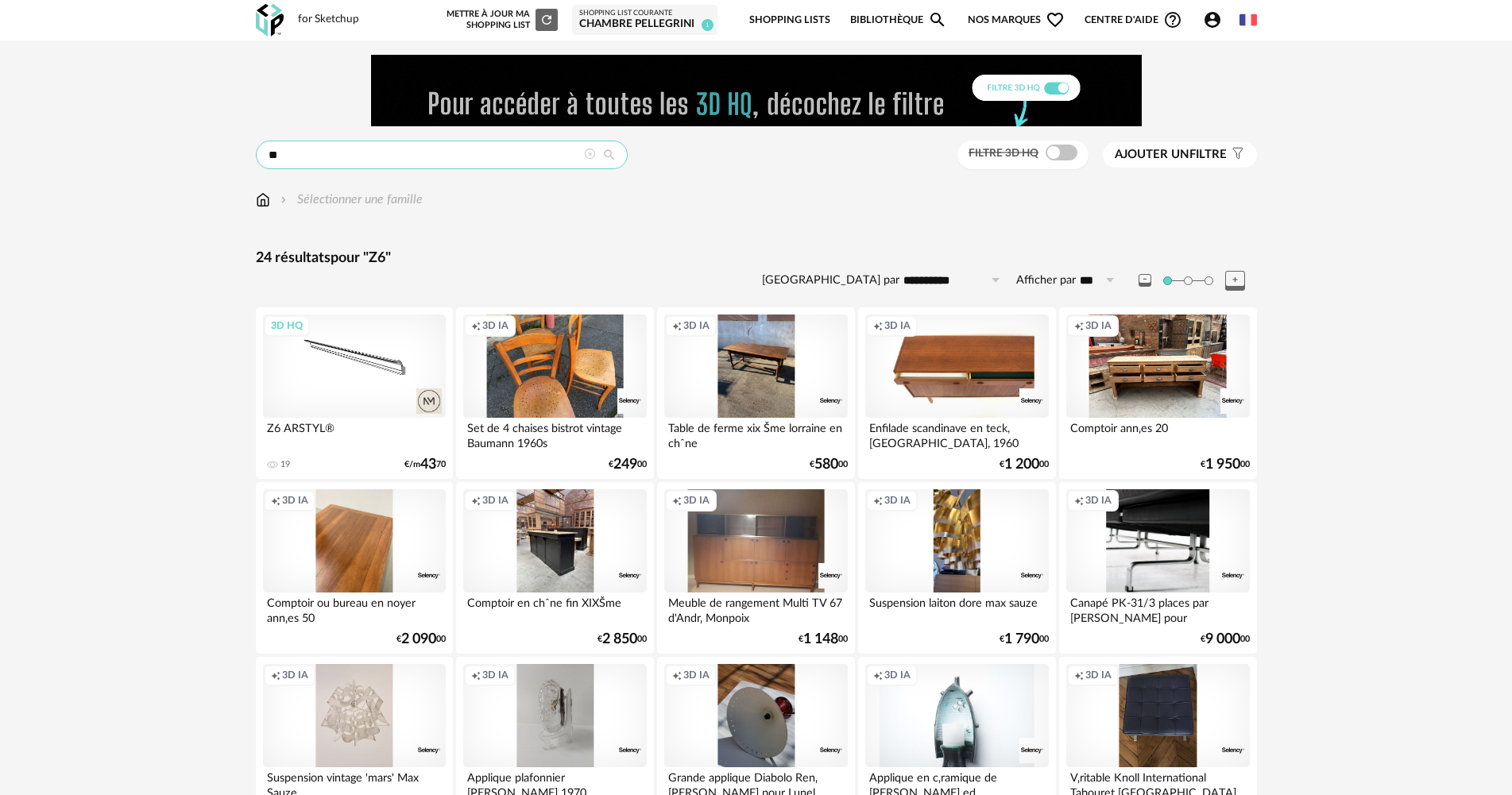
click at [225, 159] on div "**********" at bounding box center [756, 640] width 1512 height 1198
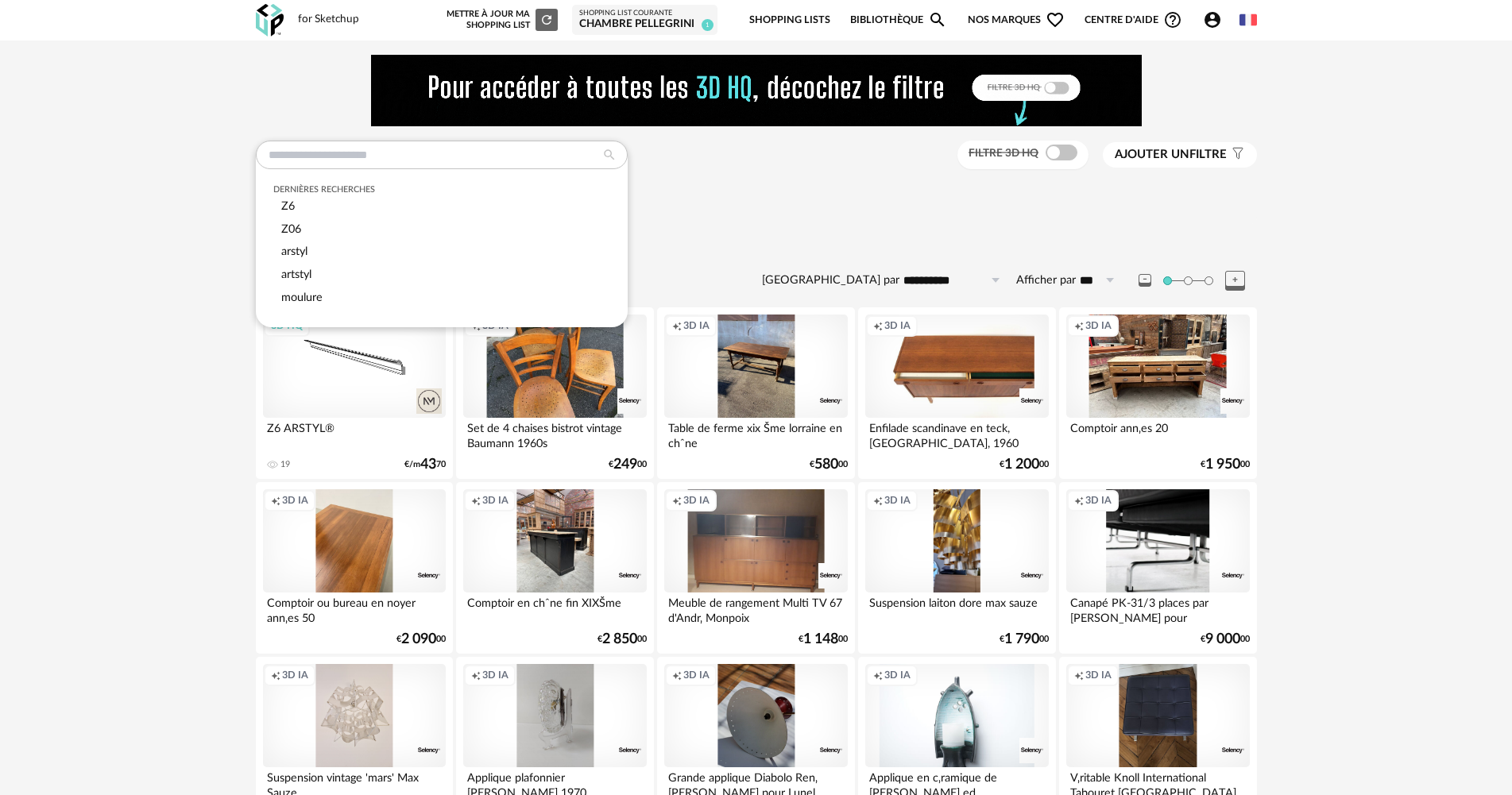
click at [1195, 154] on span "Ajouter un filtre" at bounding box center [1171, 154] width 112 height 16
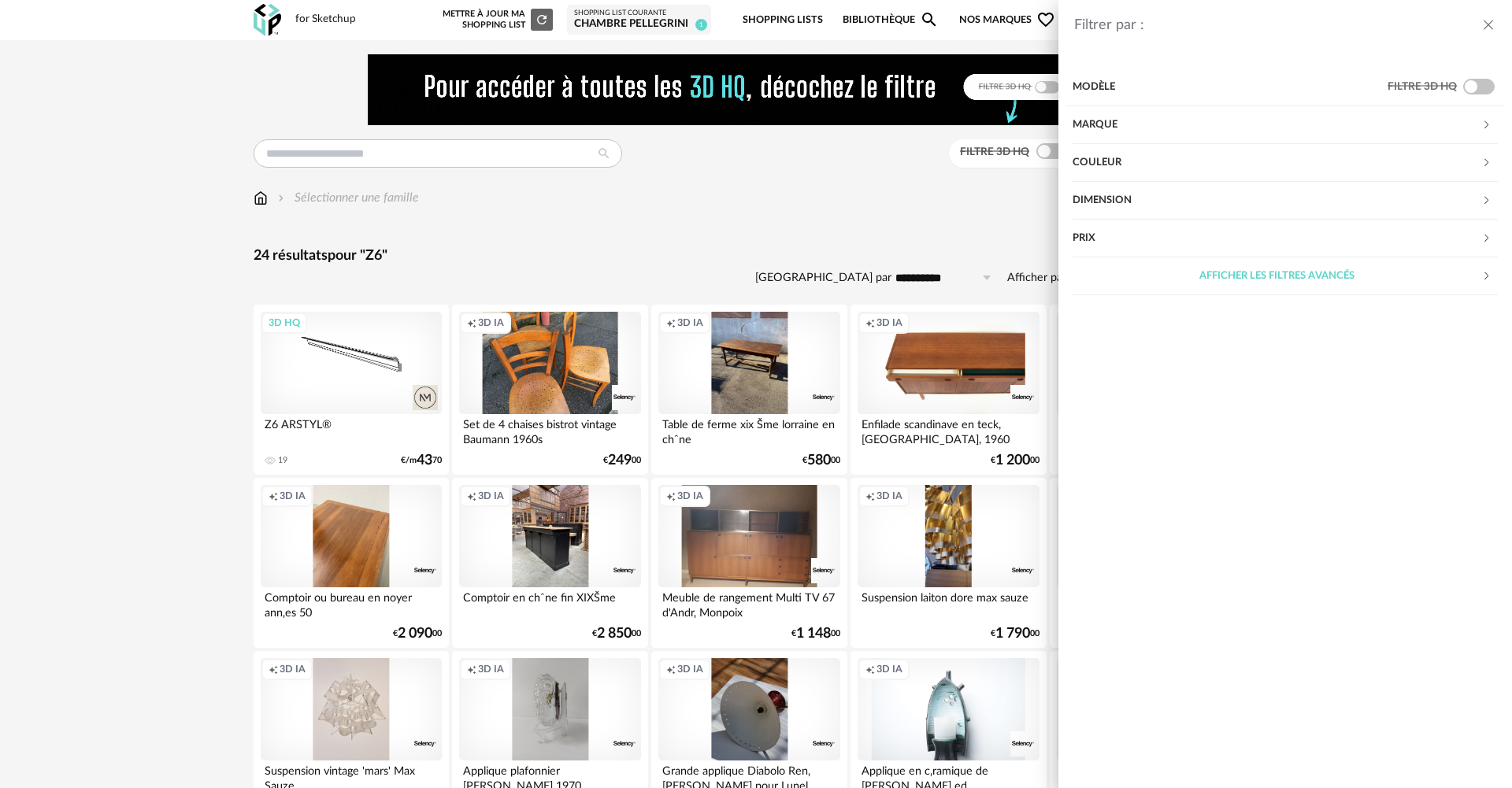
click at [1241, 116] on div "Marque" at bounding box center [1277, 125] width 409 height 38
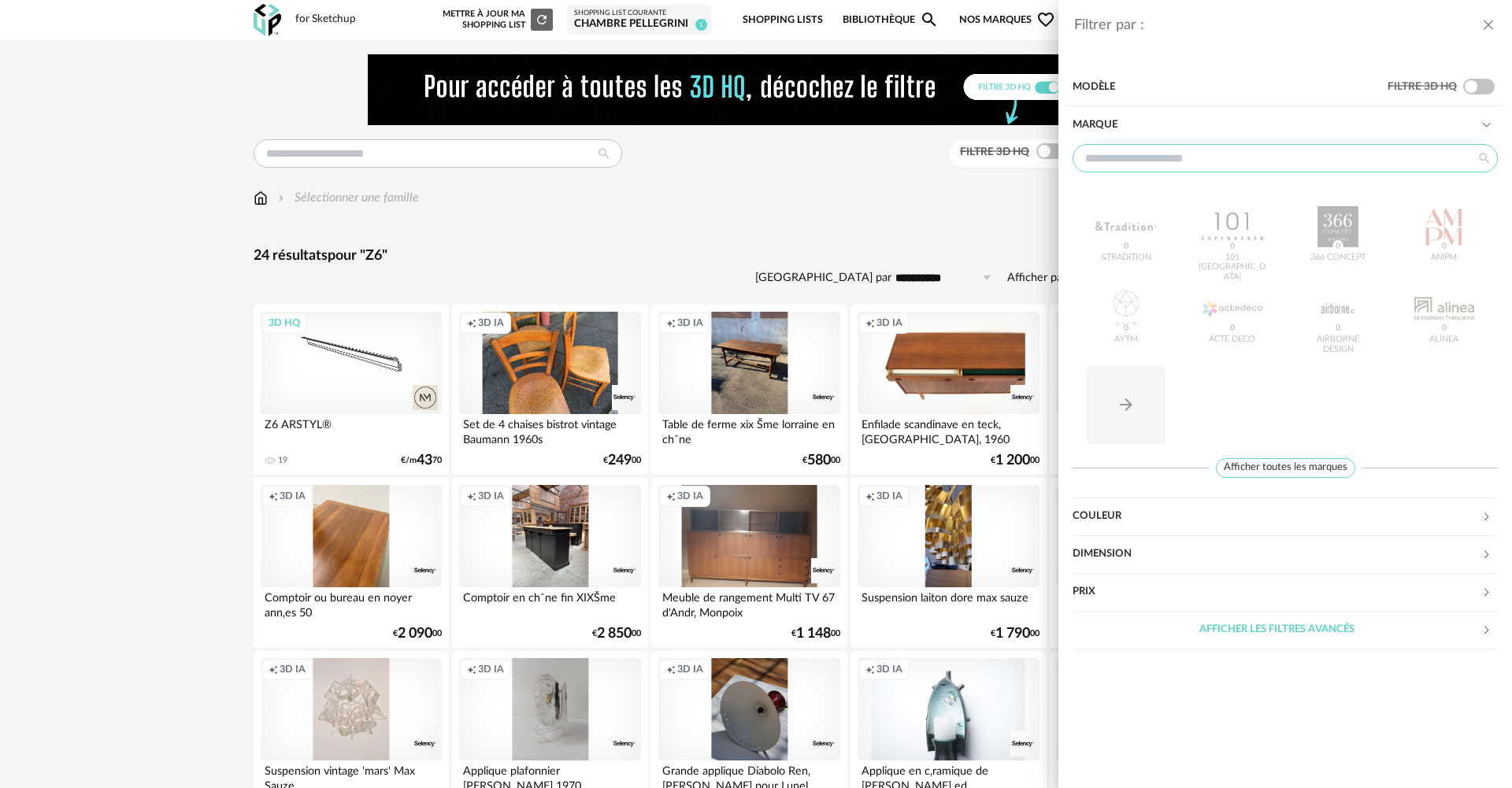
click at [1167, 158] on input "text" at bounding box center [1285, 158] width 425 height 28
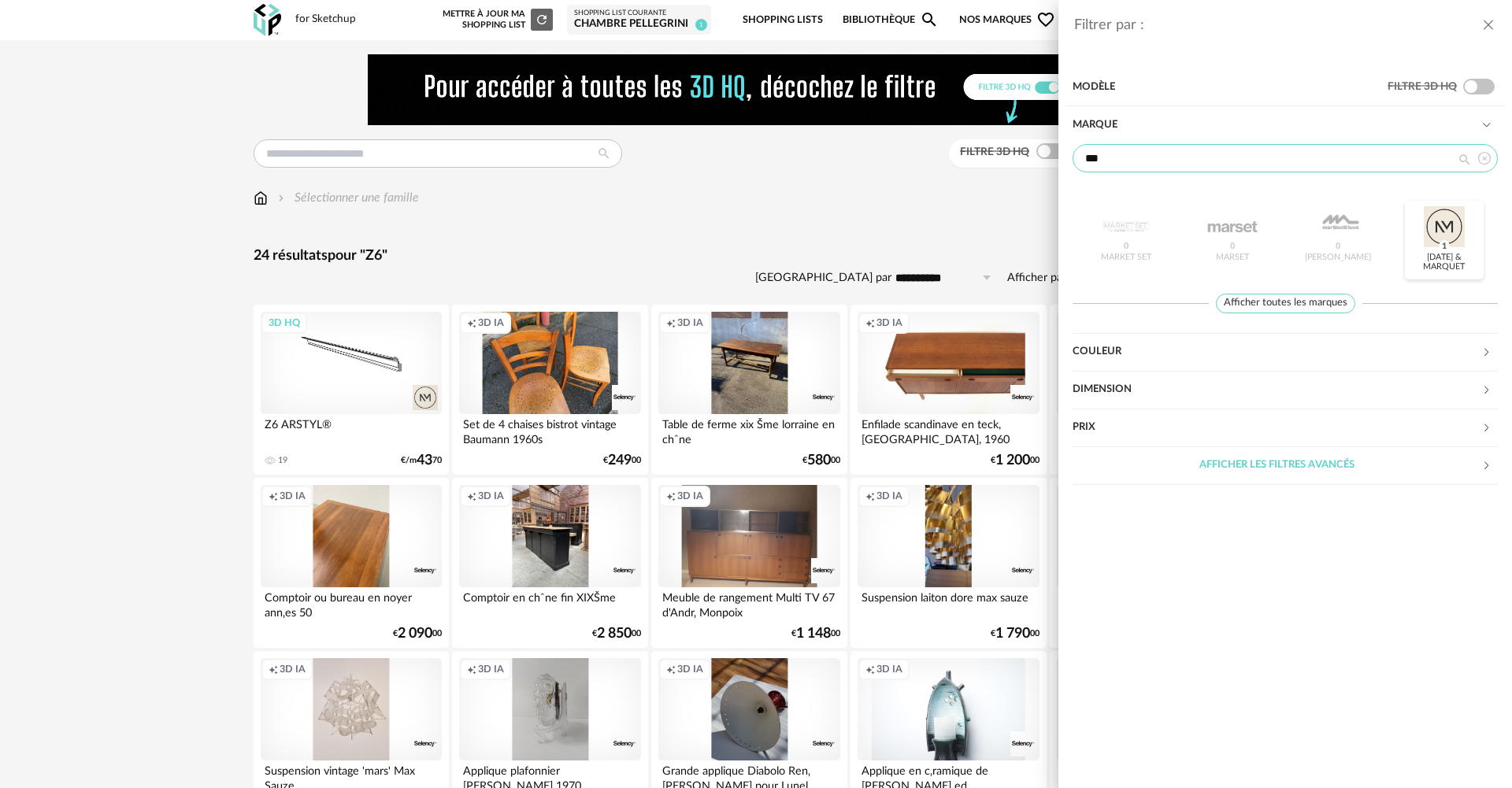
type input "***"
click at [1453, 230] on div at bounding box center [1444, 227] width 61 height 41
type input "**"
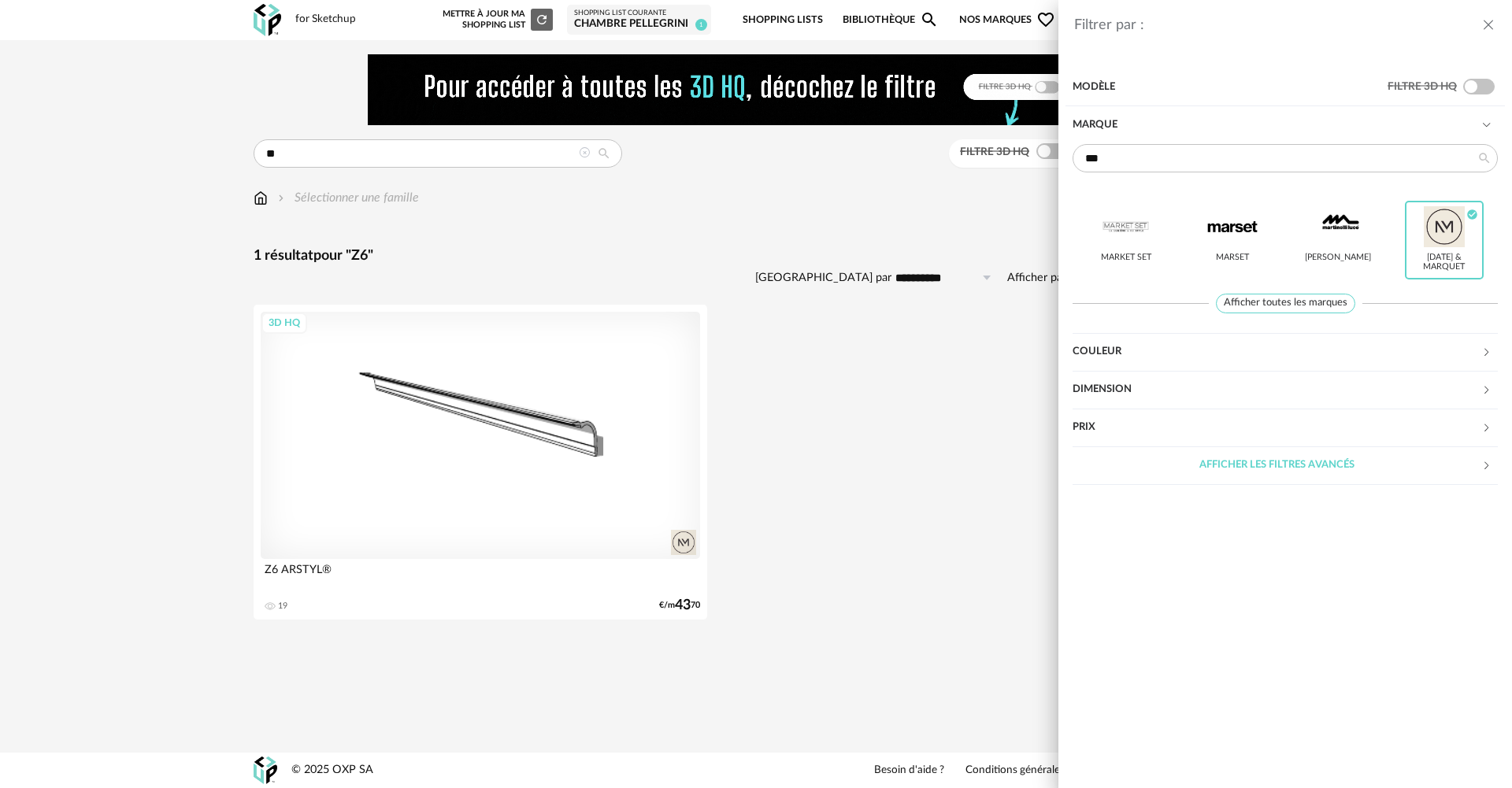
click at [672, 508] on div "Filtrer par : Modèle Filtre 3D HQ Marque *** Market Set Marset Martinelli Luce …" at bounding box center [756, 394] width 1512 height 788
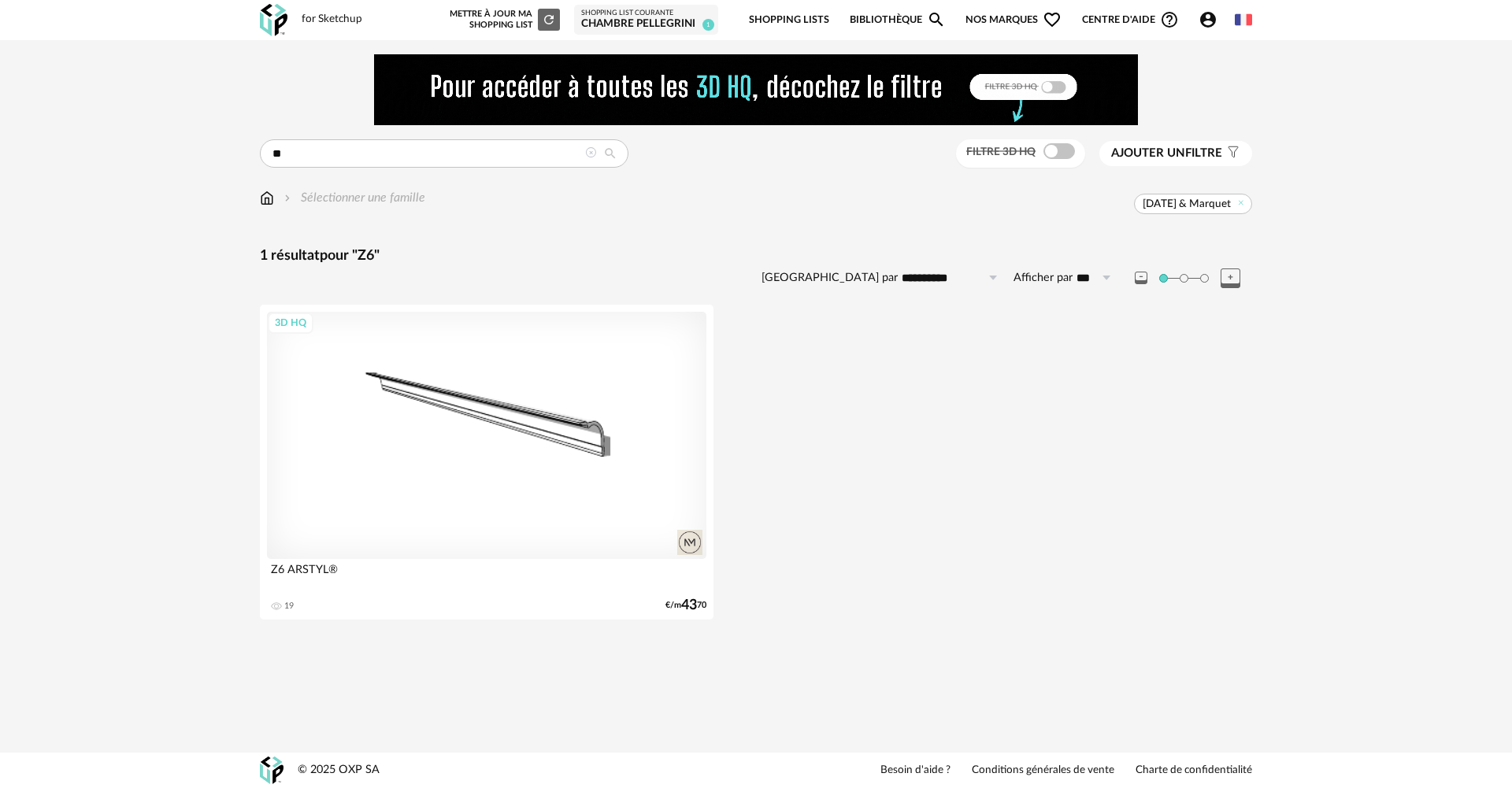
click at [595, 458] on div "3D HQ" at bounding box center [486, 436] width 439 height 248
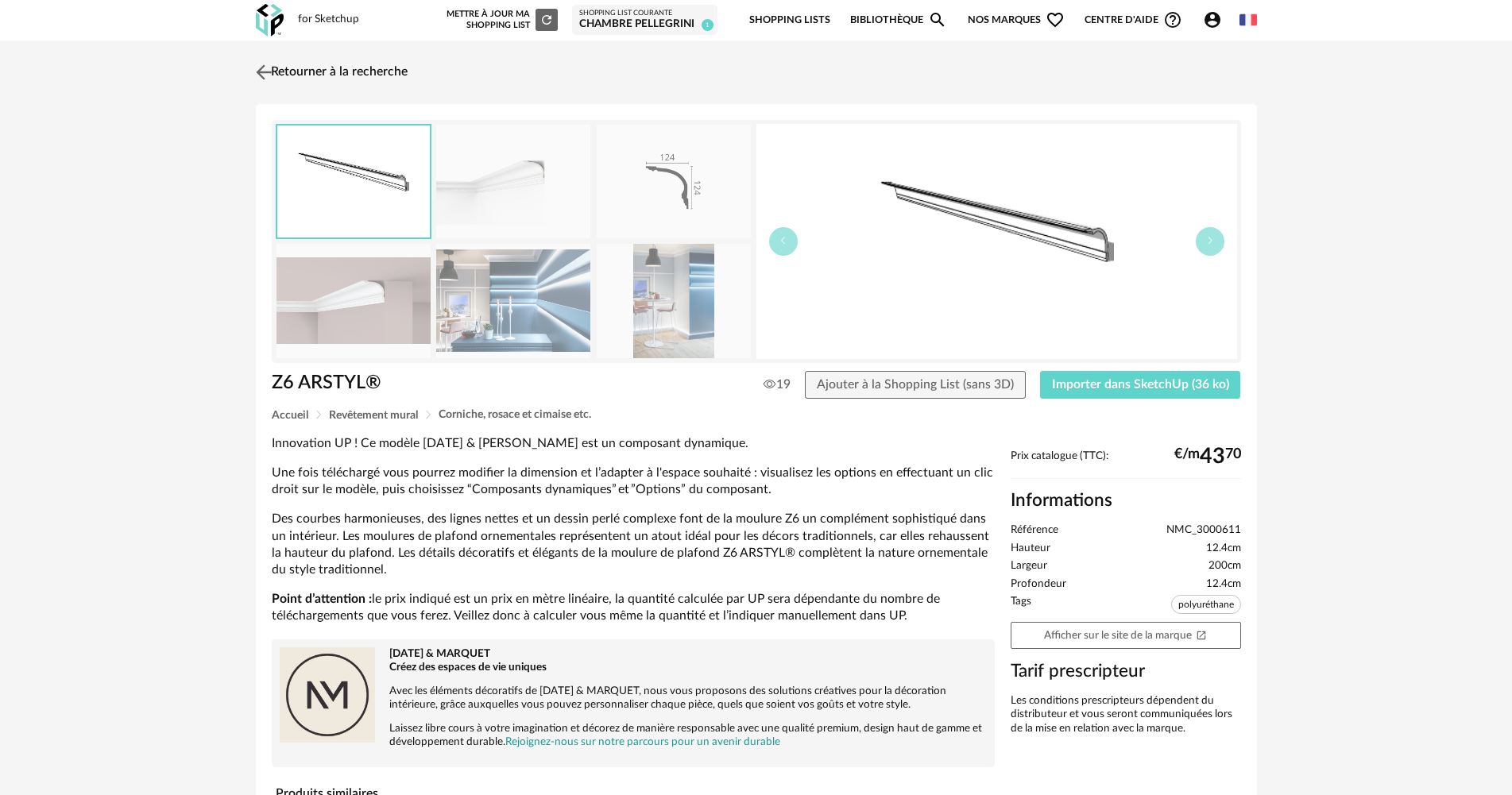
click at [350, 66] on link "Retourner à la recherche" at bounding box center [329, 72] width 155 height 35
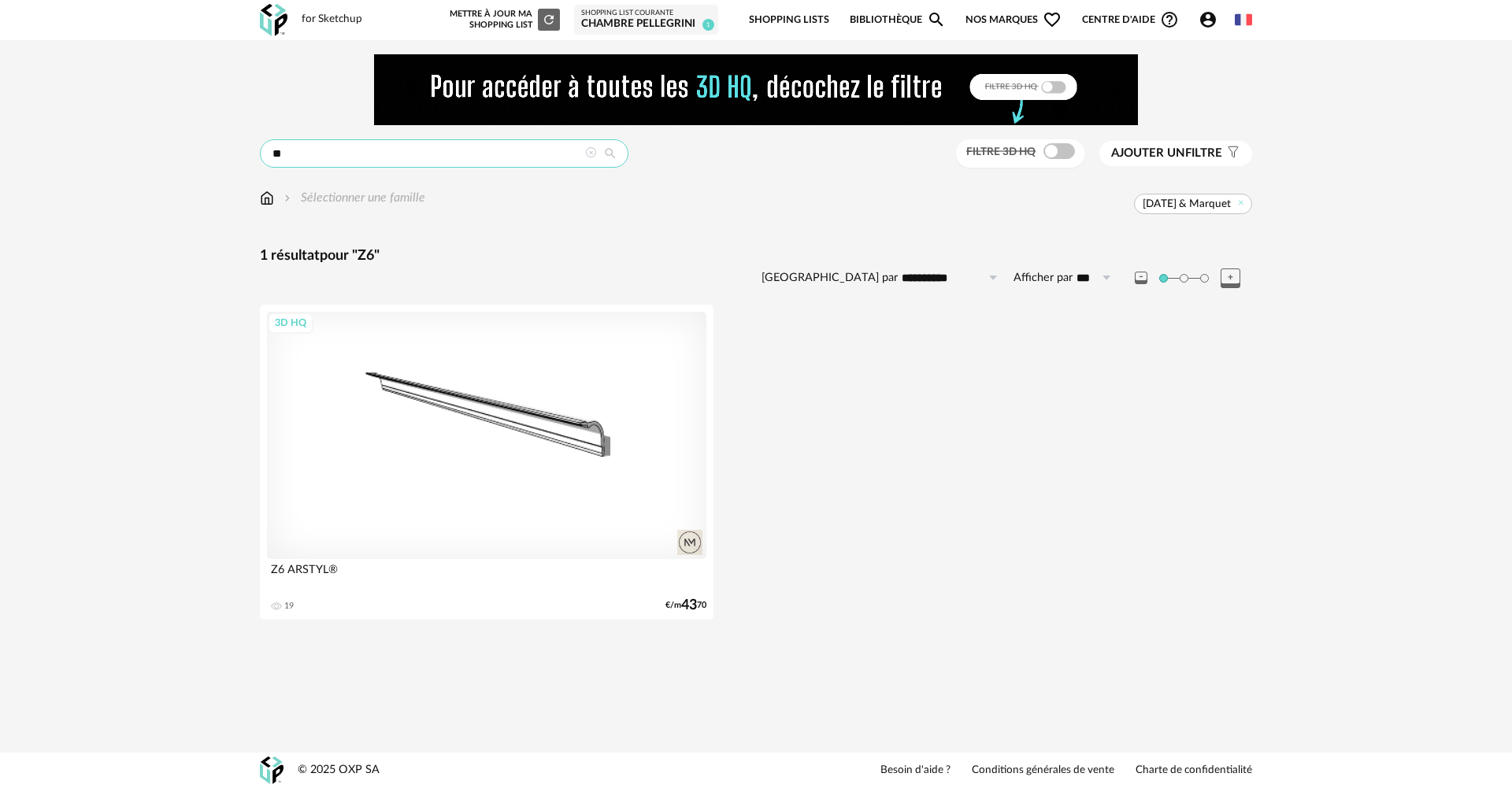
drag, startPoint x: 300, startPoint y: 151, endPoint x: 243, endPoint y: 141, distance: 57.9
click at [243, 141] on div "**********" at bounding box center [756, 345] width 1512 height 611
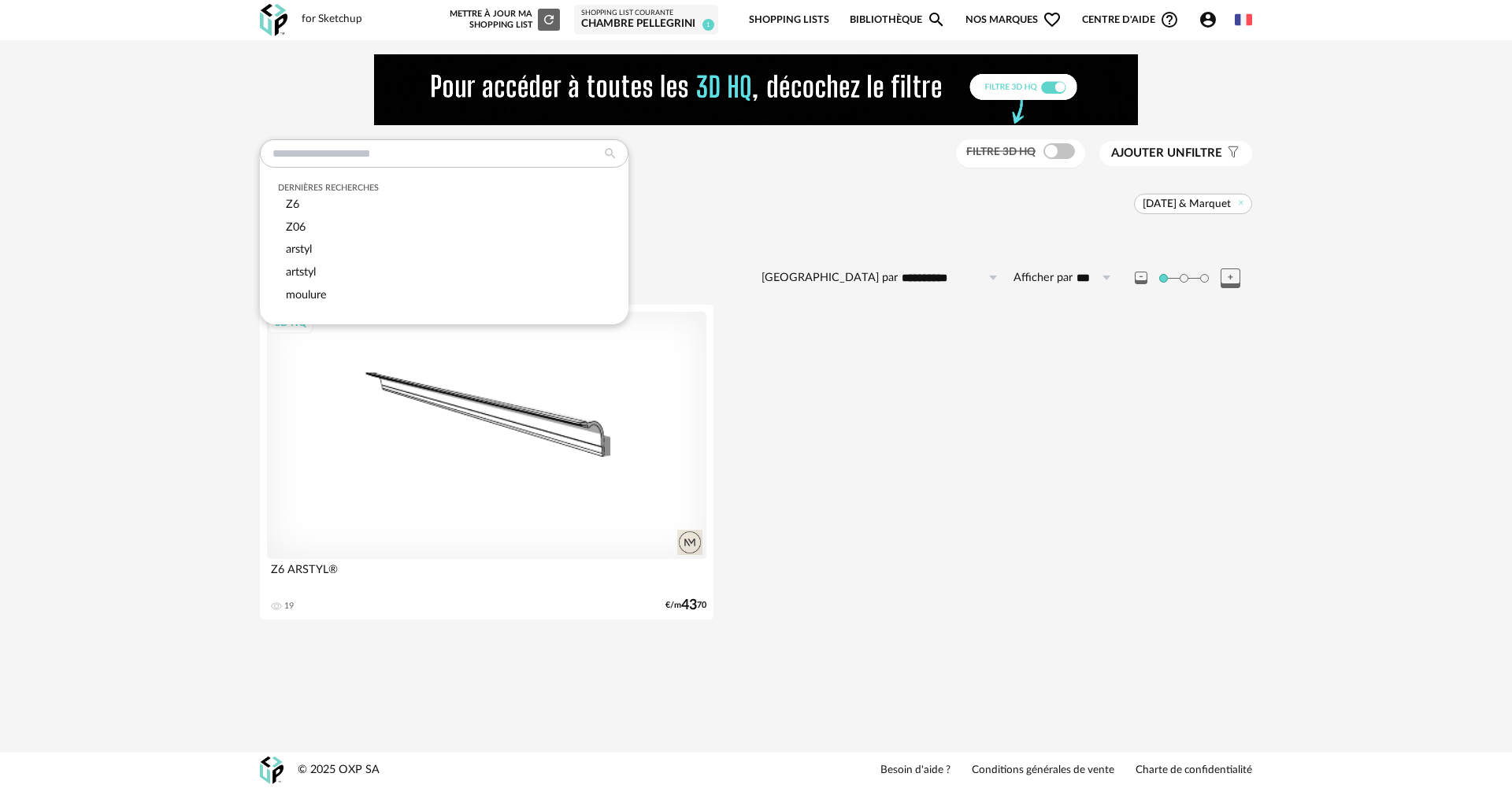
click at [74, 304] on div "**********" at bounding box center [756, 345] width 1512 height 611
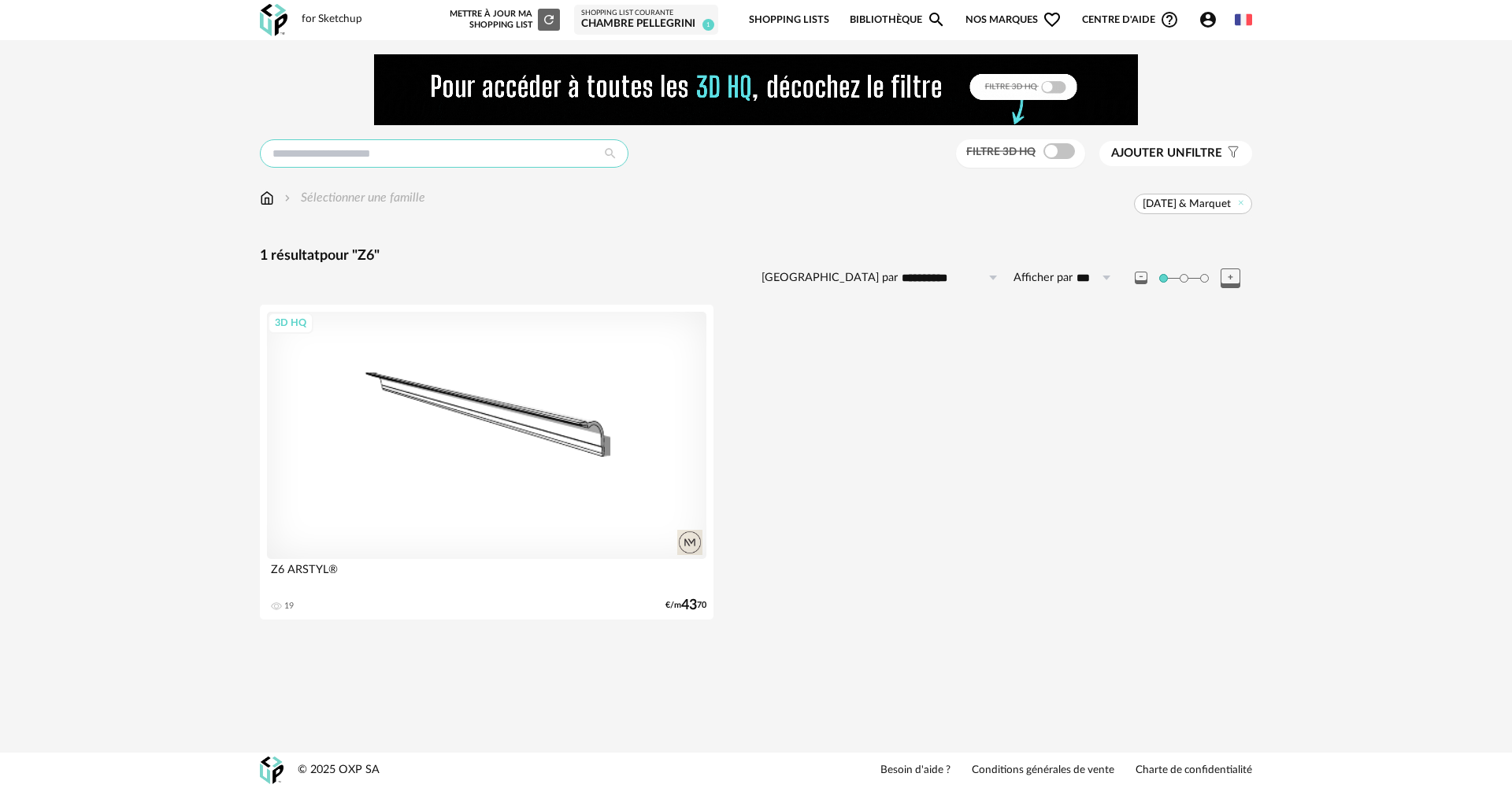
click at [525, 160] on input "text" at bounding box center [444, 154] width 369 height 28
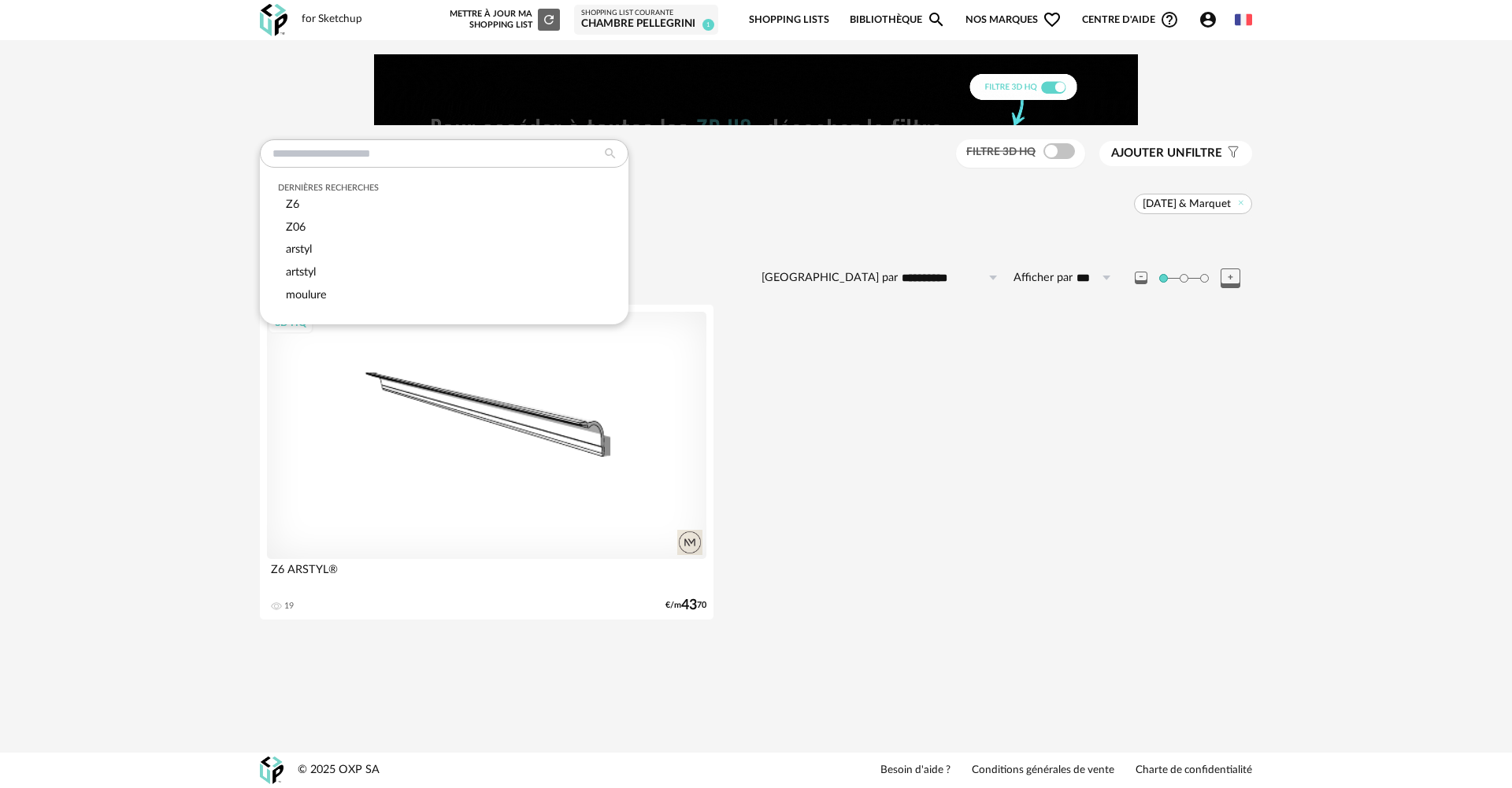
click at [787, 203] on div "[DATE] & Marquet" at bounding box center [838, 204] width 827 height 20
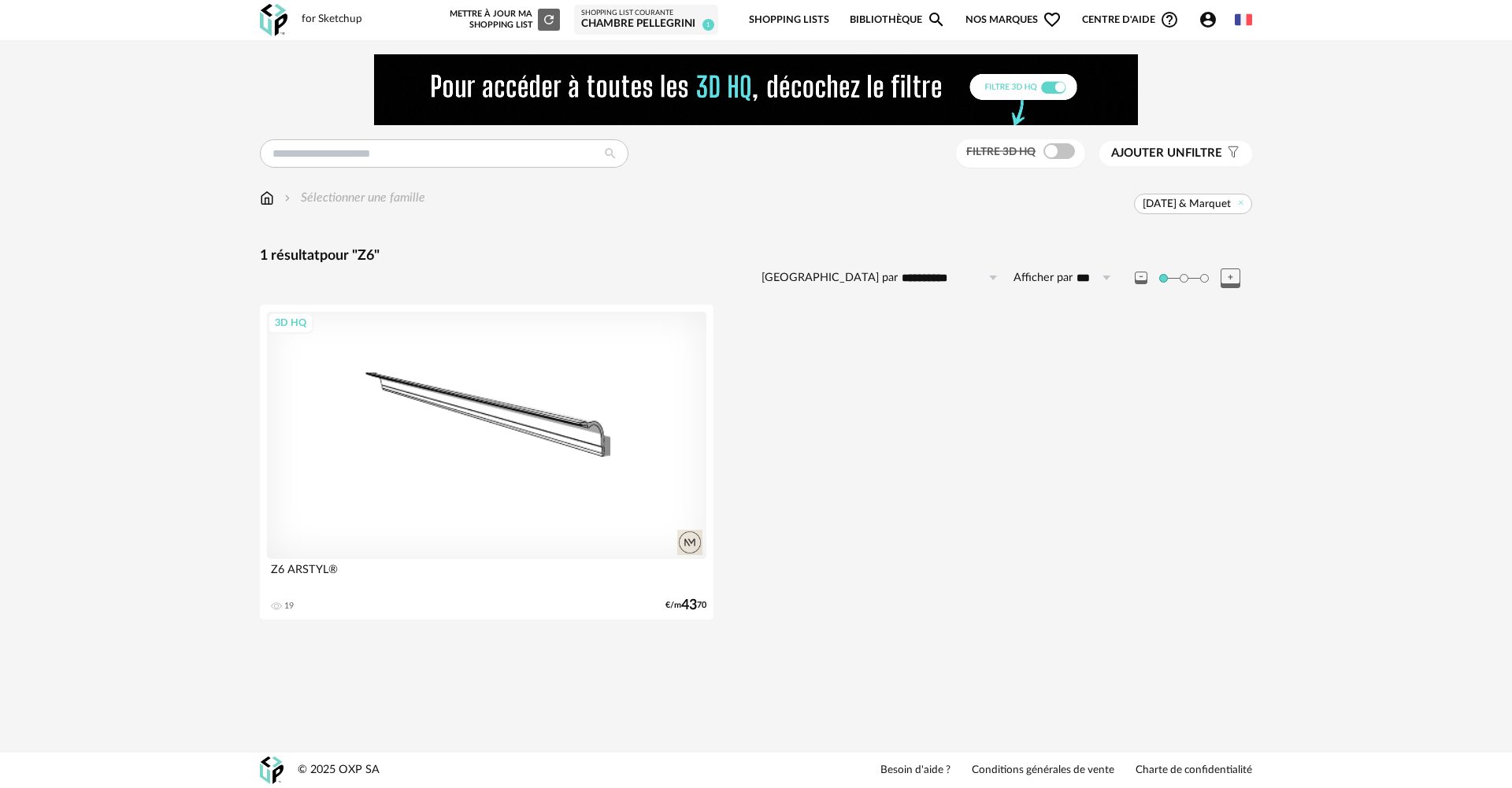
click at [1198, 206] on span "[DATE] & Marquet" at bounding box center [1187, 203] width 88 height 14
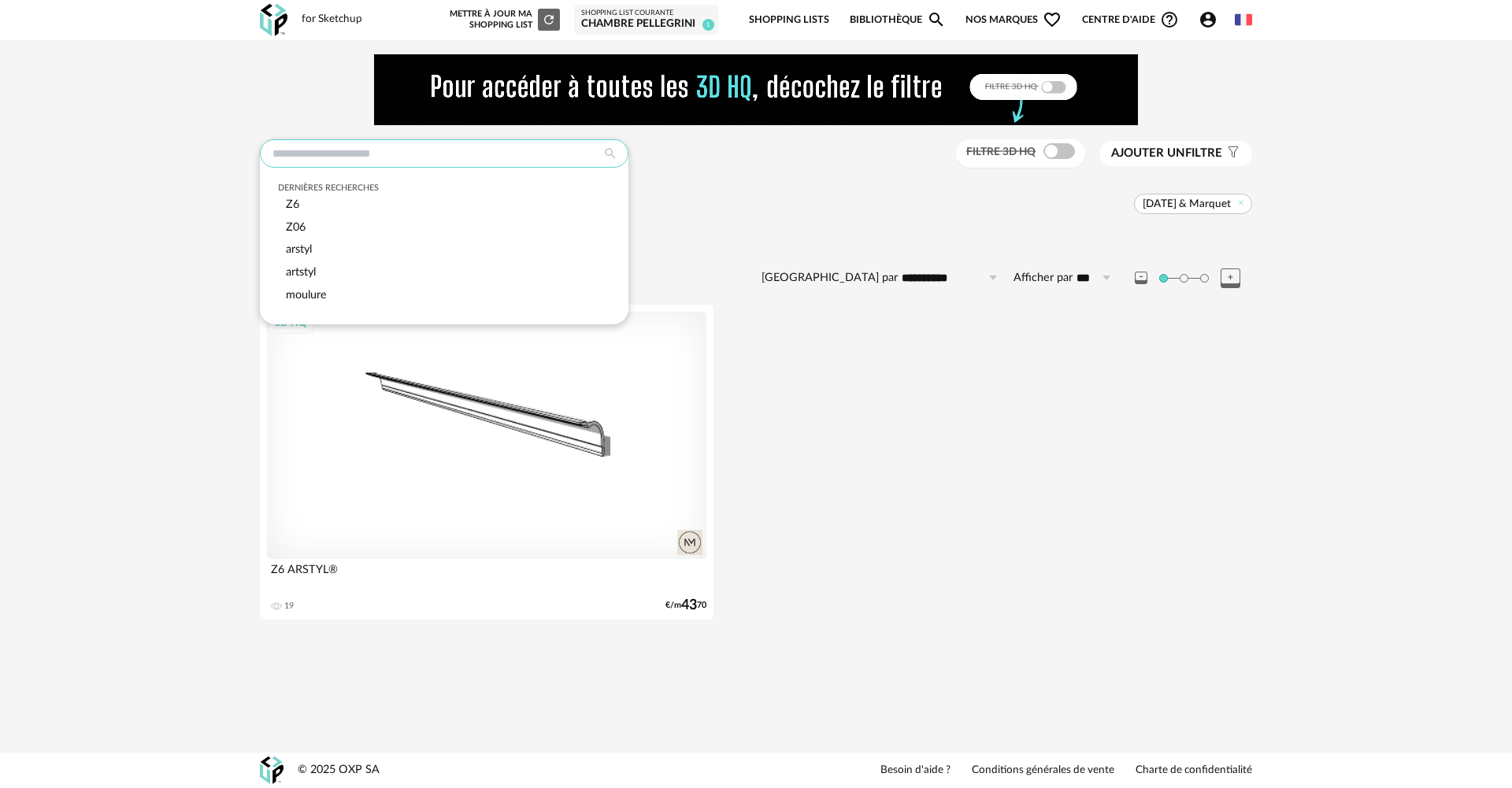
click at [377, 167] on input "text" at bounding box center [444, 154] width 369 height 28
click at [328, 197] on div "Z6" at bounding box center [444, 205] width 333 height 23
type input "**"
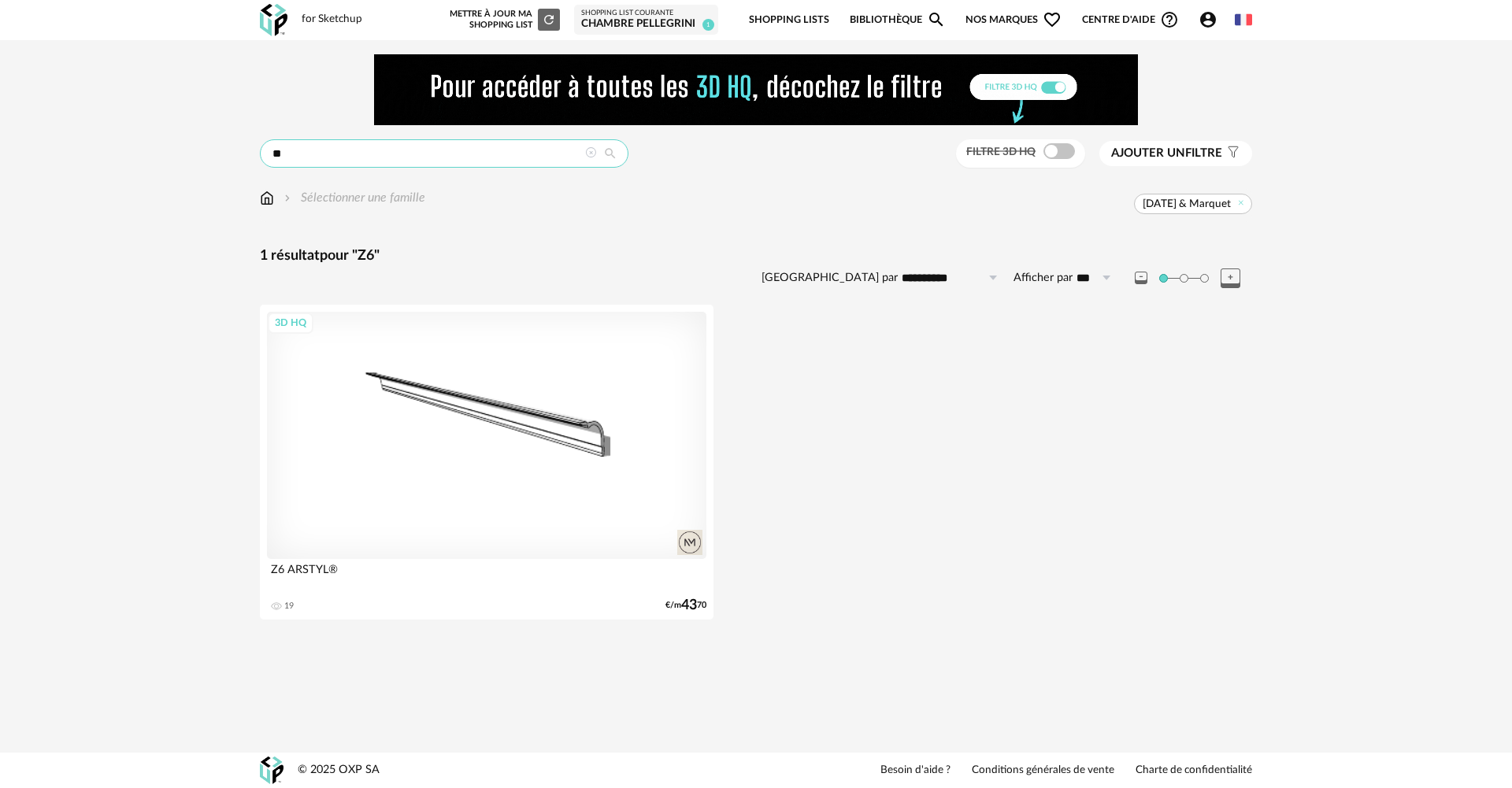
drag, startPoint x: 348, startPoint y: 152, endPoint x: 238, endPoint y: 153, distance: 110.0
click at [238, 153] on div "**********" at bounding box center [756, 345] width 1512 height 611
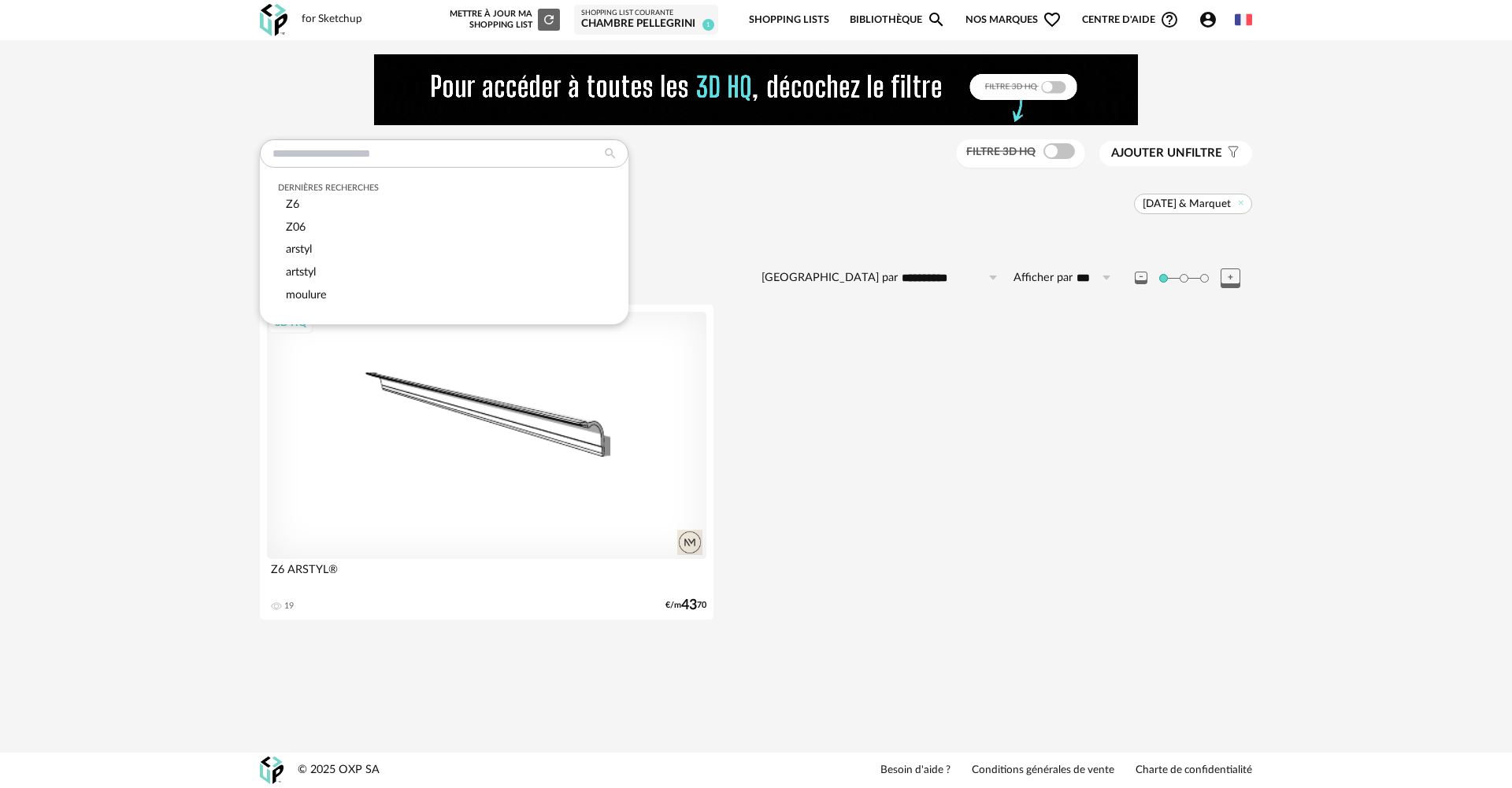
drag, startPoint x: 92, startPoint y: 204, endPoint x: 165, endPoint y: 192, distance: 74.0
click at [108, 202] on div "**********" at bounding box center [756, 345] width 1512 height 611
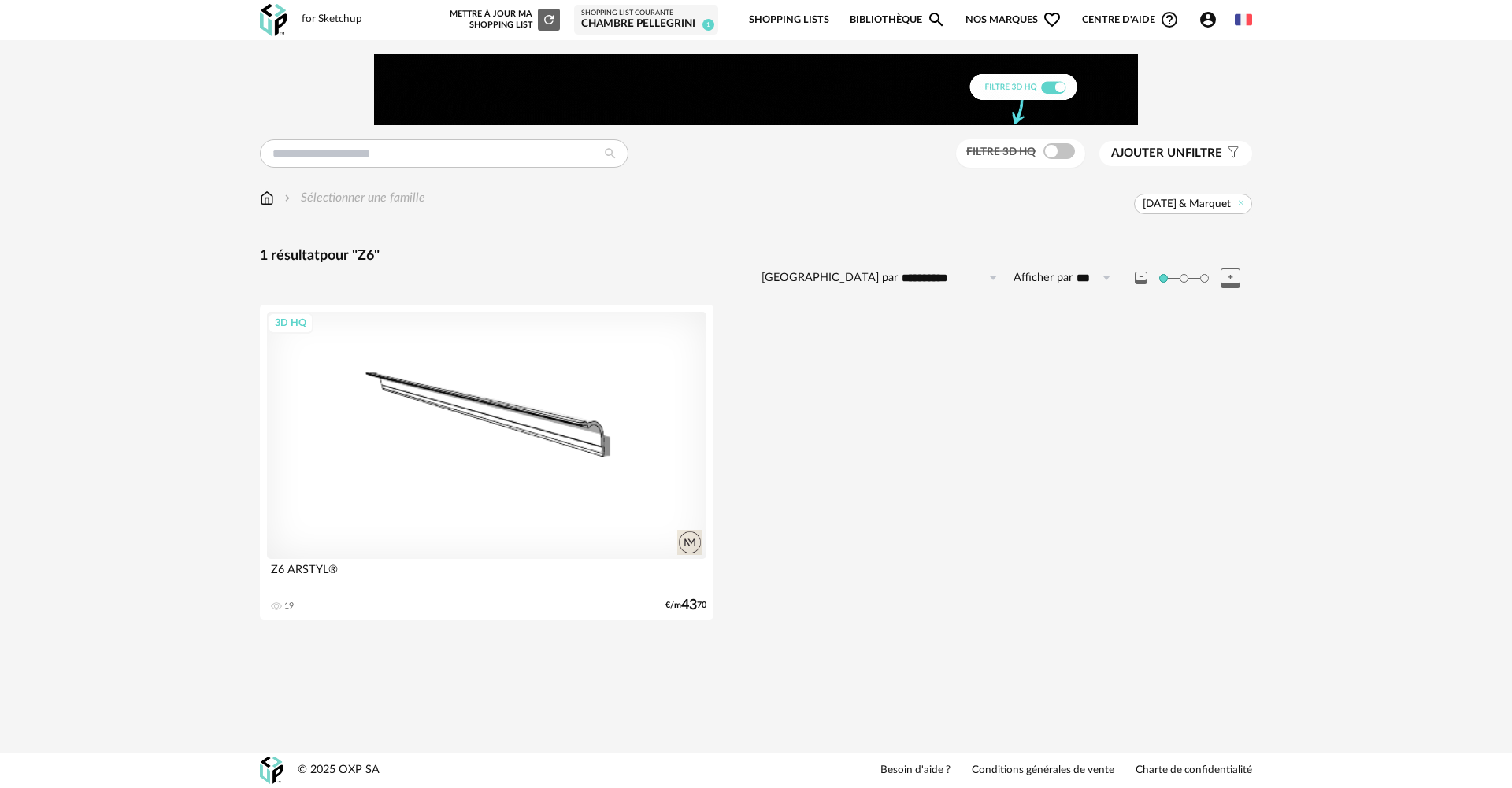
click at [275, 204] on div "Sélectionner une famille" at bounding box center [343, 198] width 166 height 18
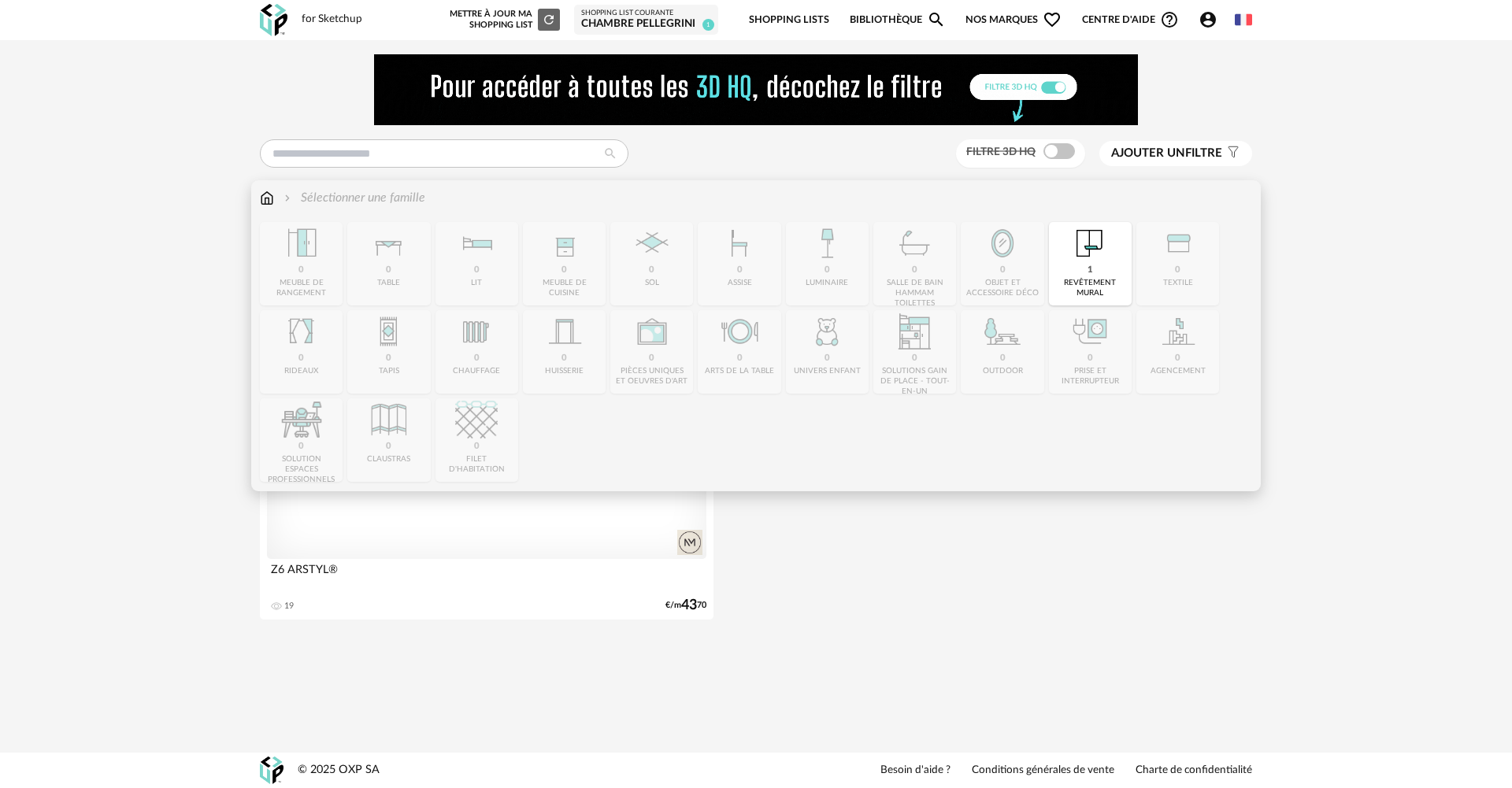
click at [269, 193] on img at bounding box center [267, 198] width 14 height 18
click at [264, 200] on img at bounding box center [267, 198] width 14 height 18
click at [263, 202] on img at bounding box center [267, 198] width 14 height 18
click at [264, 197] on img at bounding box center [267, 198] width 14 height 18
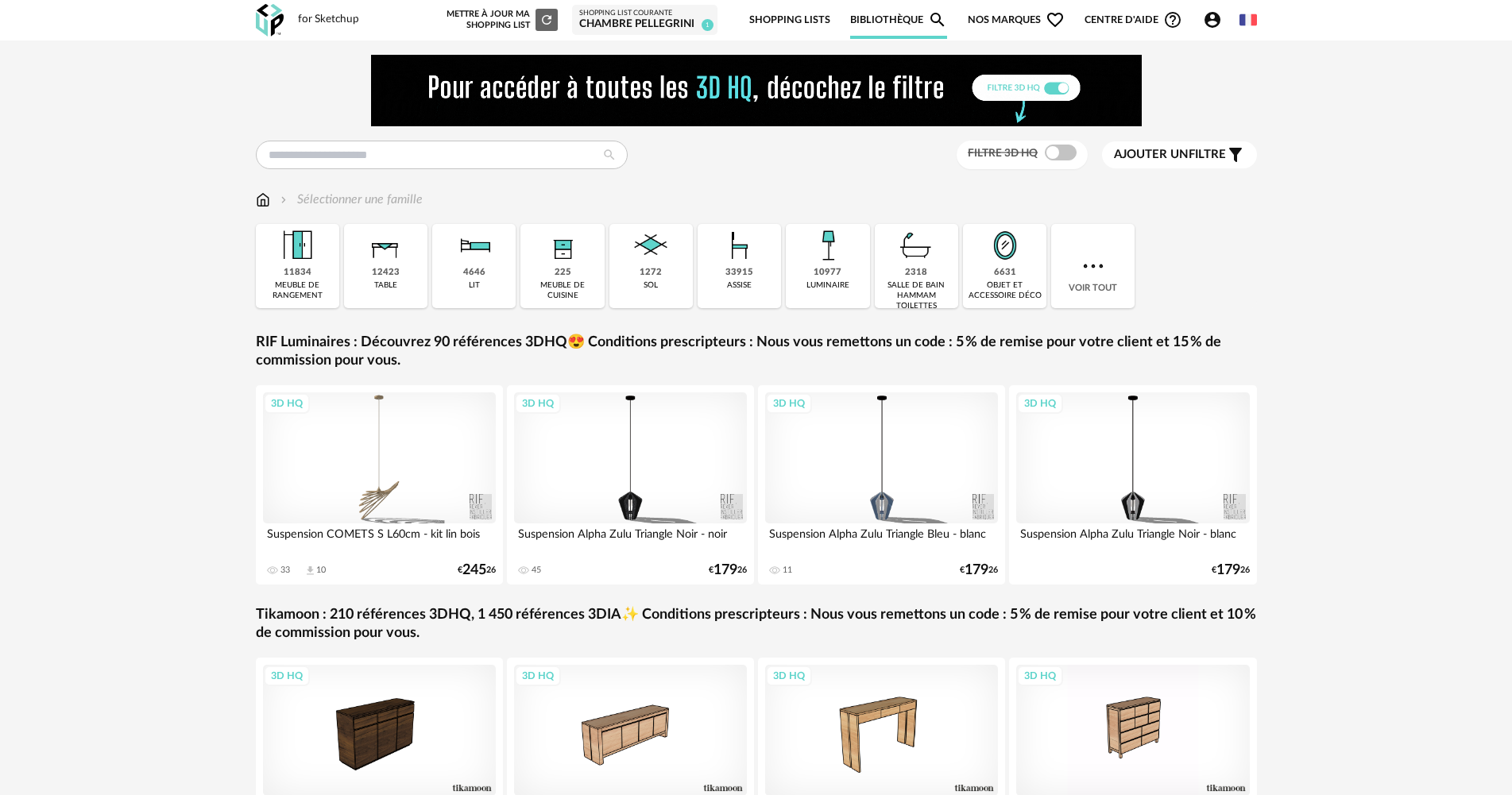
click at [1165, 157] on span "Ajouter un" at bounding box center [1152, 154] width 74 height 12
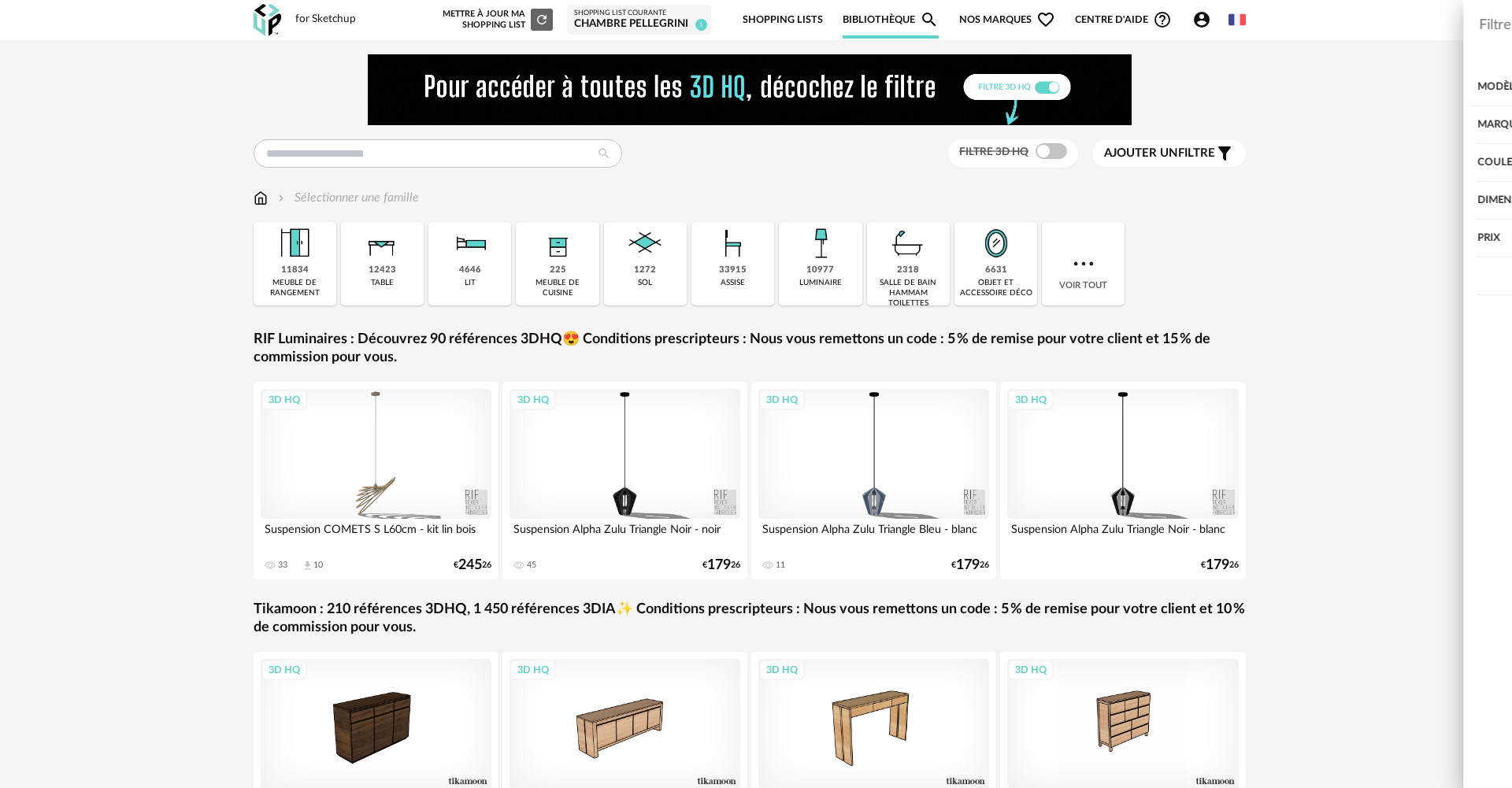
click at [1156, 126] on div "Marque" at bounding box center [1277, 125] width 409 height 38
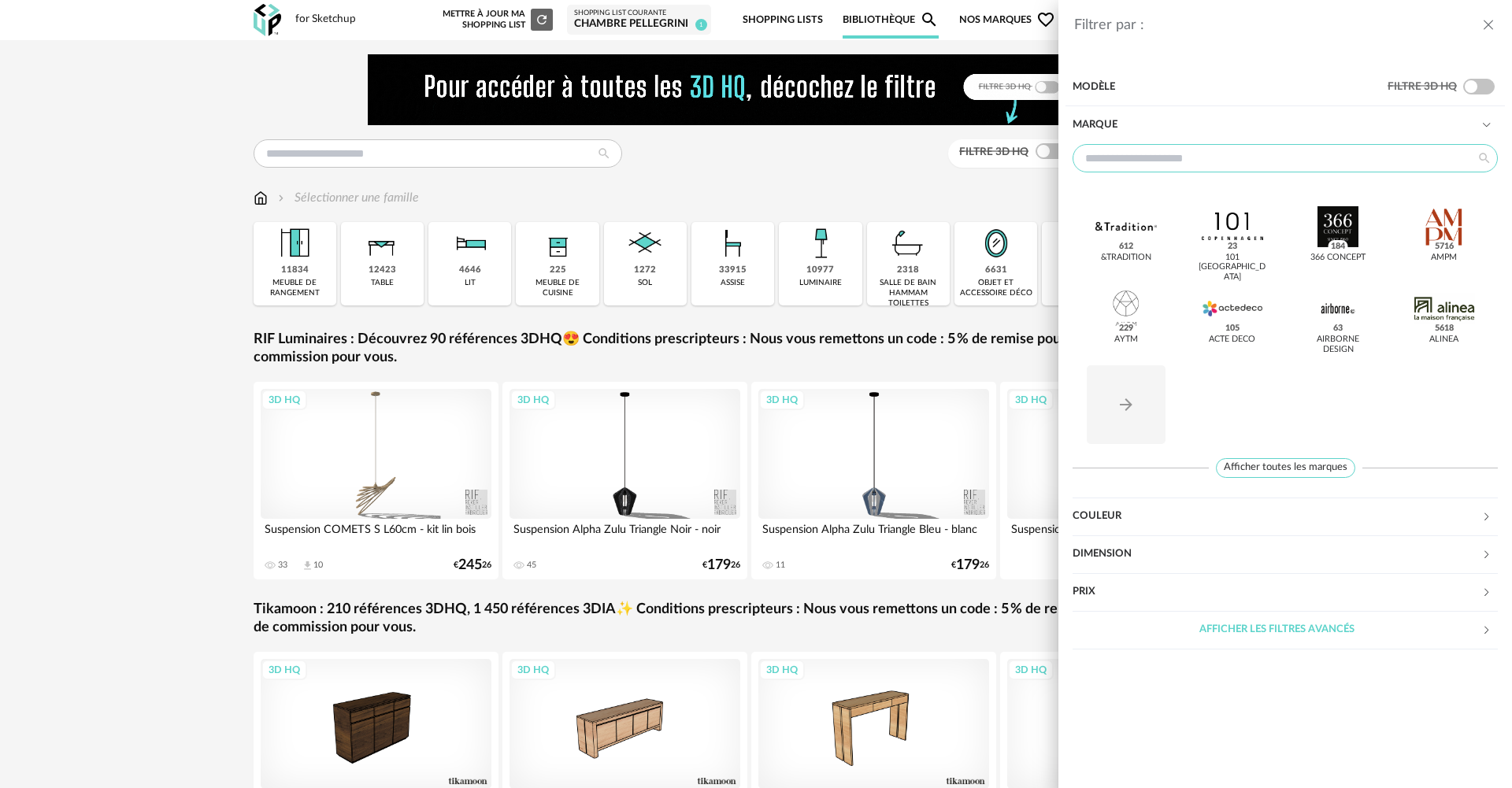
click at [1170, 165] on input "text" at bounding box center [1285, 158] width 425 height 28
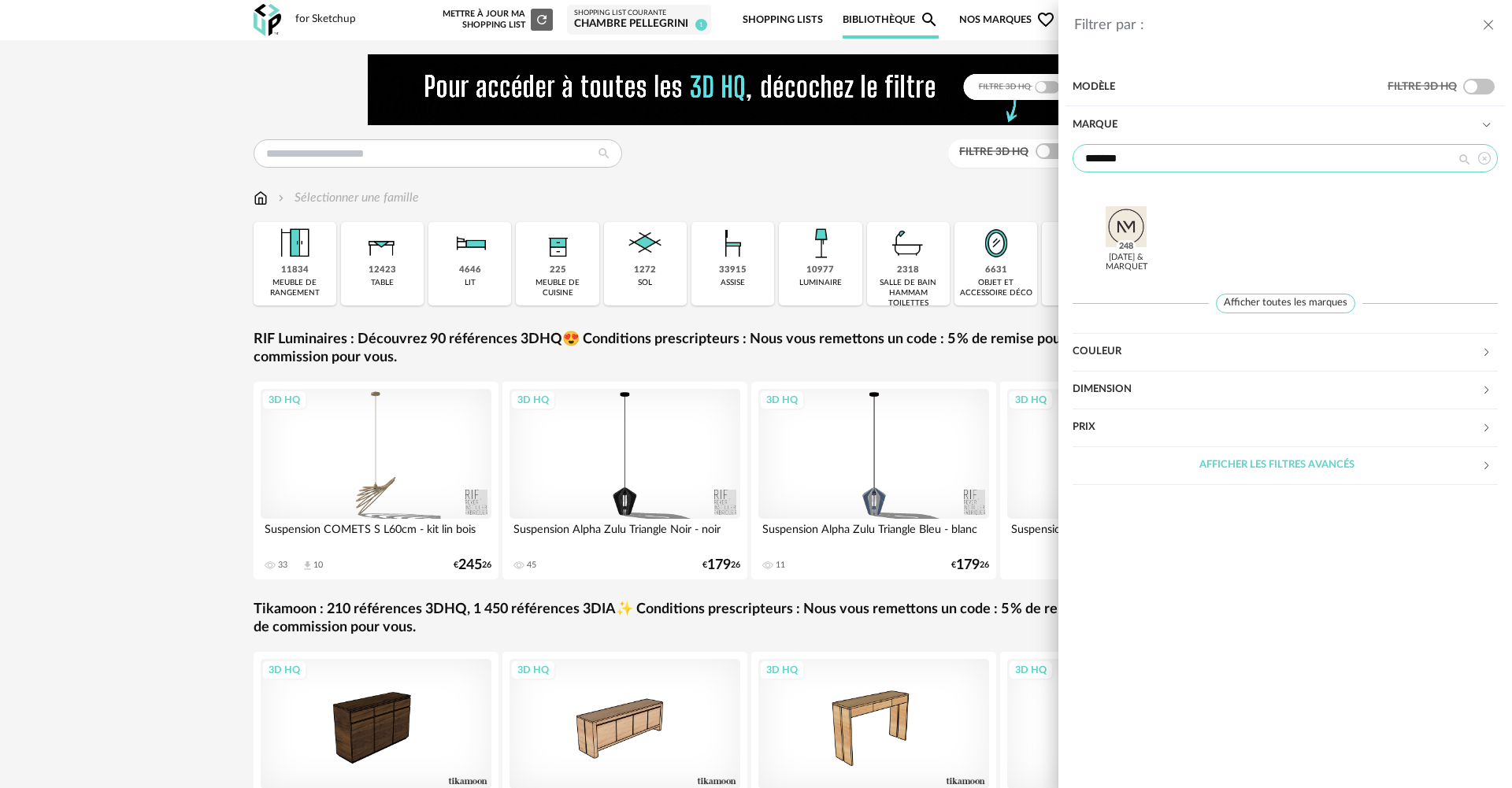
type input "*******"
click at [1122, 223] on div at bounding box center [1125, 227] width 61 height 41
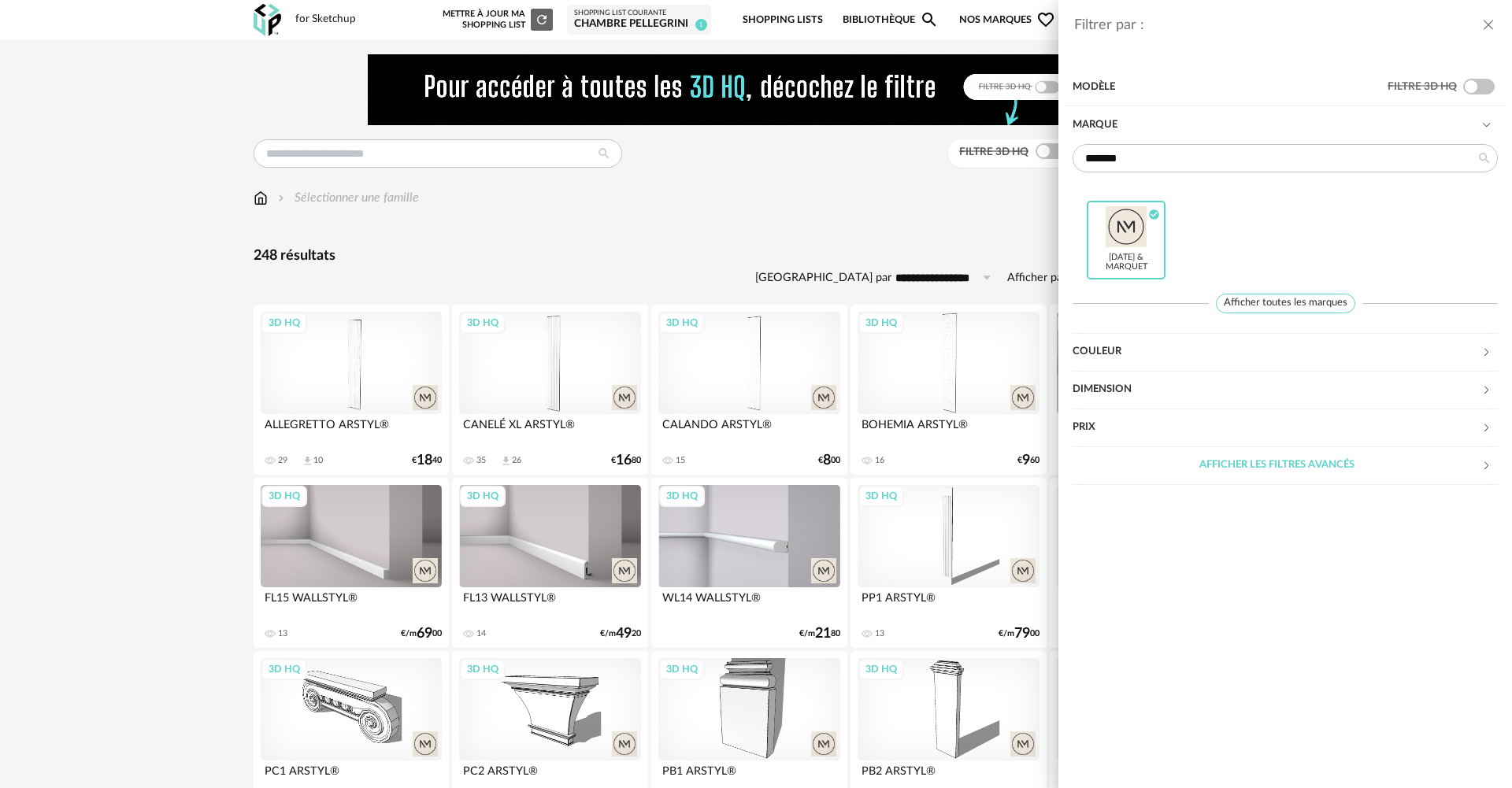
click at [955, 210] on div "Filtrer par : Modèle Filtre 3D HQ Marque ******* [DATE] & Marquet Check Circle …" at bounding box center [756, 394] width 1512 height 788
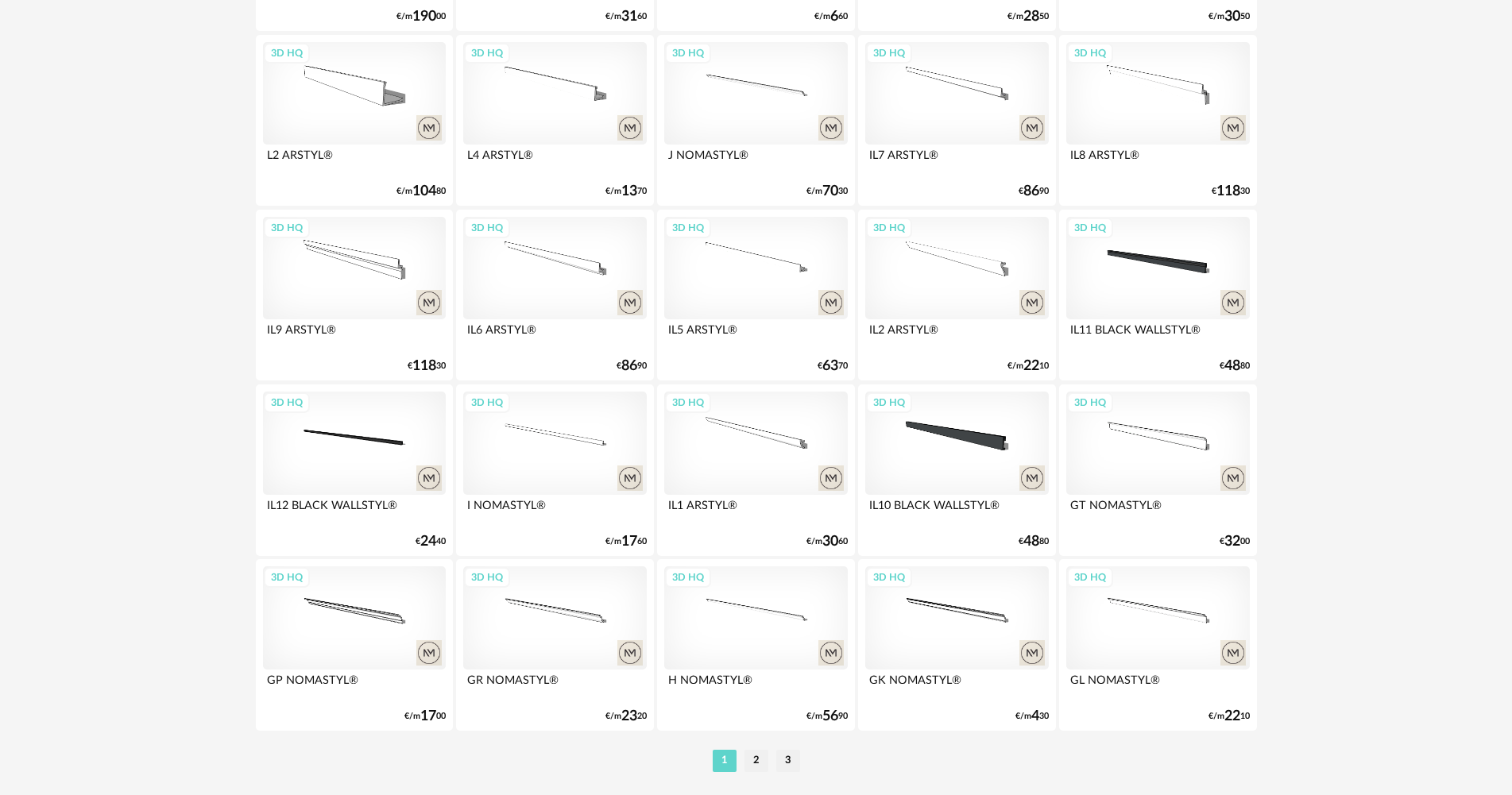
scroll to position [3113, 0]
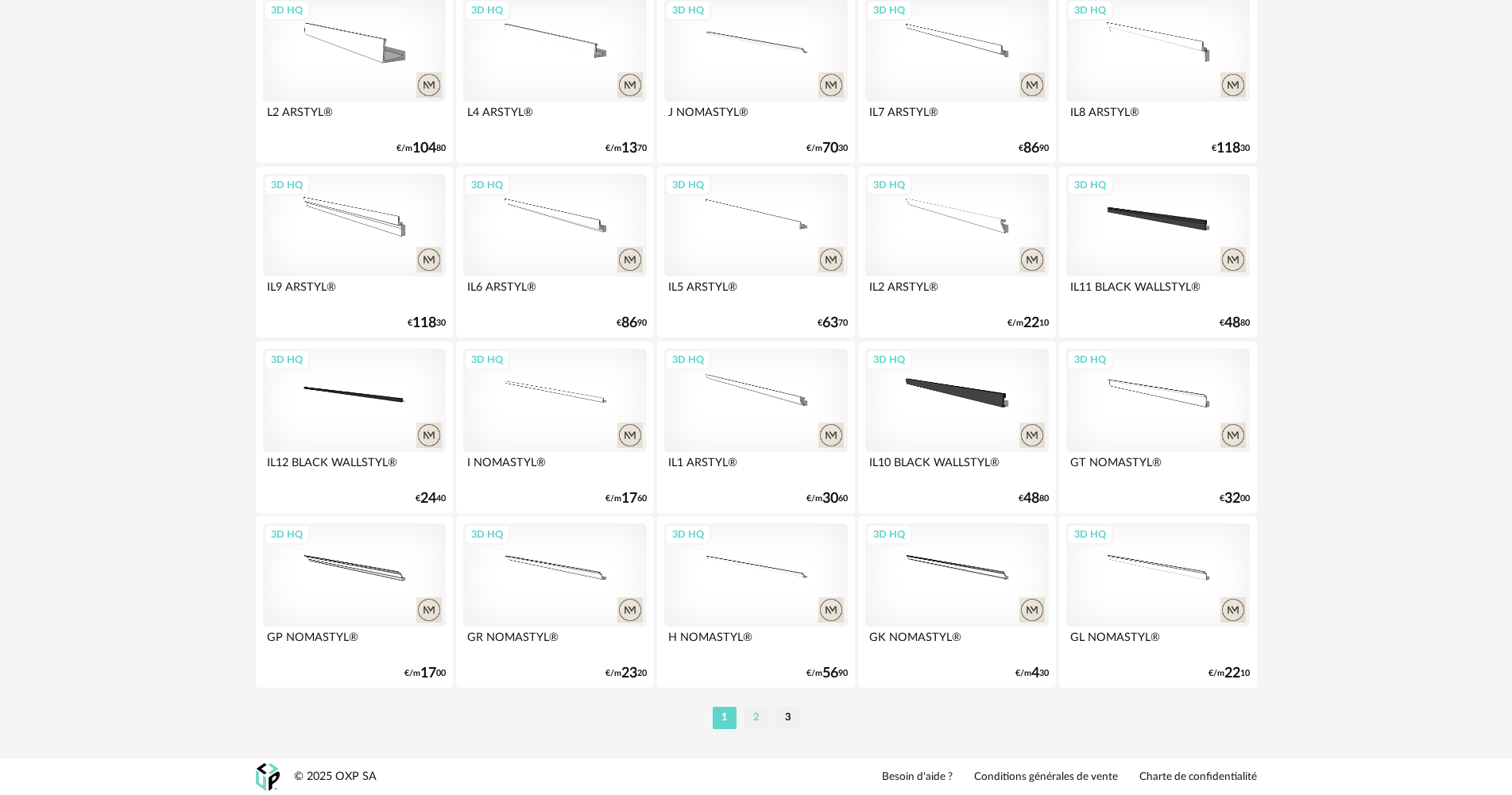
click at [761, 717] on li "2" at bounding box center [756, 718] width 24 height 22
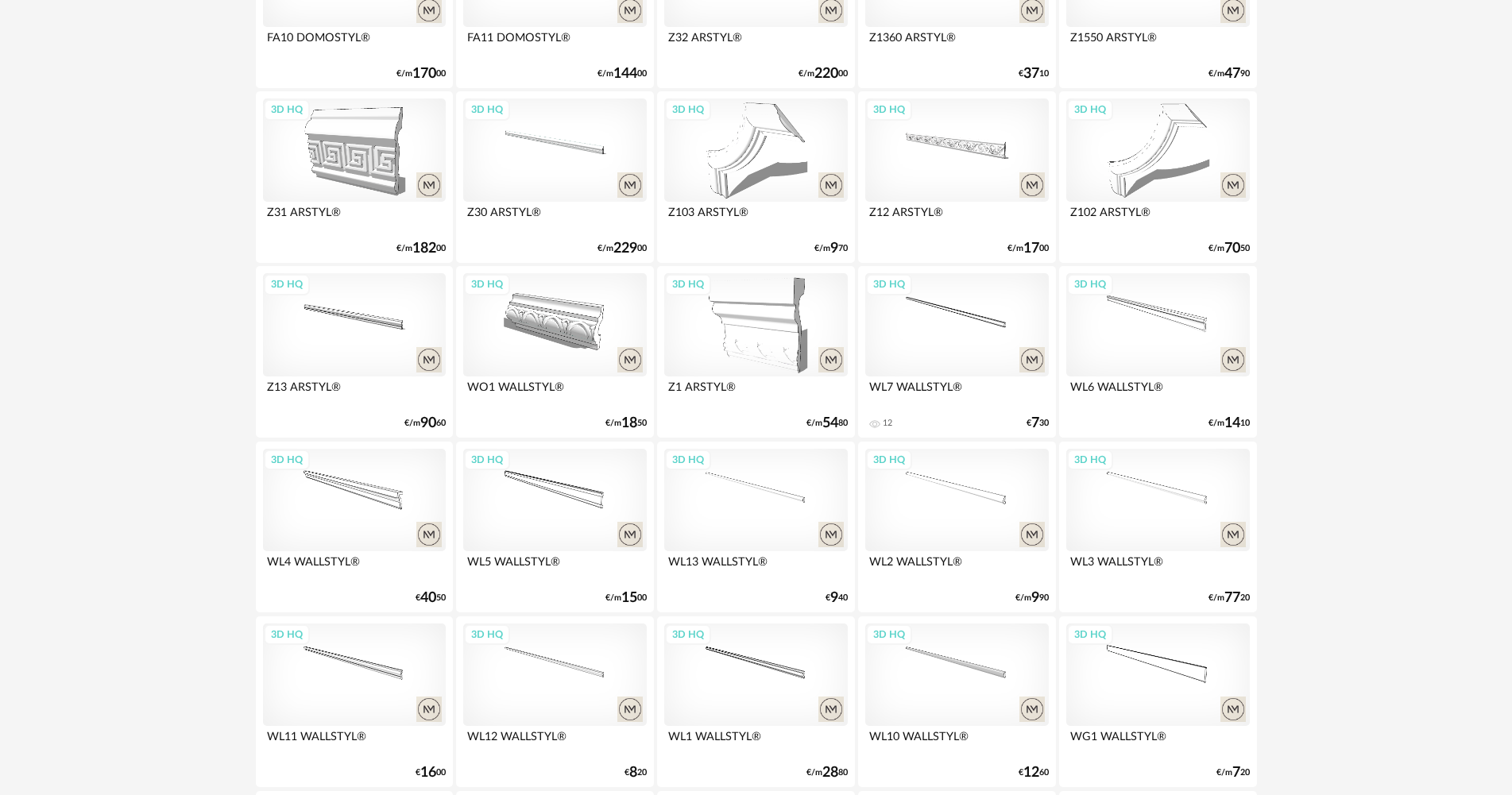
scroll to position [2145, 0]
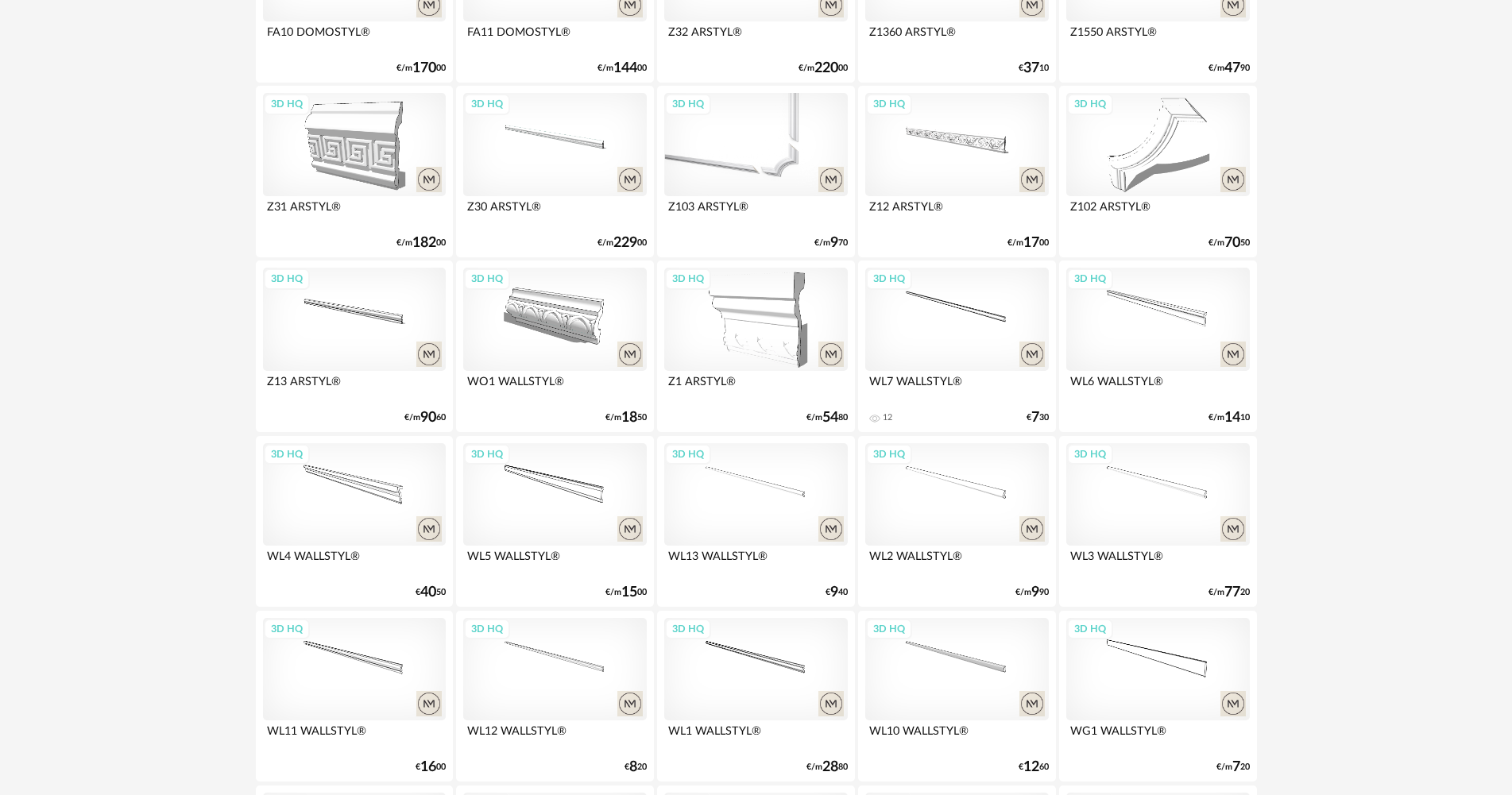
click at [764, 155] on div "3D HQ" at bounding box center [756, 144] width 182 height 103
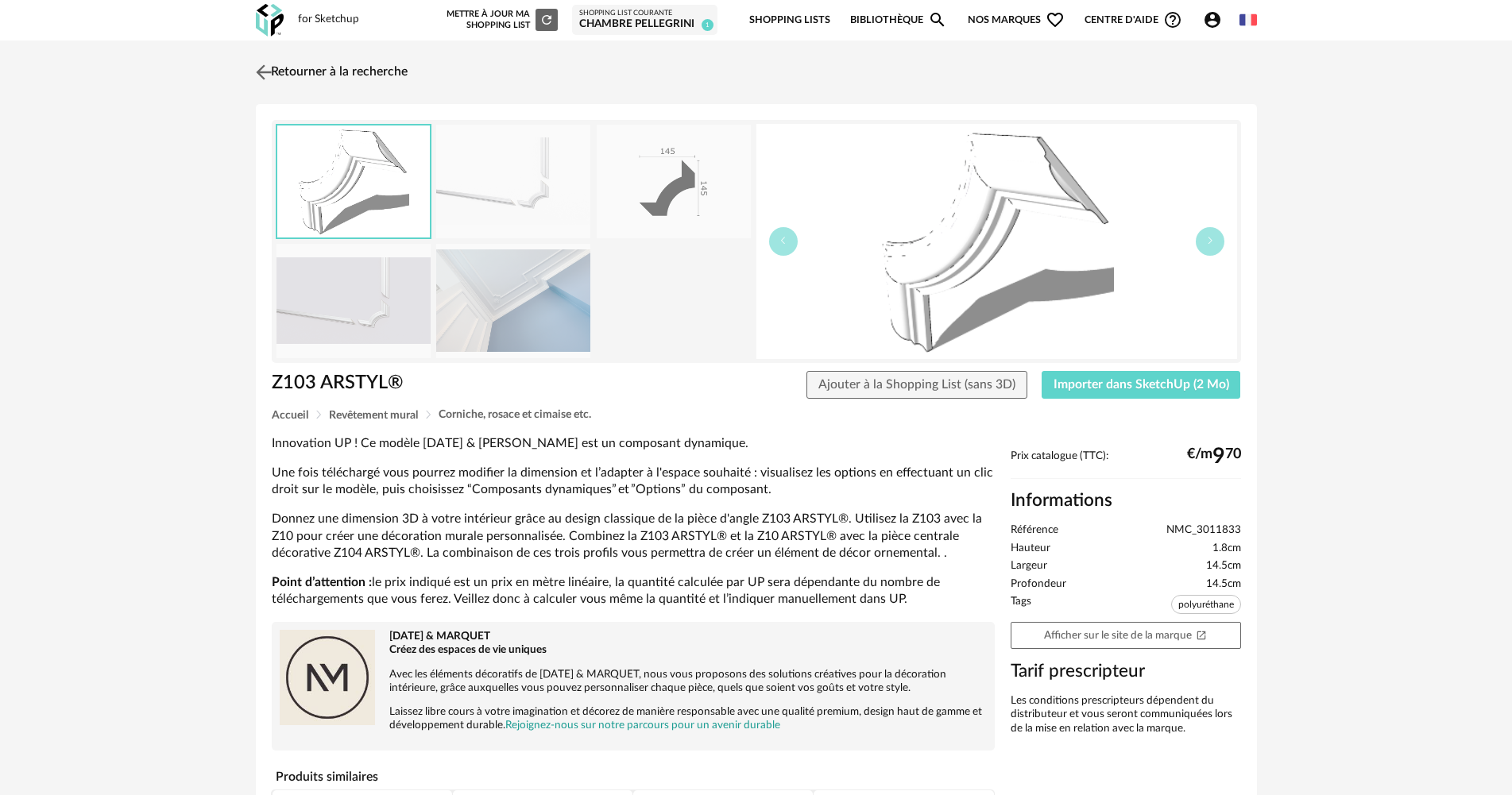
click at [263, 74] on img at bounding box center [263, 72] width 23 height 23
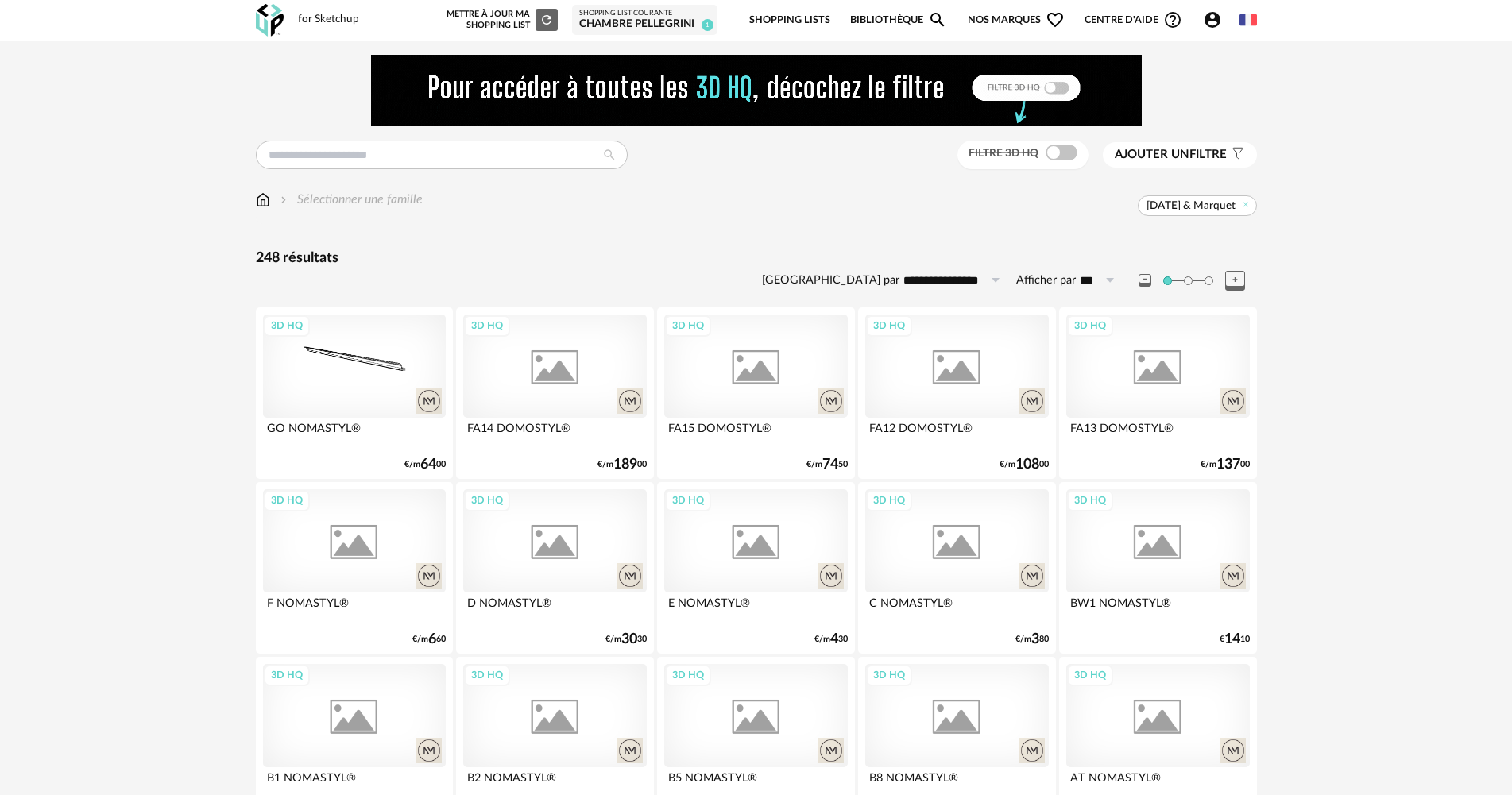
scroll to position [2145, 0]
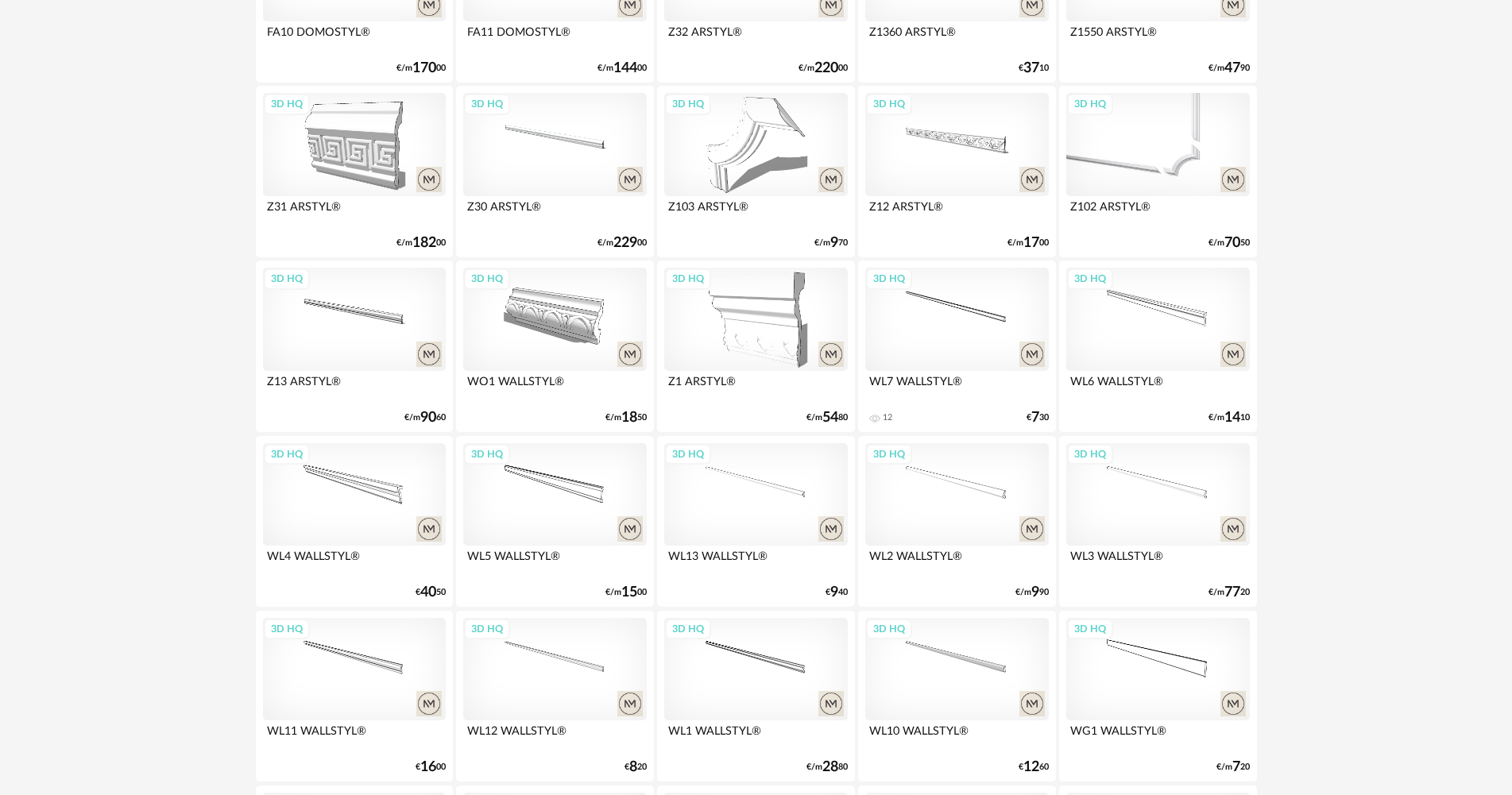
click at [1131, 181] on div "3D HQ" at bounding box center [1157, 144] width 182 height 103
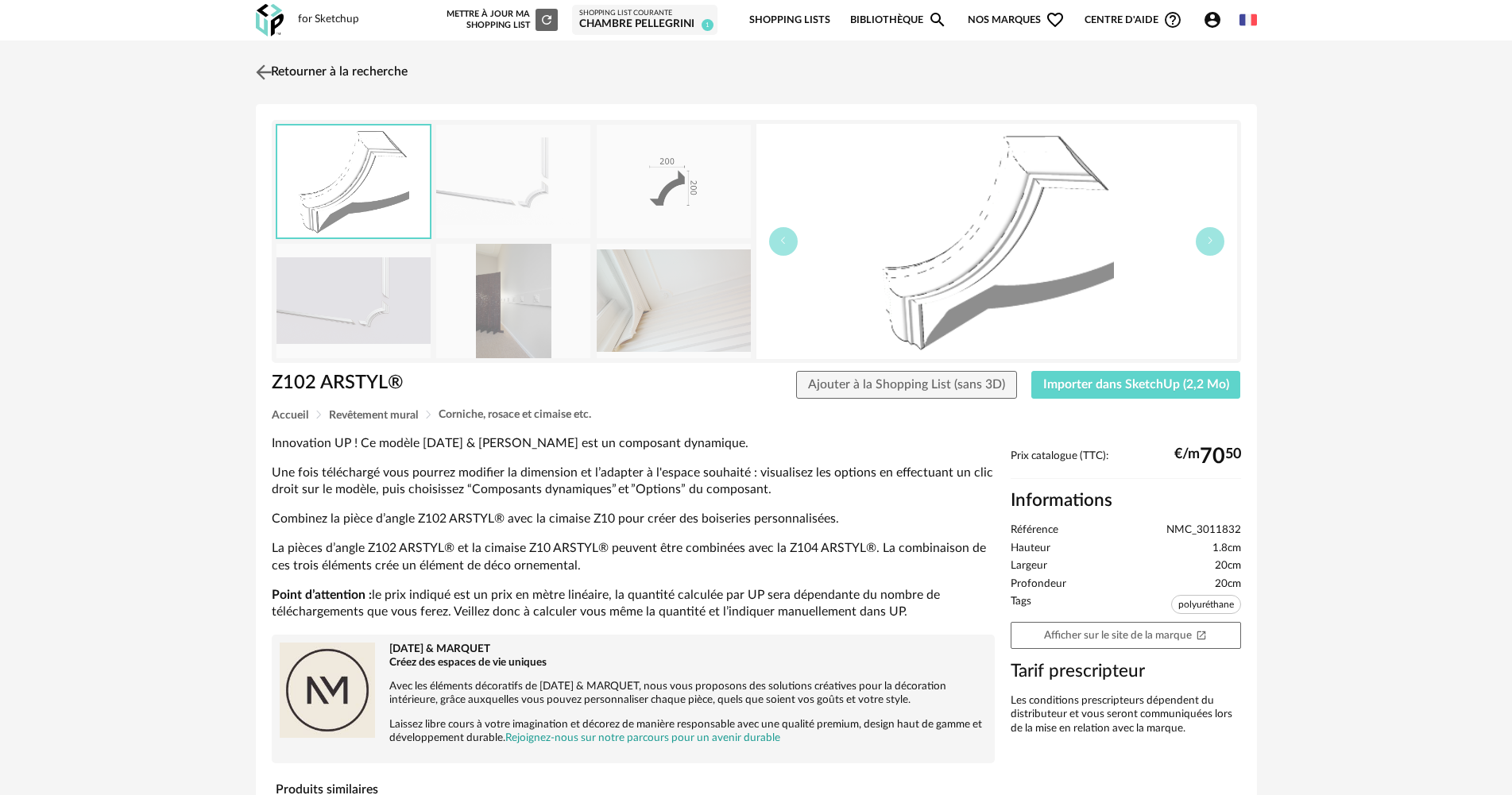
click at [261, 68] on img at bounding box center [263, 72] width 23 height 23
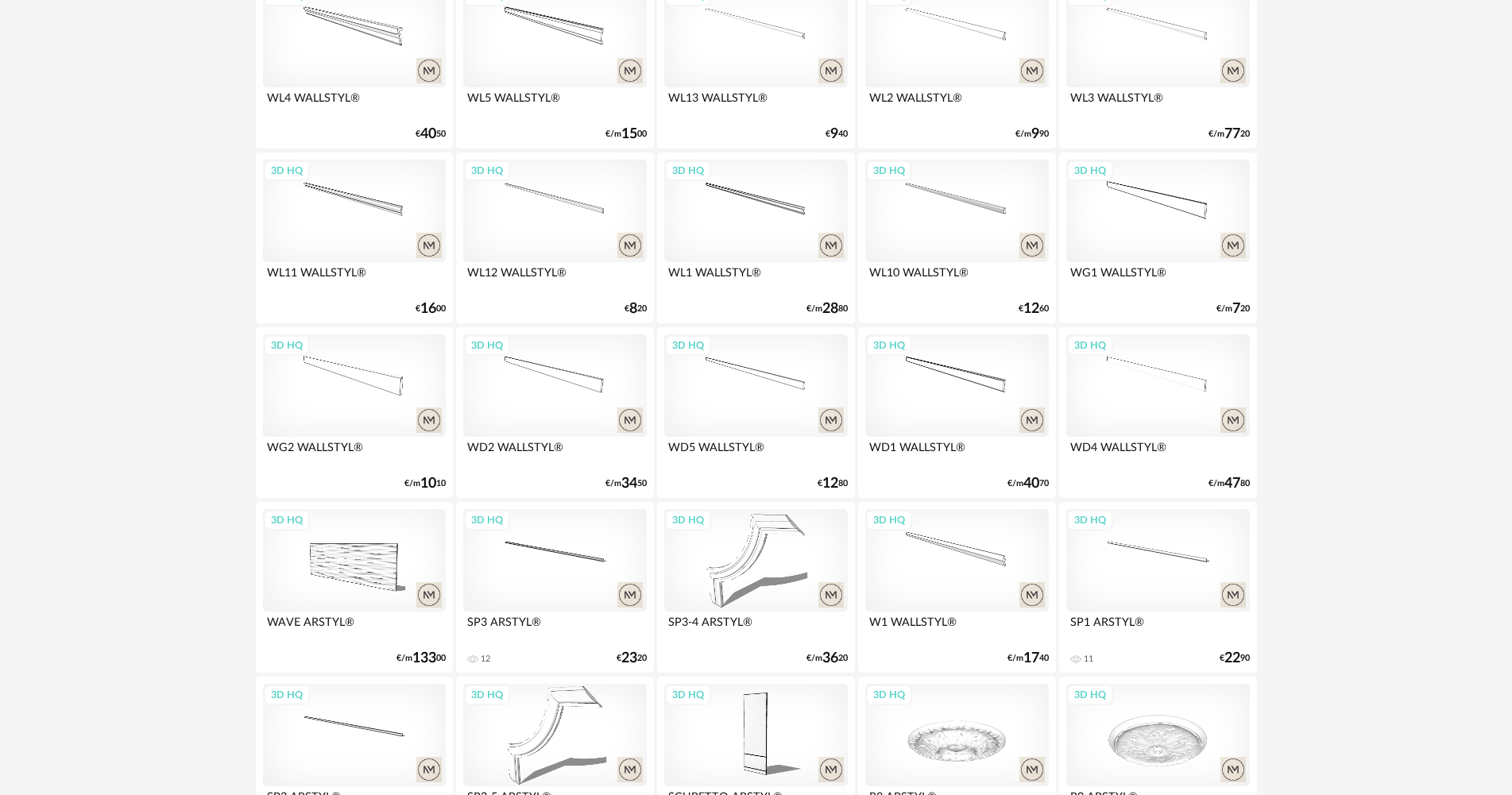
scroll to position [2701, 0]
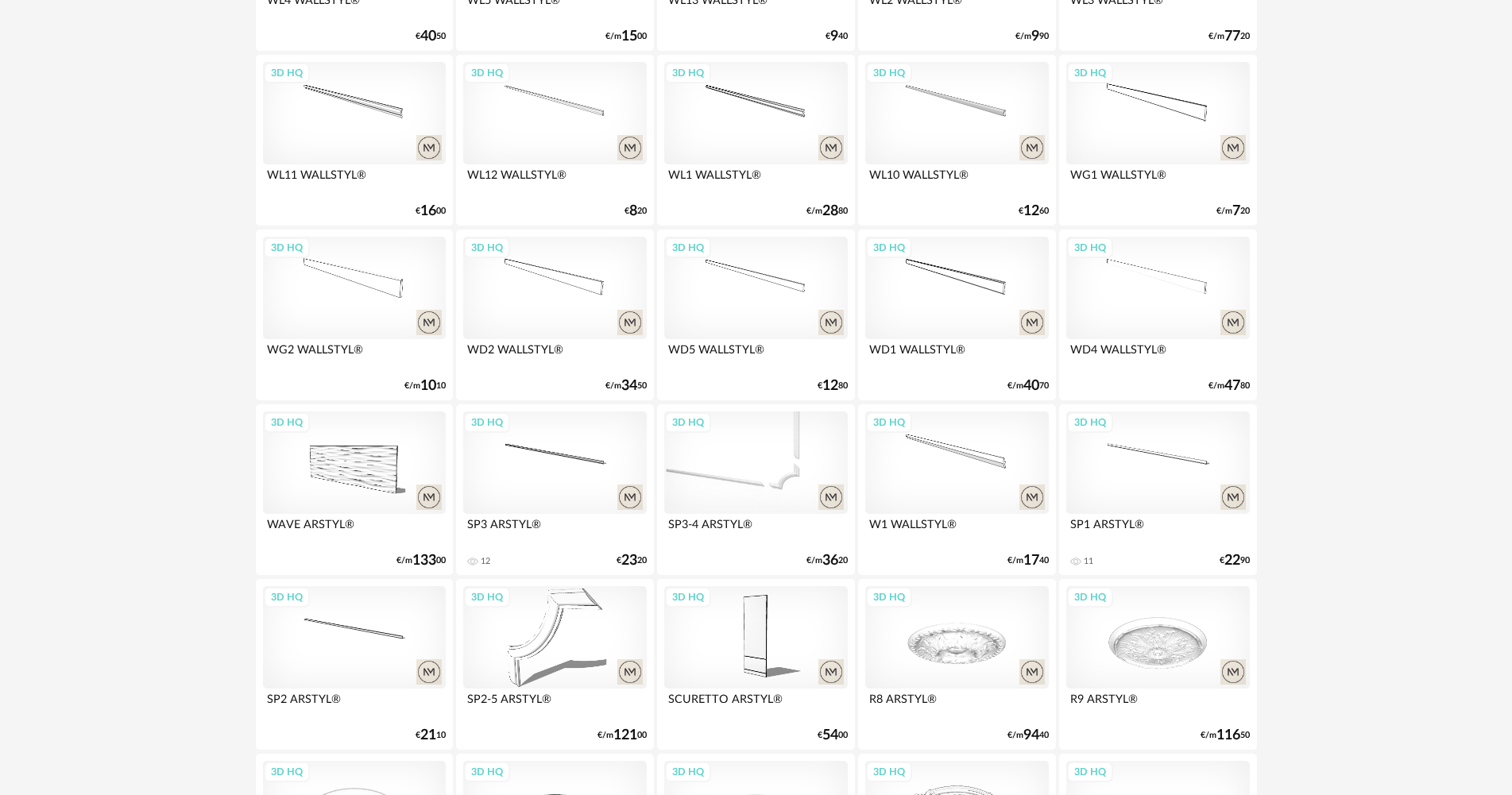
click at [779, 453] on div "3D HQ" at bounding box center [756, 463] width 182 height 103
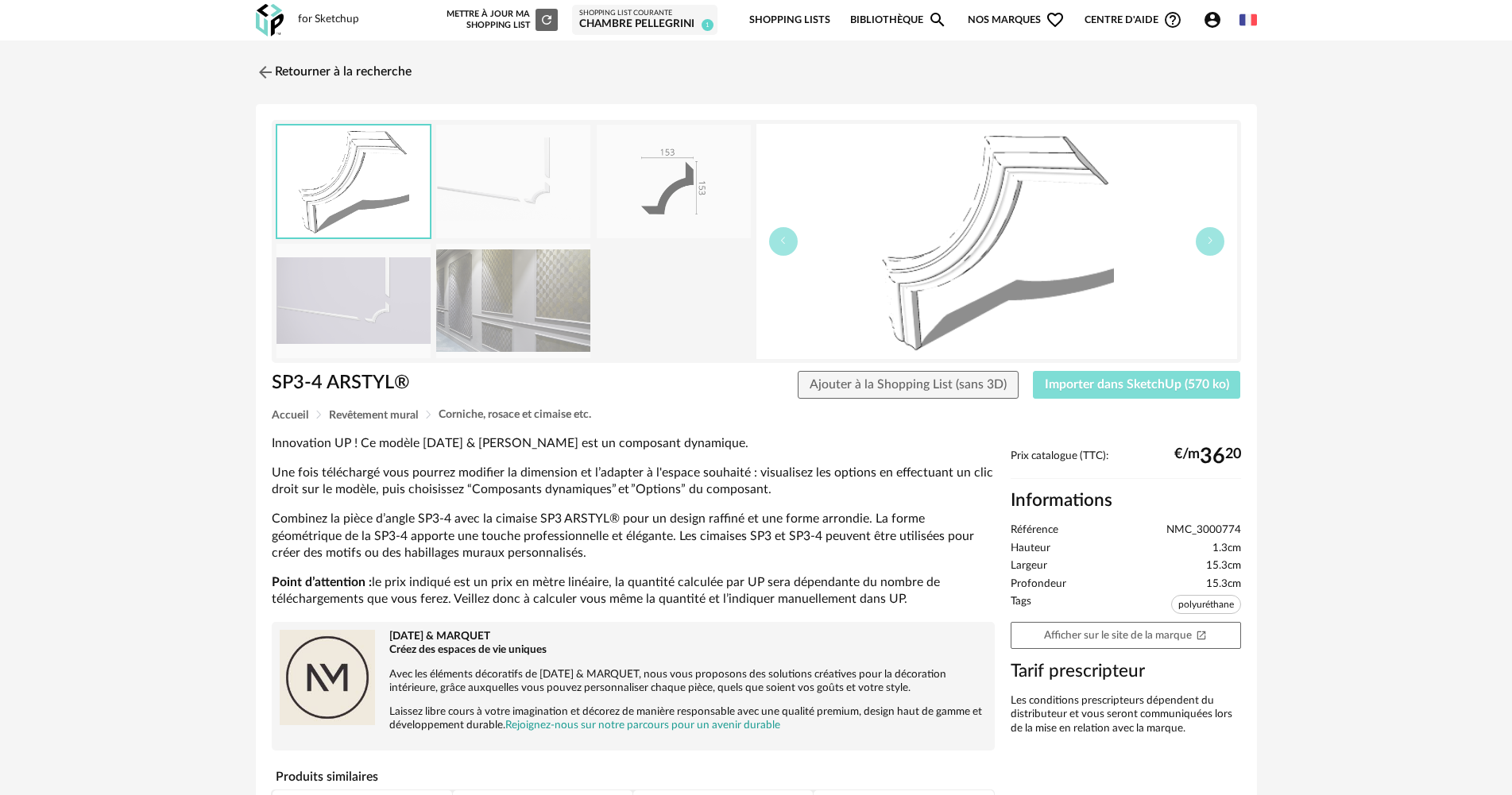
click at [1135, 383] on span "Importer dans SketchUp (570 ko)" at bounding box center [1137, 384] width 184 height 13
click at [384, 69] on link "Retourner à la recherche" at bounding box center [329, 72] width 155 height 35
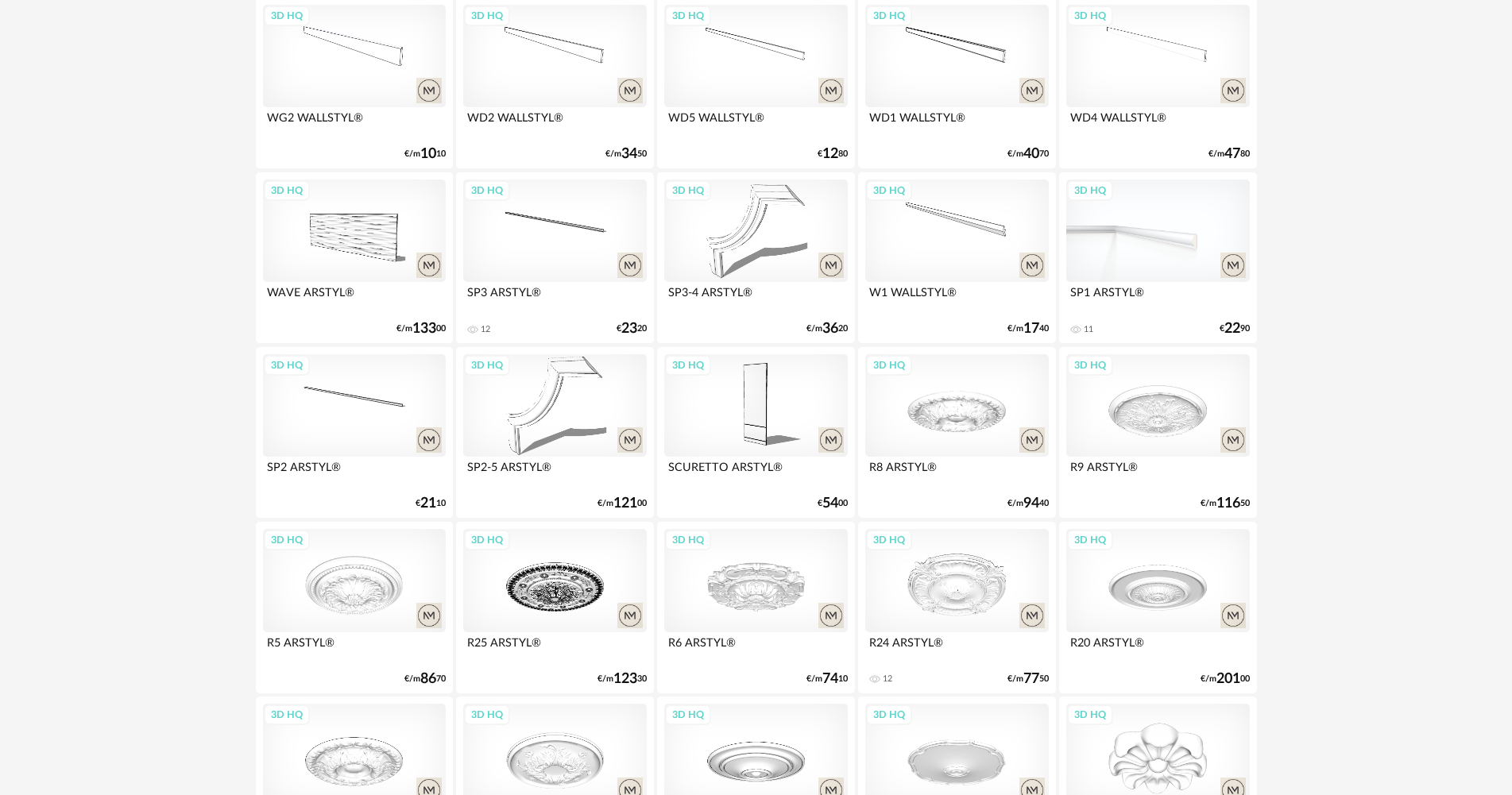
scroll to position [2939, 0]
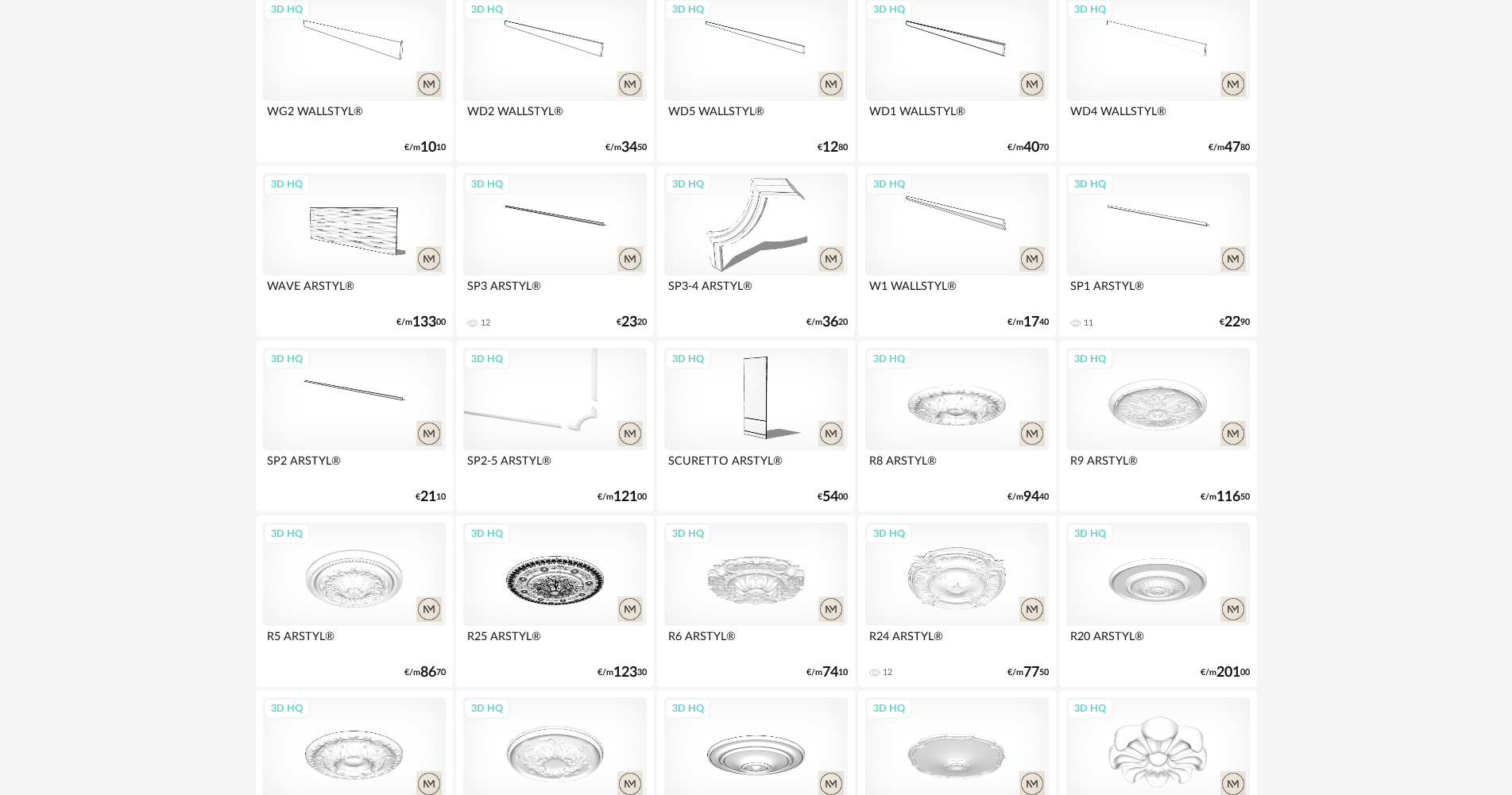
click at [503, 378] on div "3D HQ" at bounding box center [555, 399] width 182 height 103
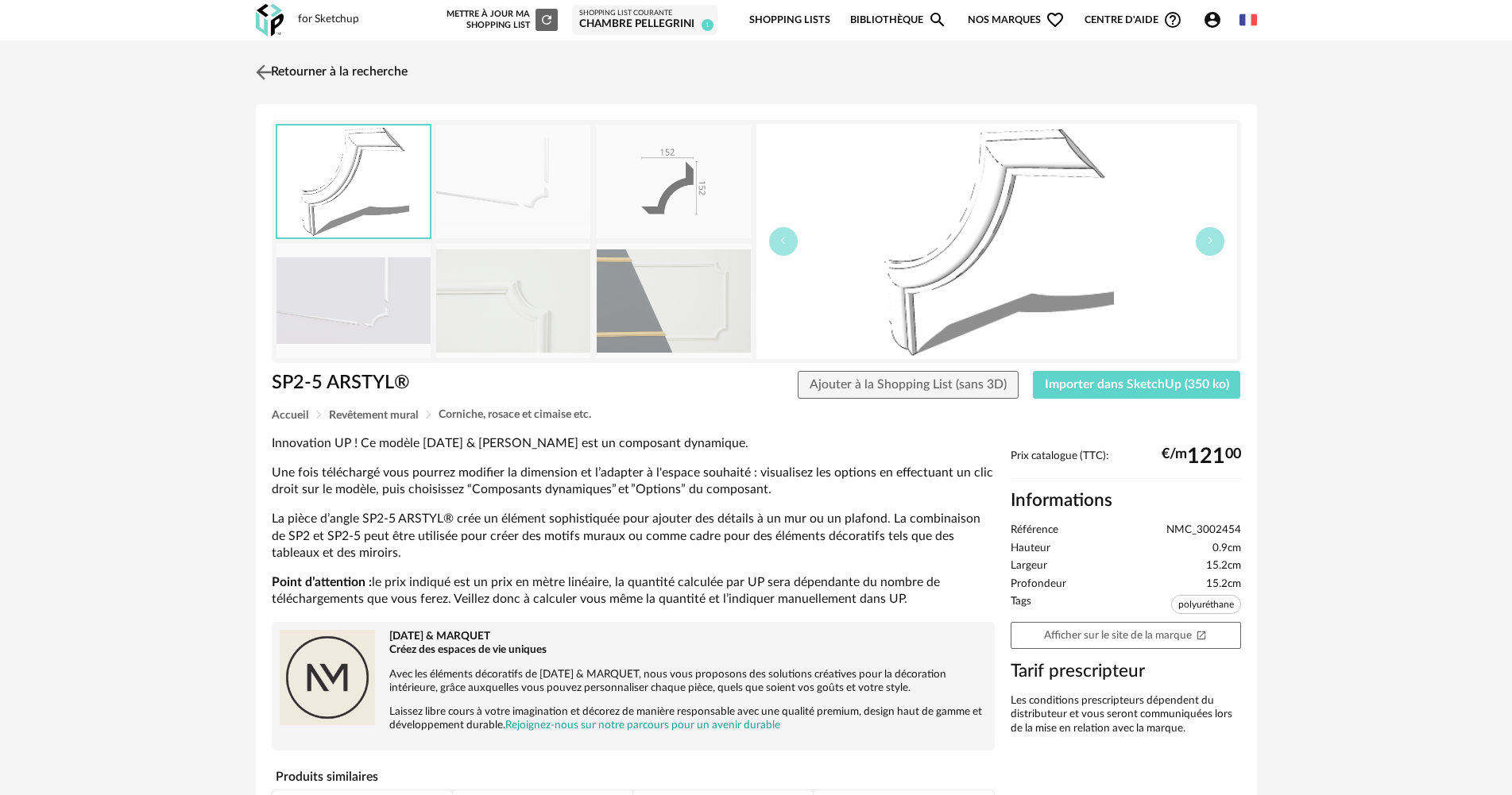
click at [263, 67] on img at bounding box center [263, 72] width 23 height 23
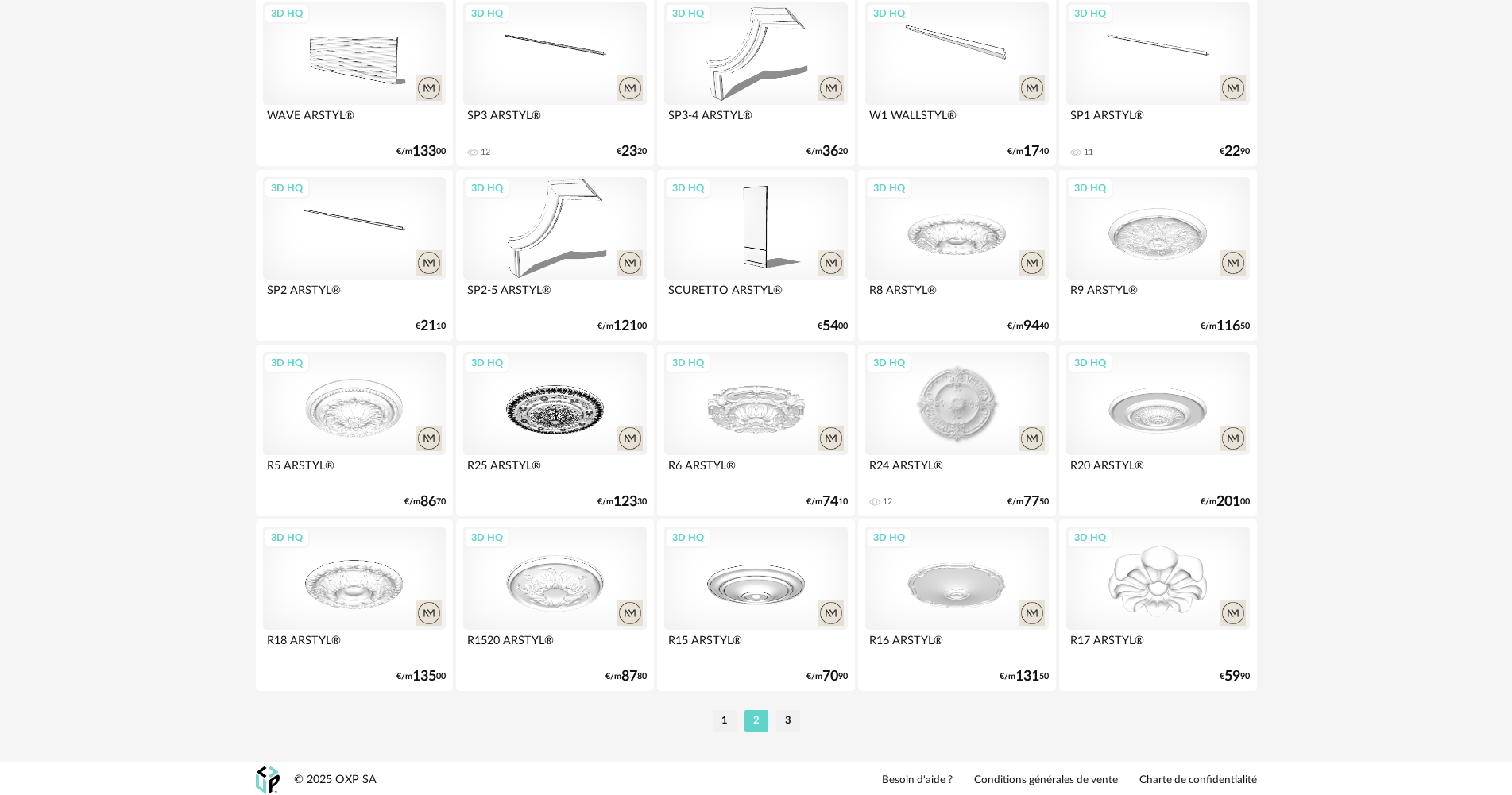
scroll to position [3113, 0]
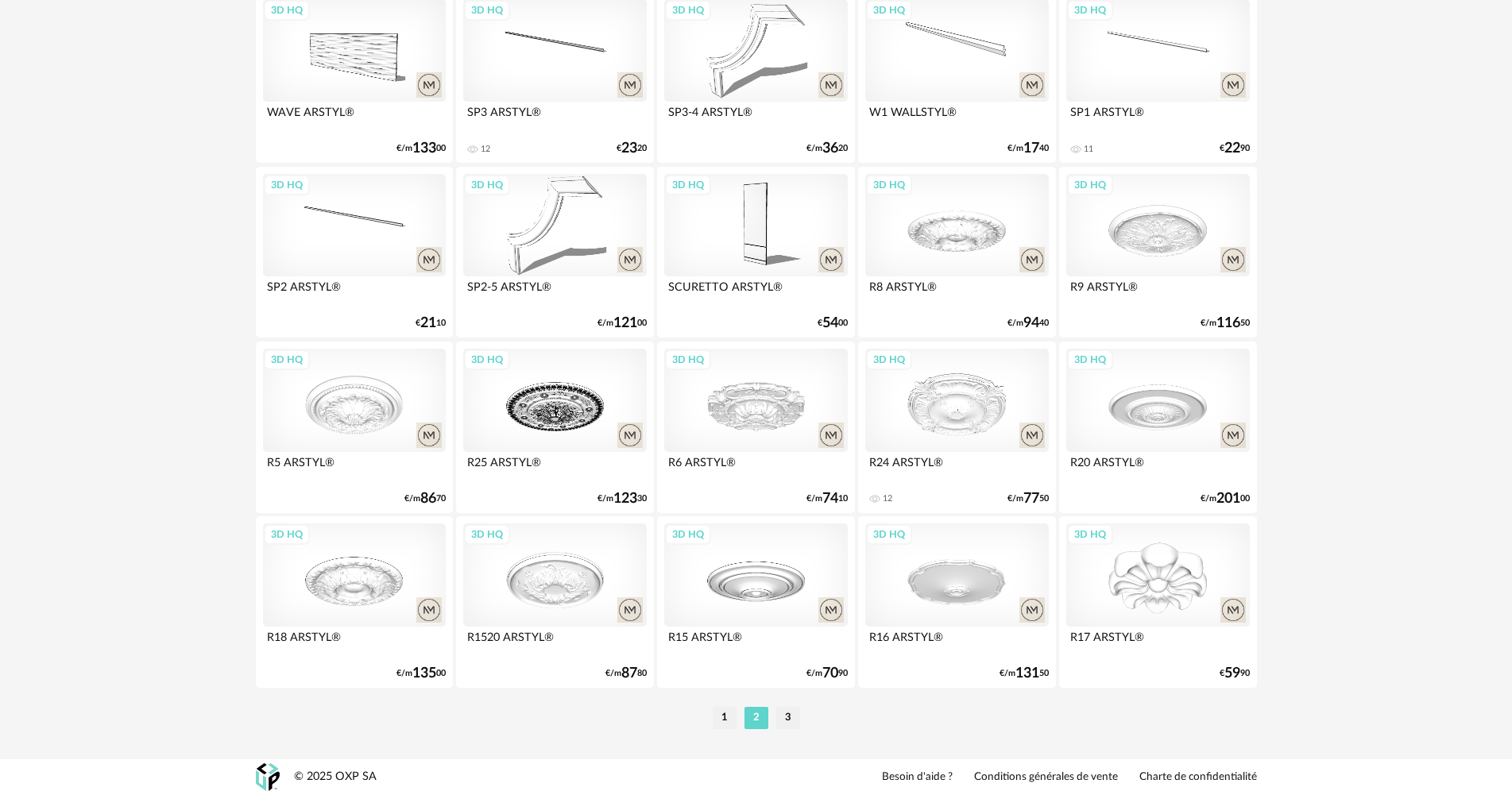
click at [792, 721] on li "3" at bounding box center [789, 718] width 24 height 22
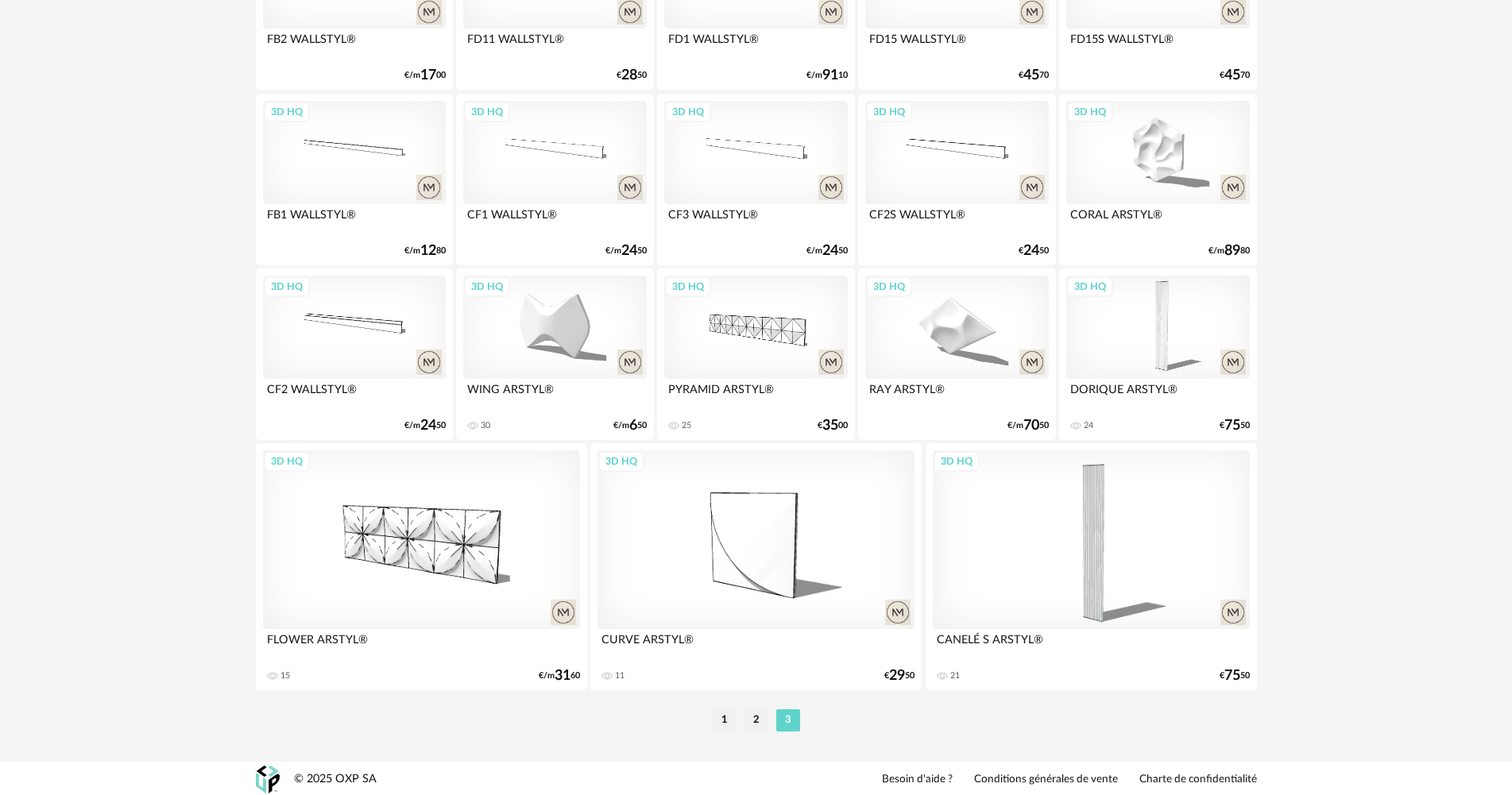
scroll to position [1441, 0]
